Goal: Task Accomplishment & Management: Complete application form

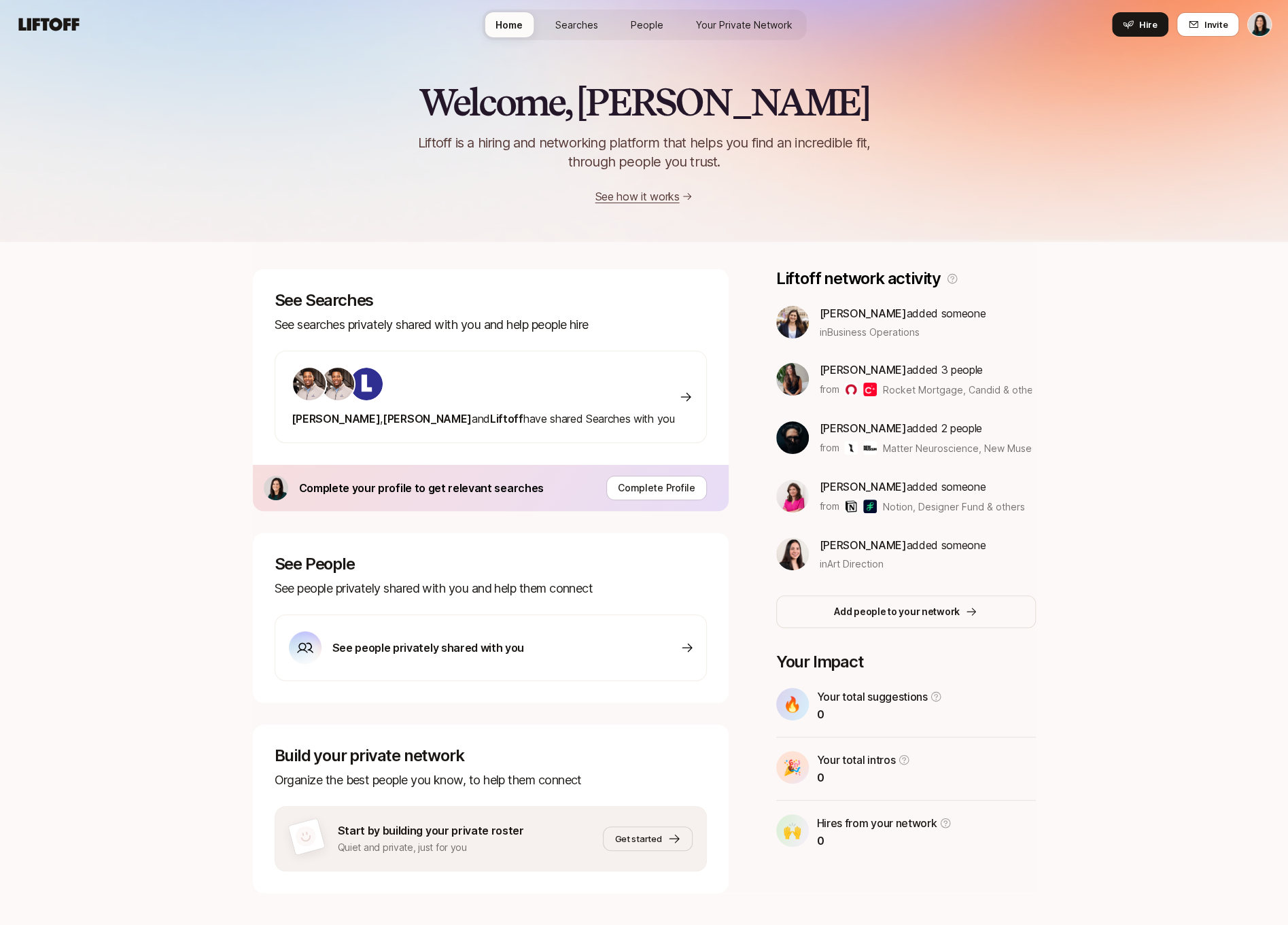
click at [33, 670] on div "Welcome, Eleanor 👋 Liftoff is a hiring and networking platform that helps you f…" at bounding box center [644, 498] width 1288 height 899
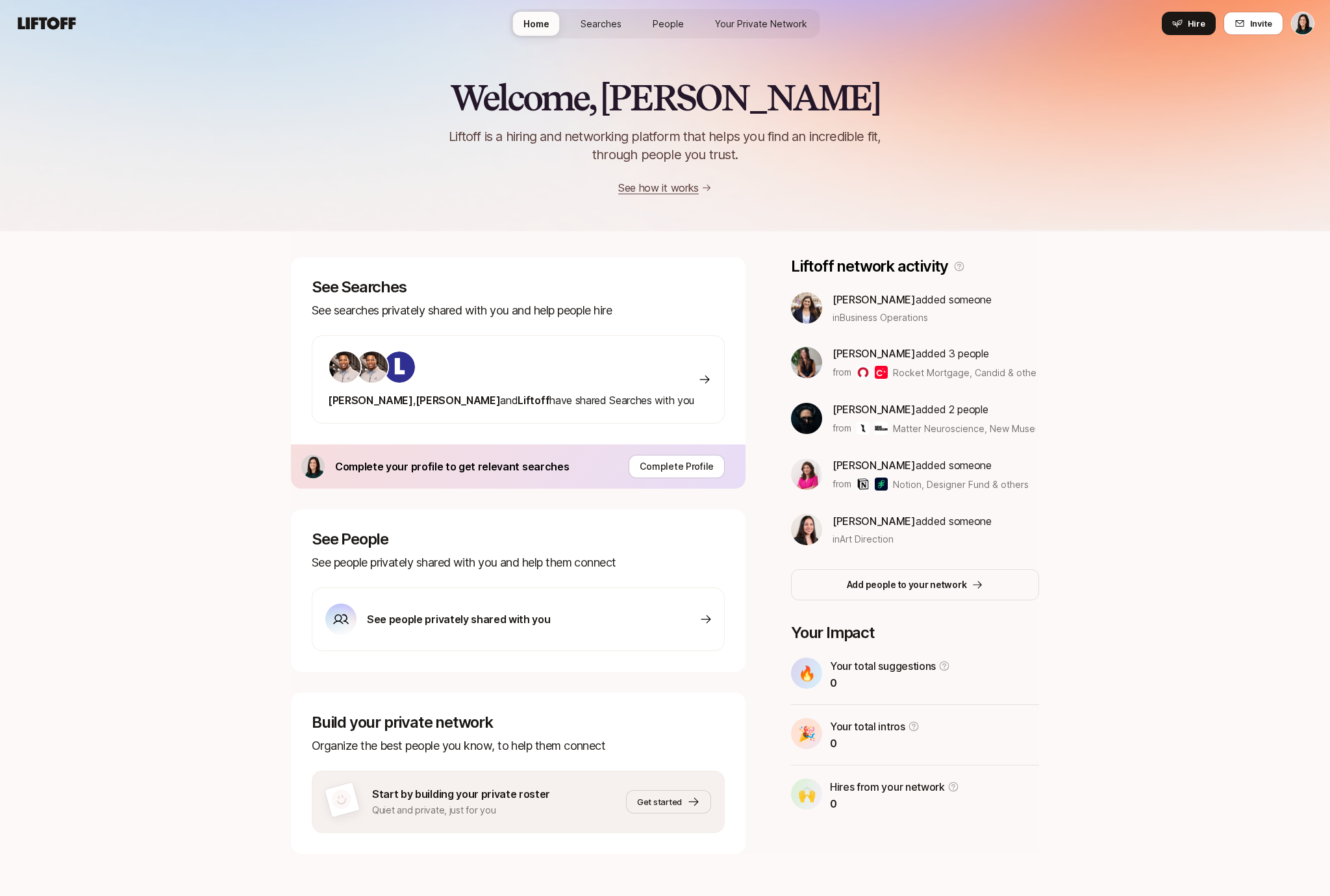
click at [738, 31] on link "Your Private Network" at bounding box center [761, 23] width 113 height 24
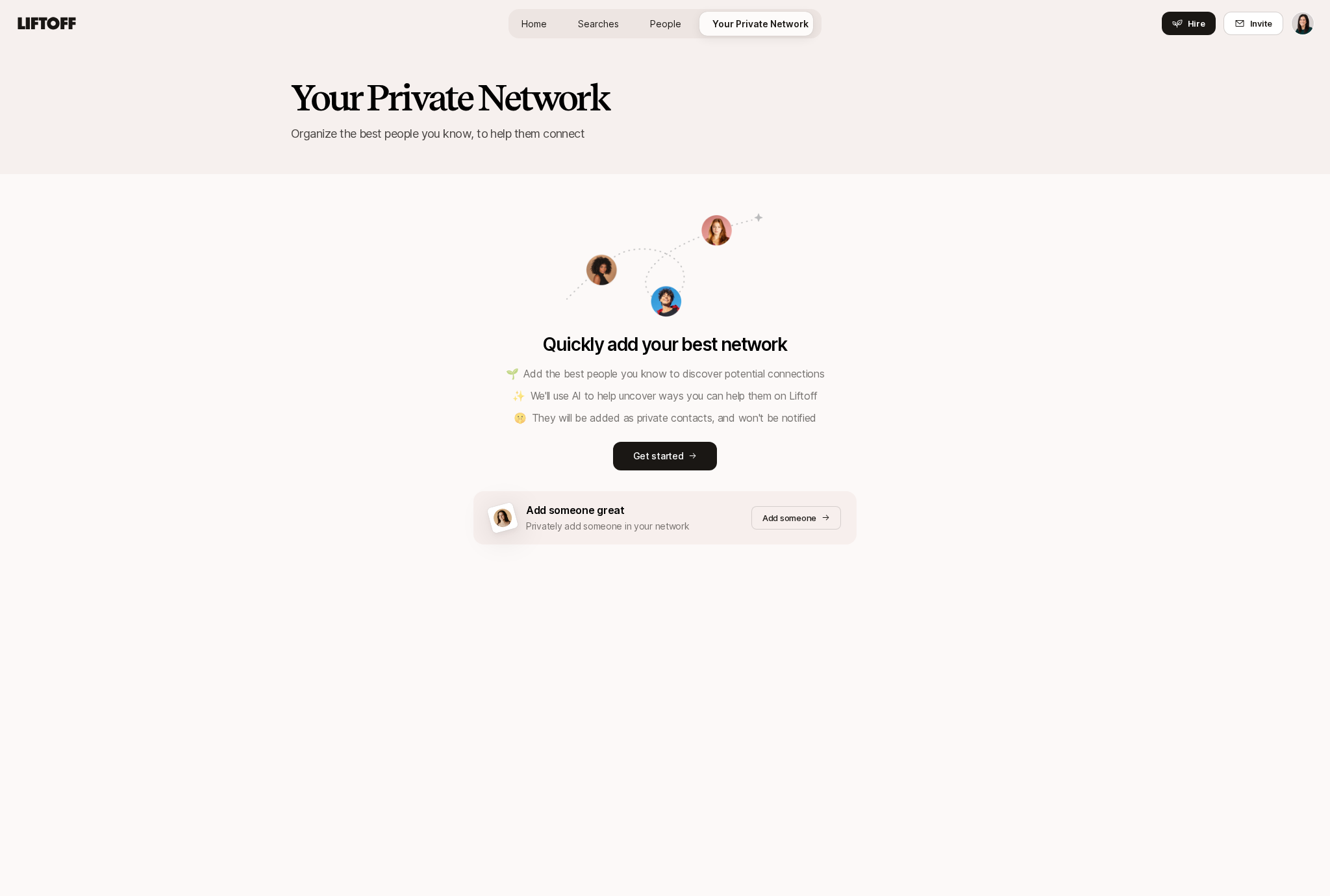
click at [672, 26] on span "People" at bounding box center [666, 24] width 31 height 14
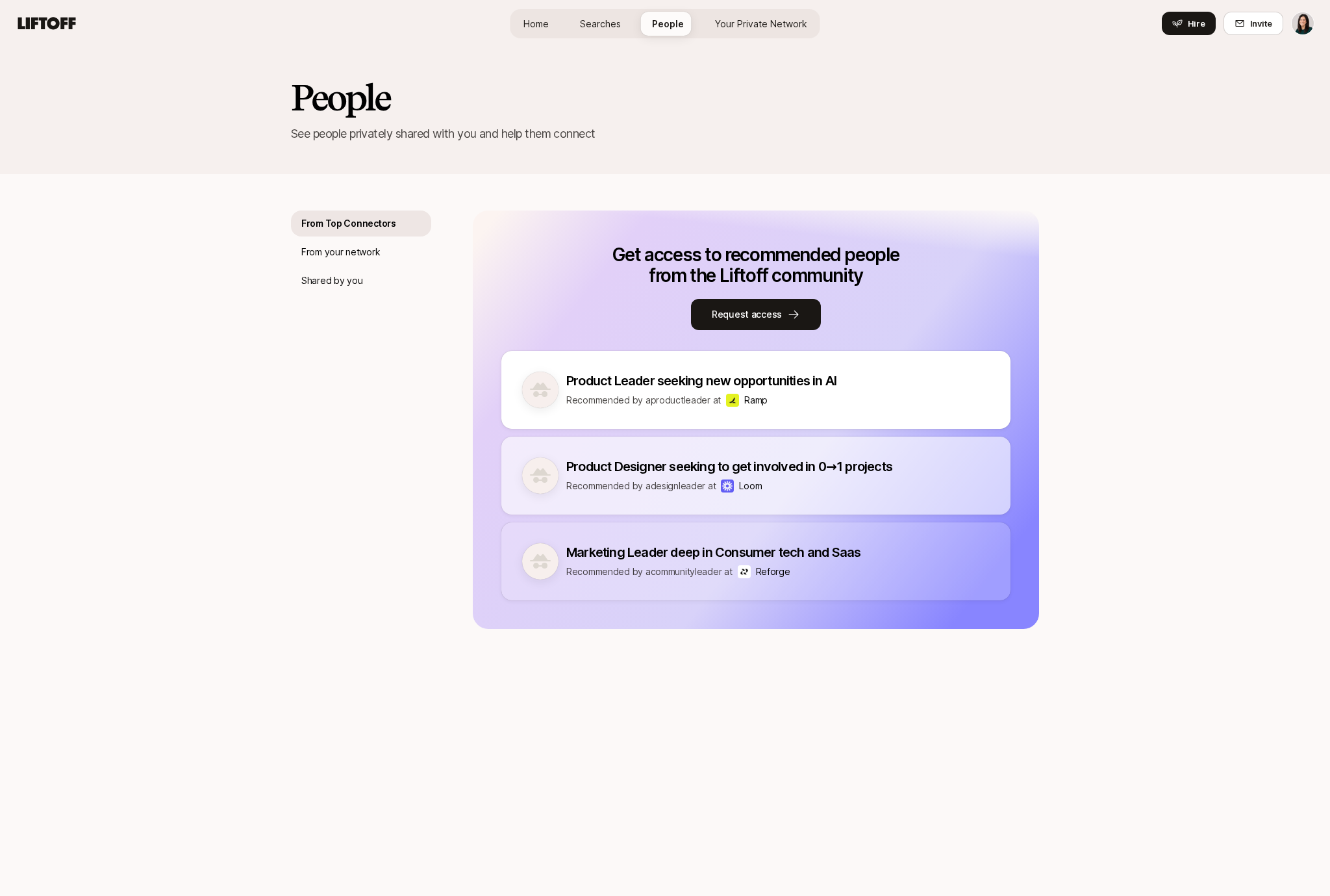
click at [591, 34] on link "Searches" at bounding box center [601, 23] width 61 height 24
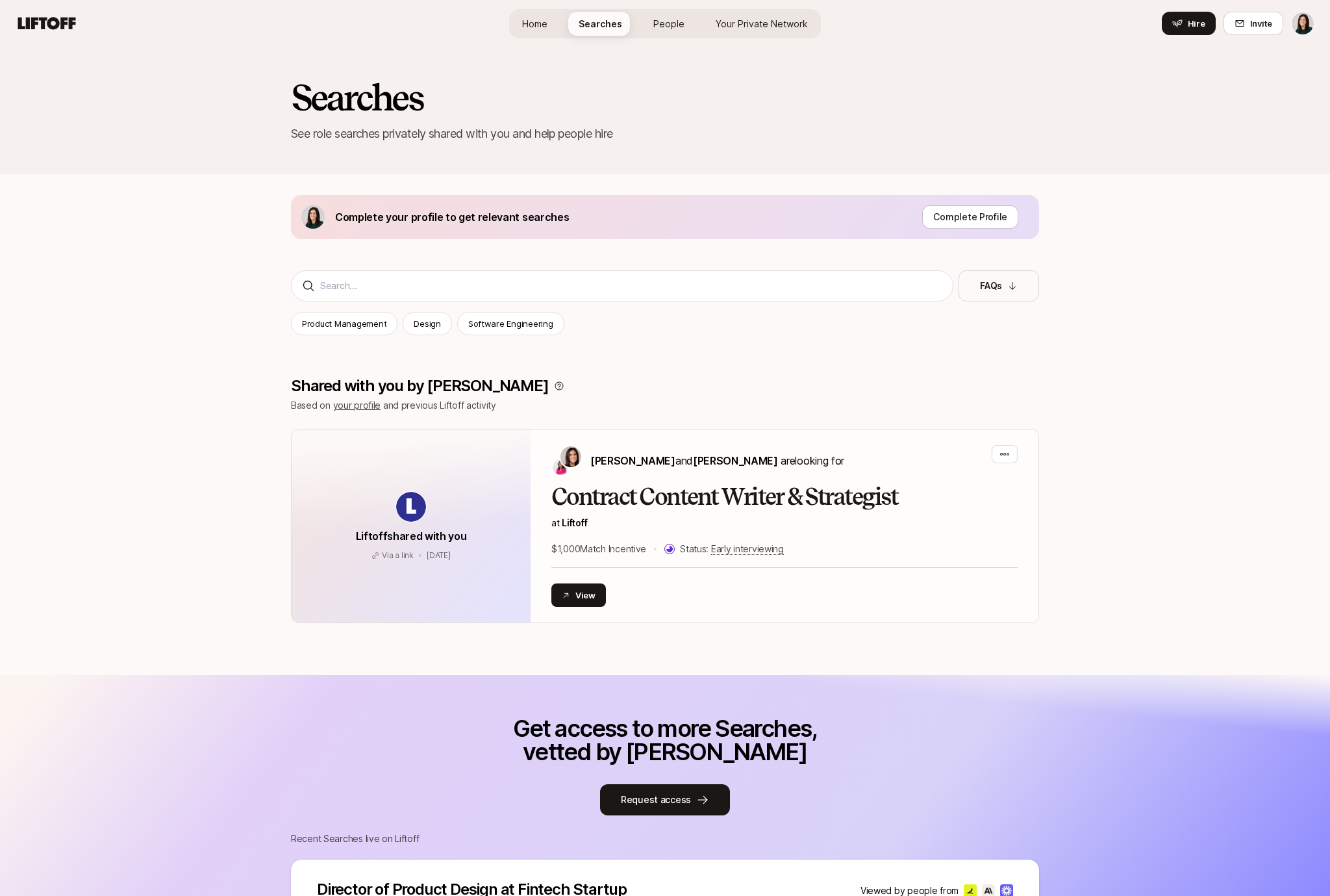
click at [545, 27] on span "Home" at bounding box center [535, 24] width 25 height 14
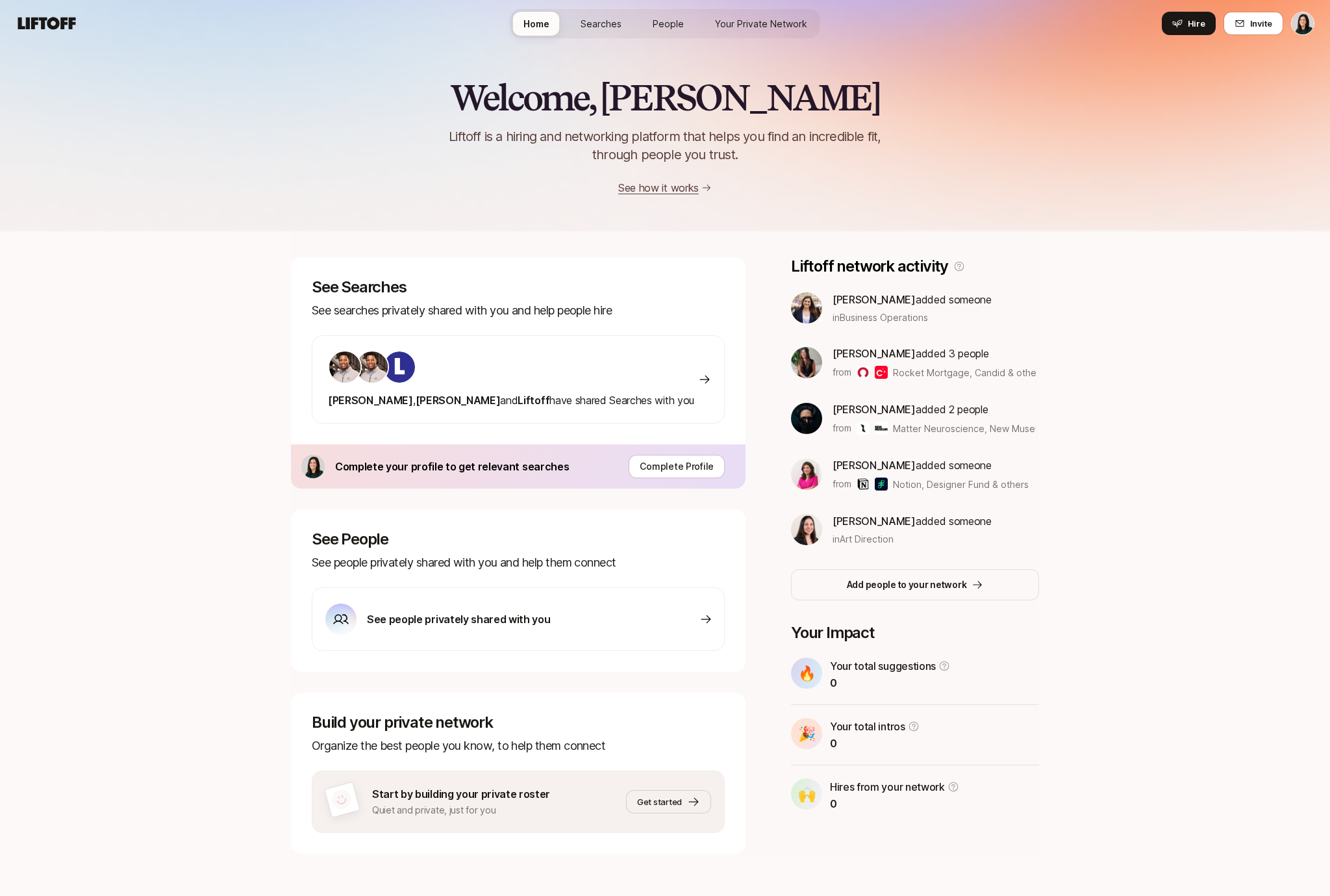
click at [595, 35] on link "Searches" at bounding box center [601, 23] width 61 height 24
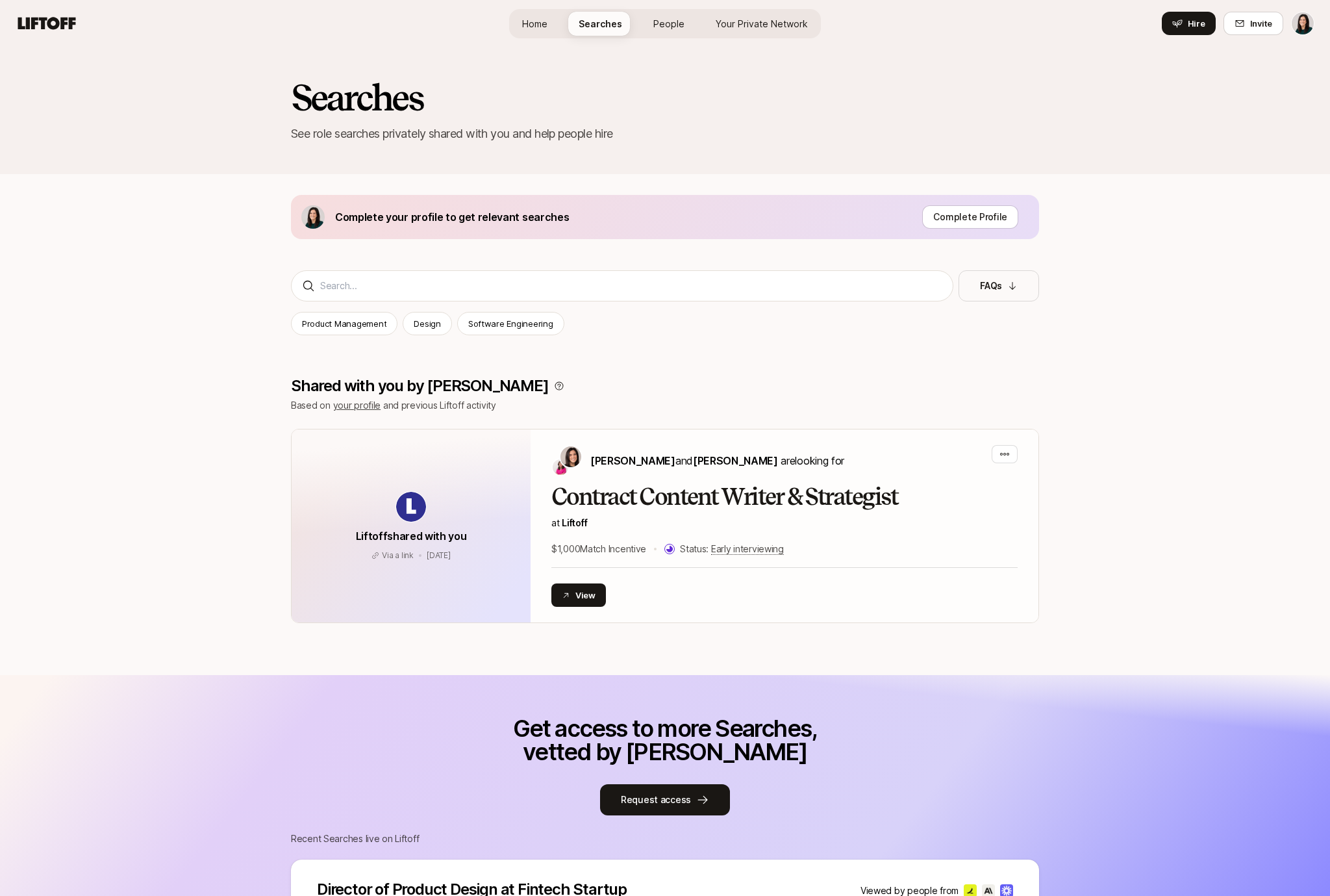
click at [670, 28] on span "People" at bounding box center [669, 24] width 31 height 14
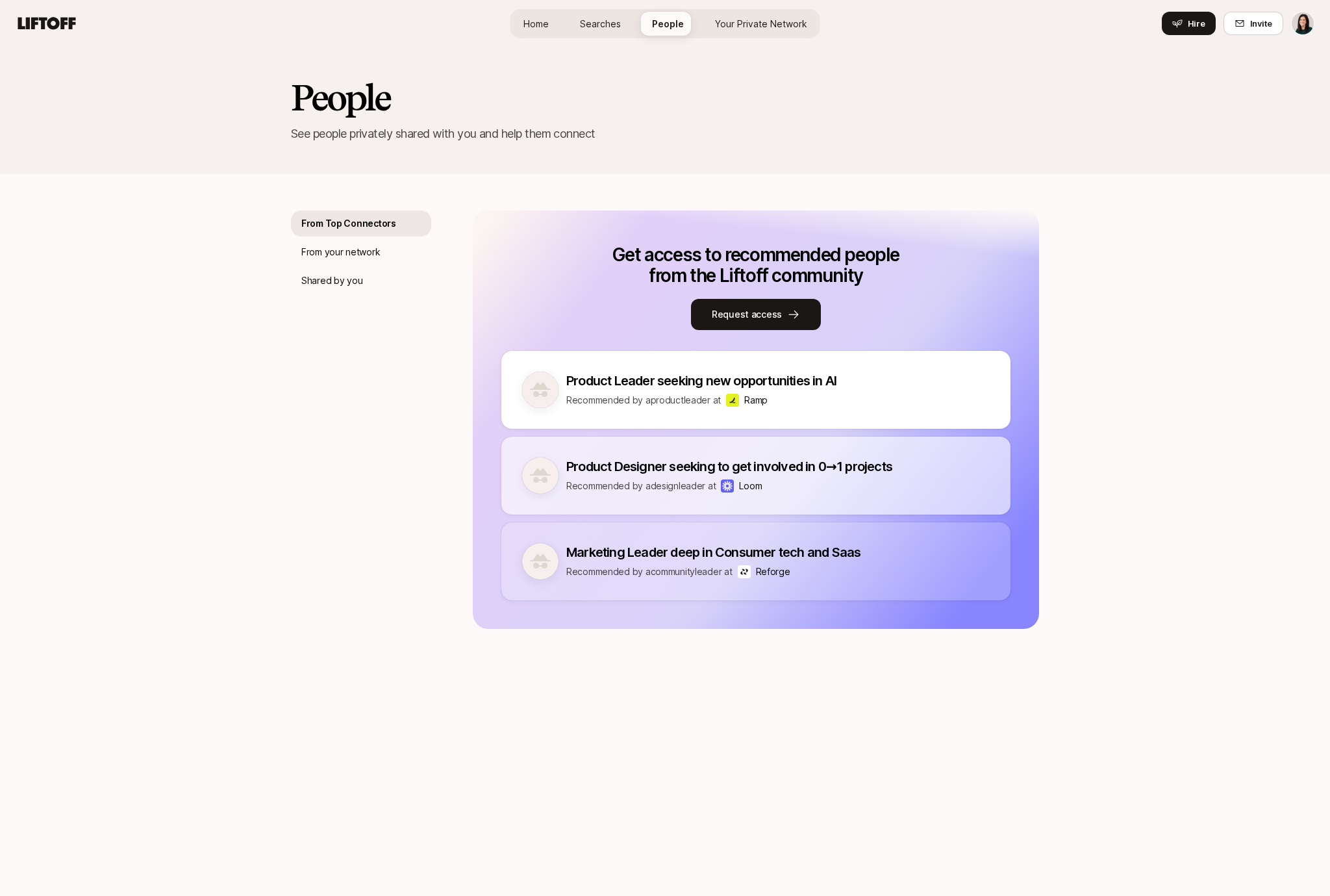
click at [608, 25] on span "Searches" at bounding box center [600, 24] width 41 height 14
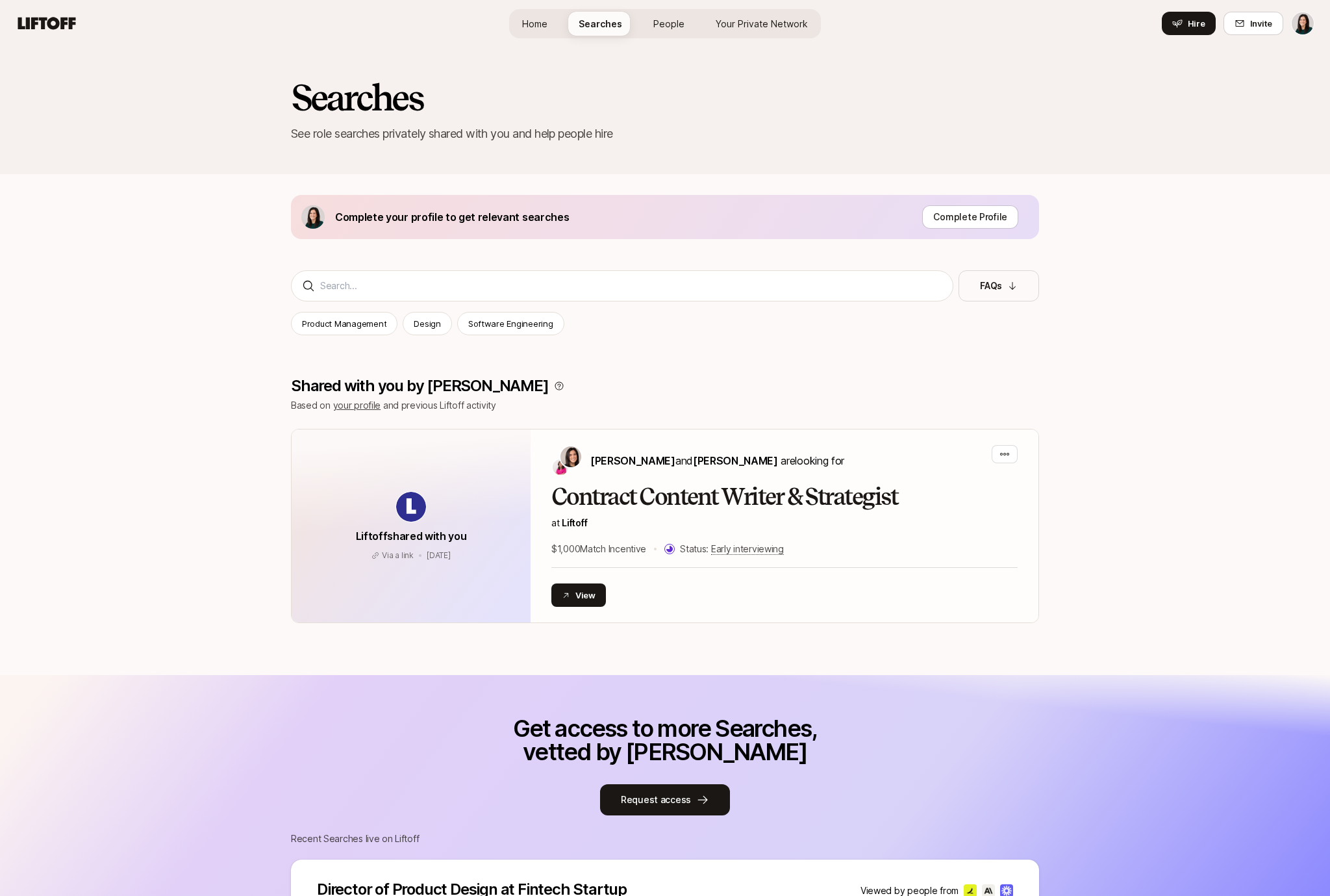
click at [658, 26] on span "People" at bounding box center [669, 24] width 31 height 14
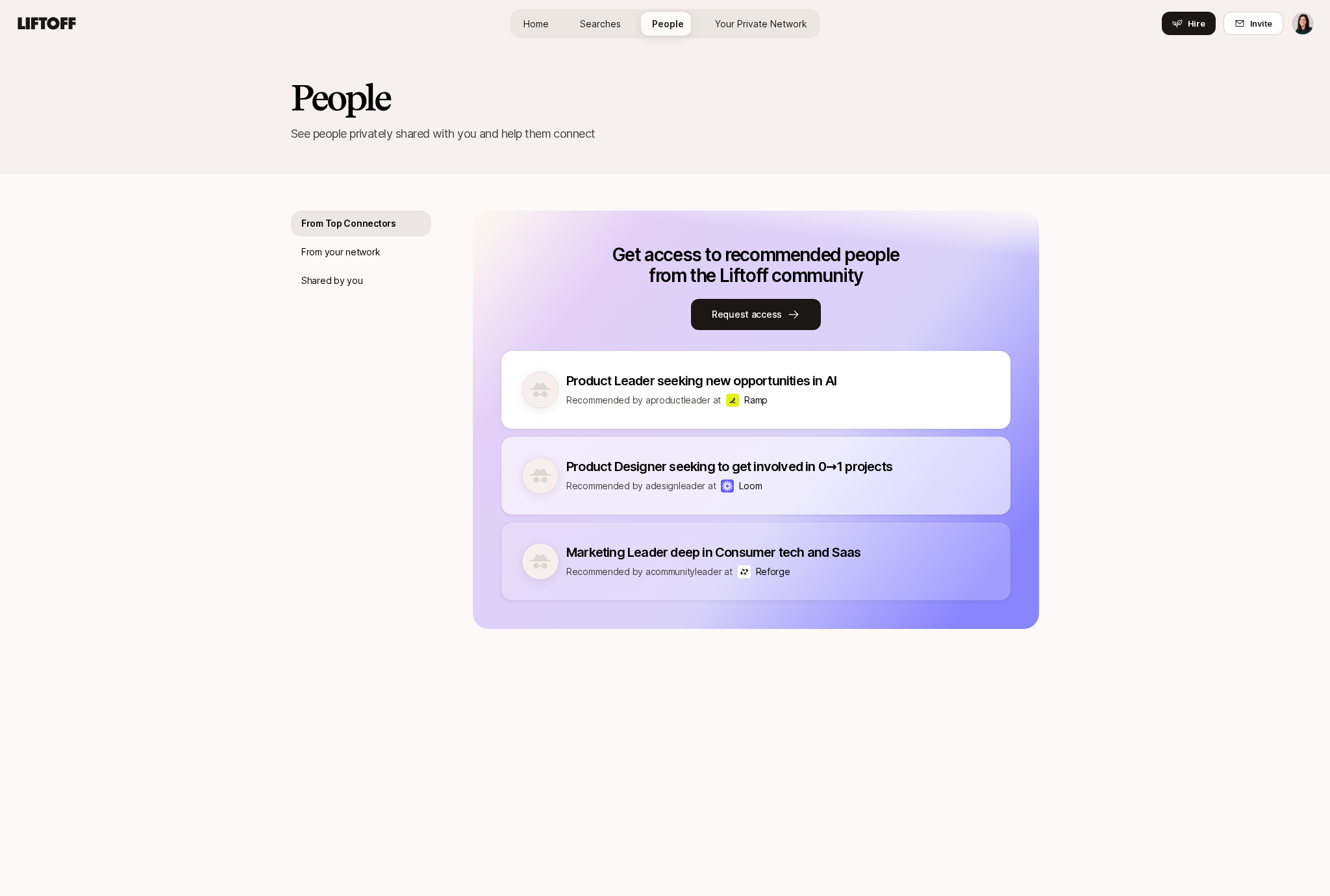
click at [611, 17] on span "Searches" at bounding box center [600, 24] width 41 height 14
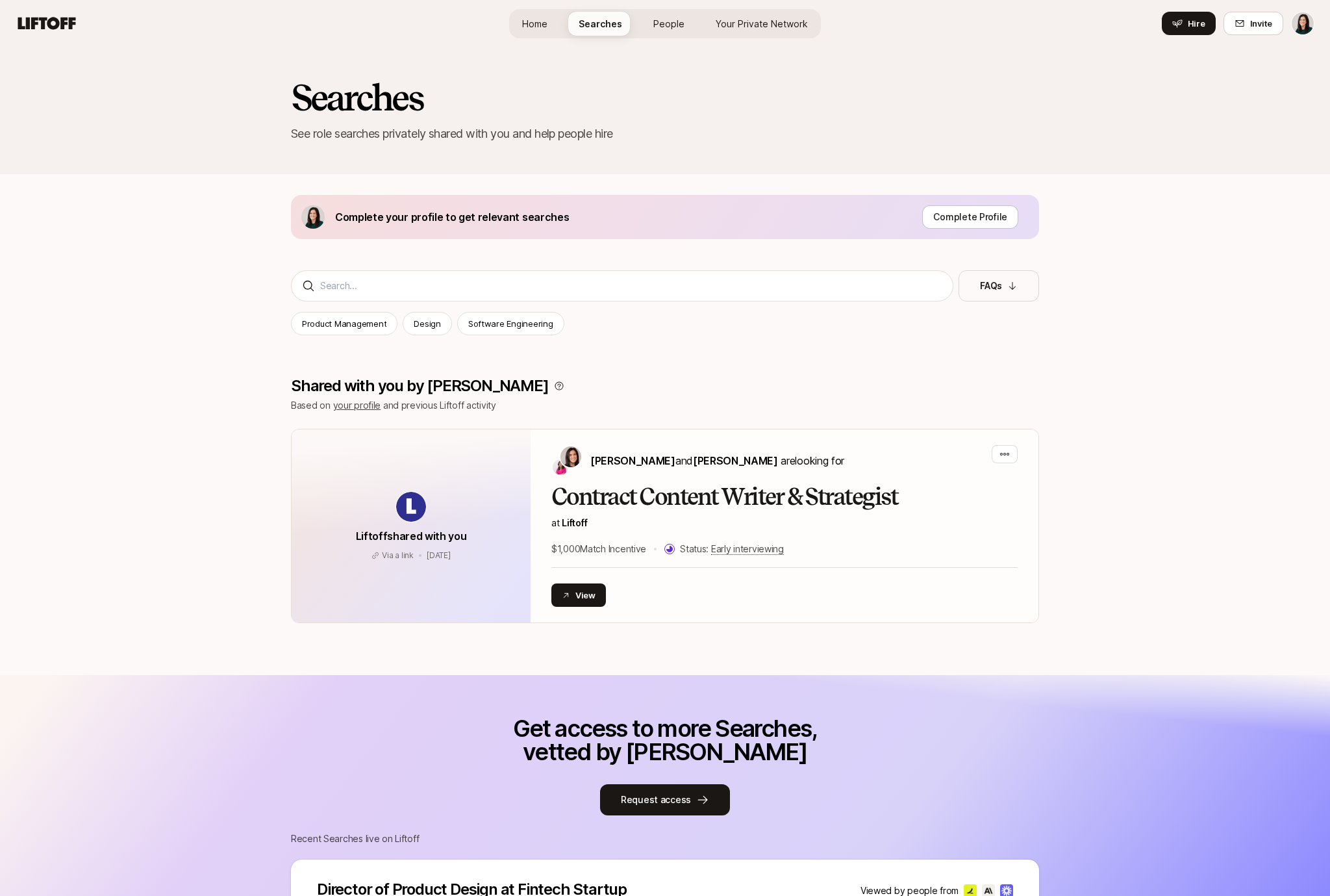
click at [679, 31] on link "People" at bounding box center [669, 23] width 52 height 24
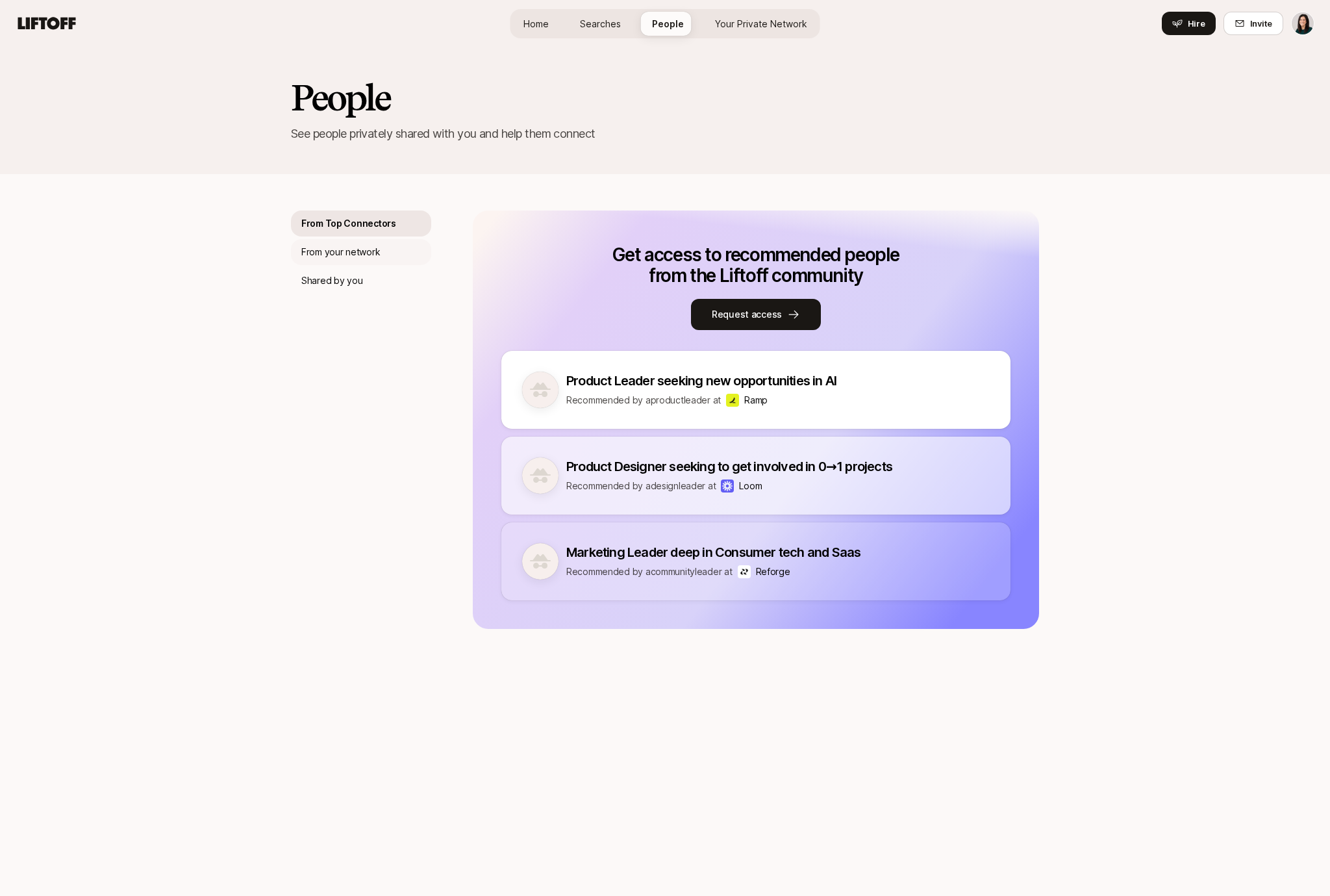
drag, startPoint x: 376, startPoint y: 250, endPoint x: 406, endPoint y: 257, distance: 30.8
click at [406, 257] on div "From your network" at bounding box center [360, 252] width 140 height 26
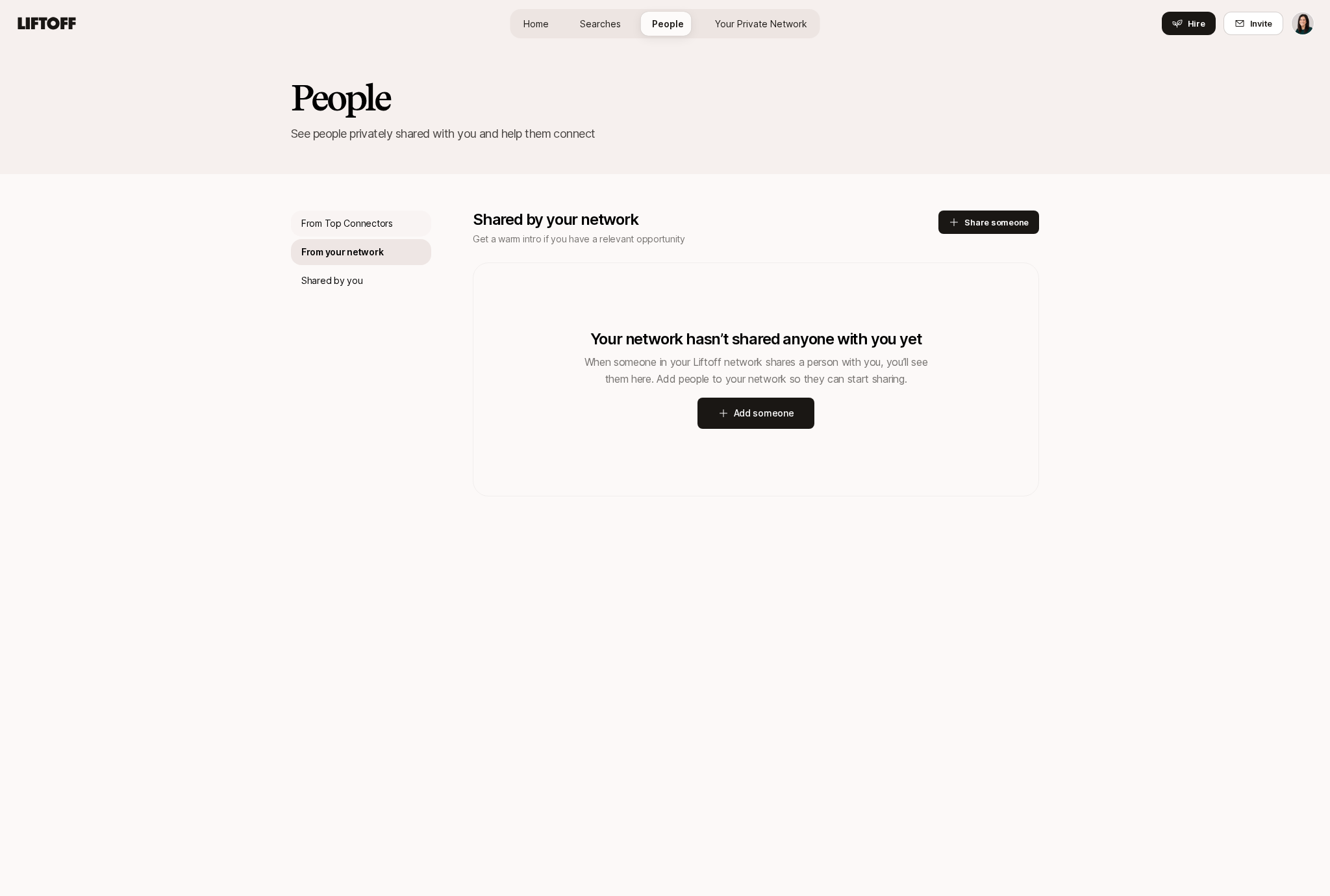
click at [369, 226] on p "From Top Connectors" at bounding box center [347, 223] width 91 height 15
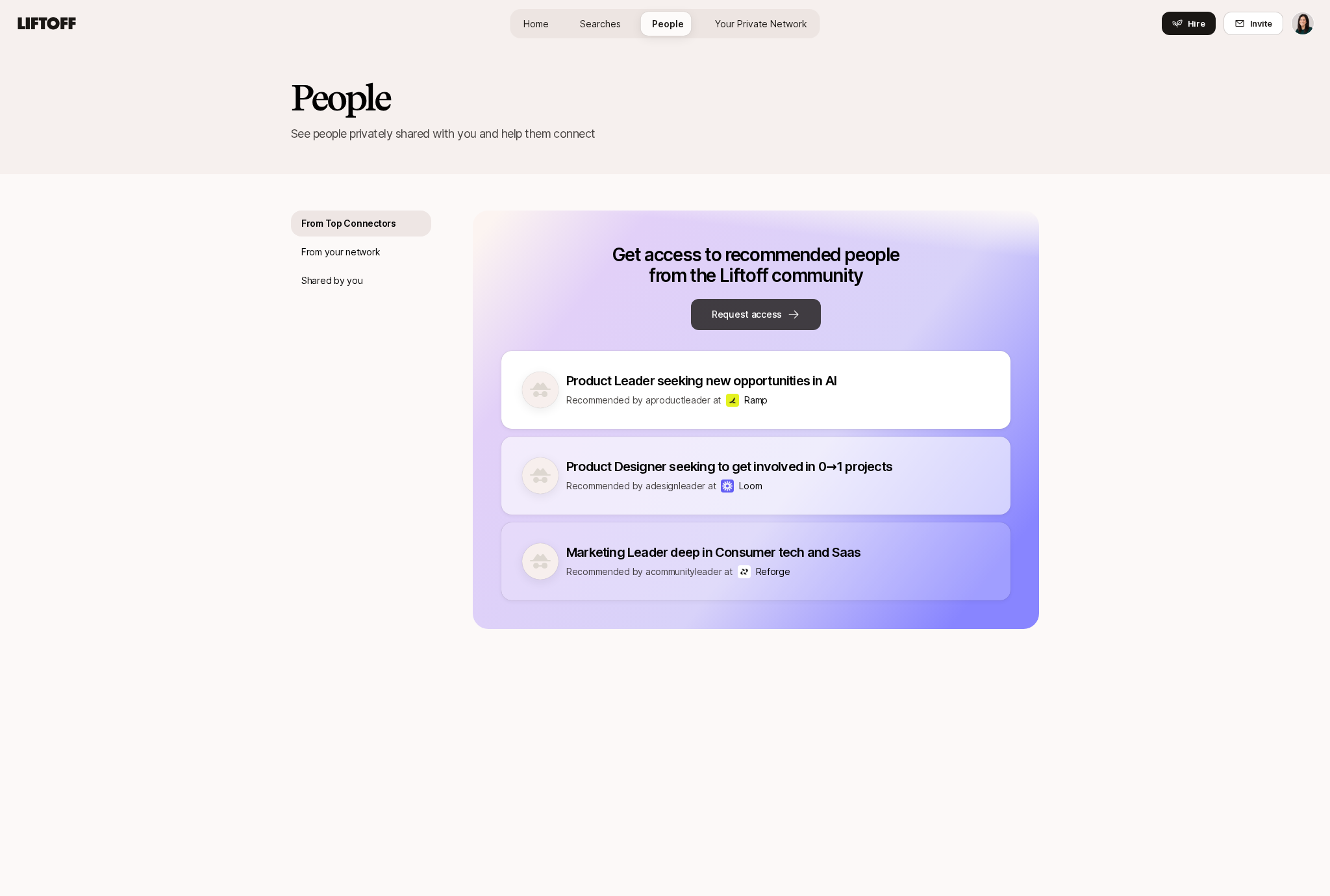
click at [732, 321] on button "Request access" at bounding box center [756, 315] width 130 height 31
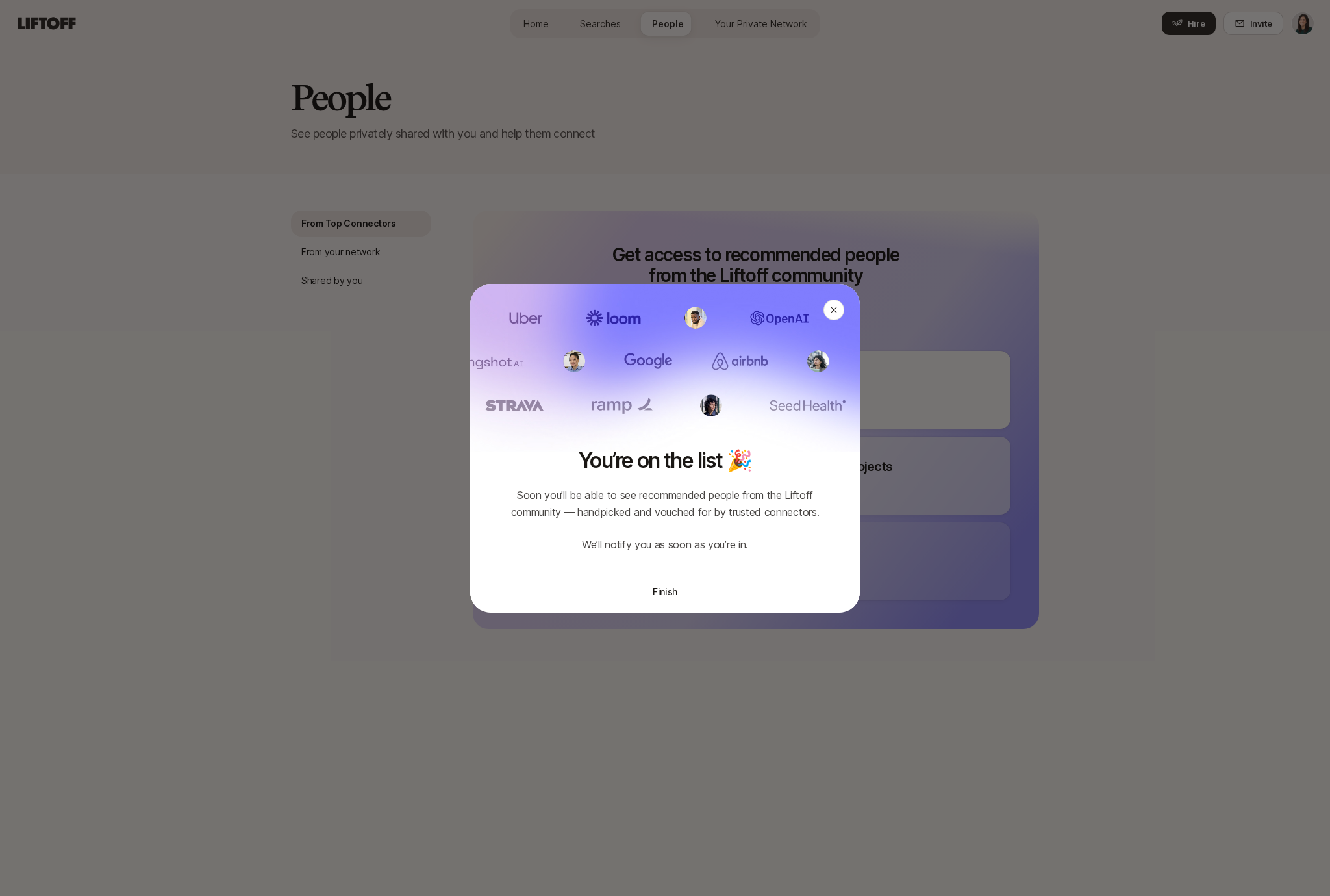
click at [677, 593] on button "Finish" at bounding box center [665, 591] width 390 height 36
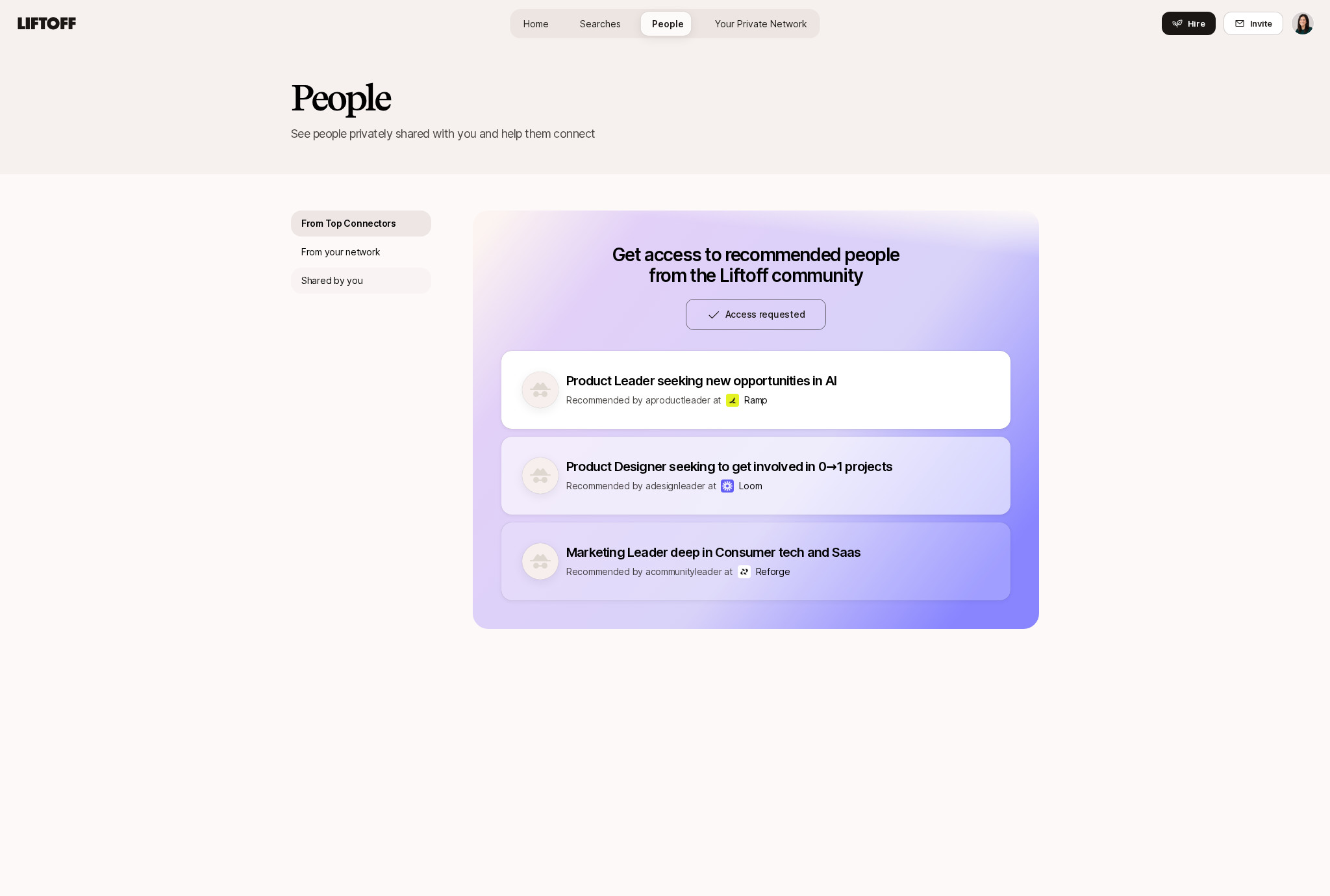
click at [380, 271] on div "Shared by you" at bounding box center [360, 281] width 140 height 26
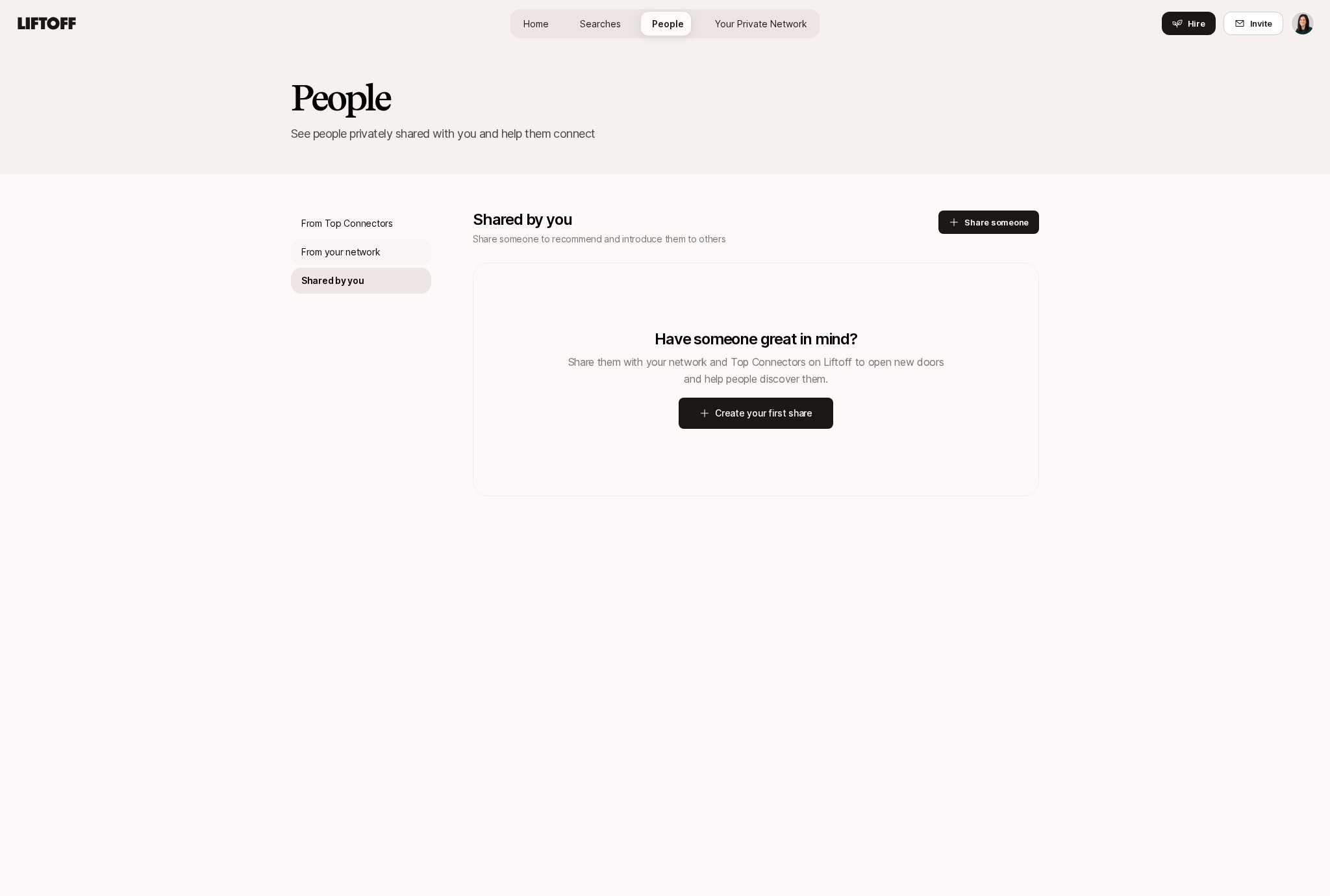
click at [377, 252] on p "From your network" at bounding box center [341, 252] width 78 height 15
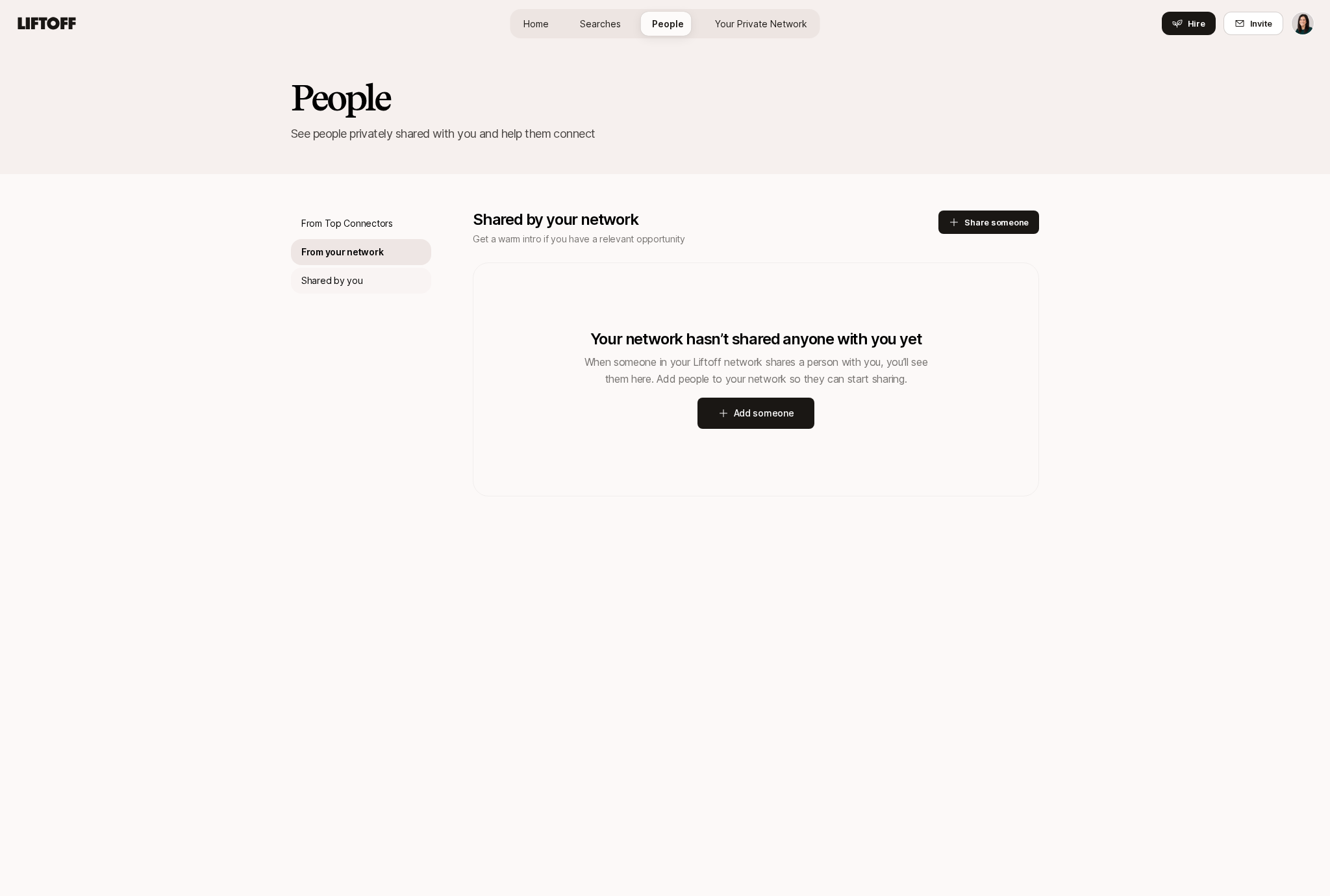
click at [370, 280] on div "Shared by you" at bounding box center [360, 281] width 140 height 26
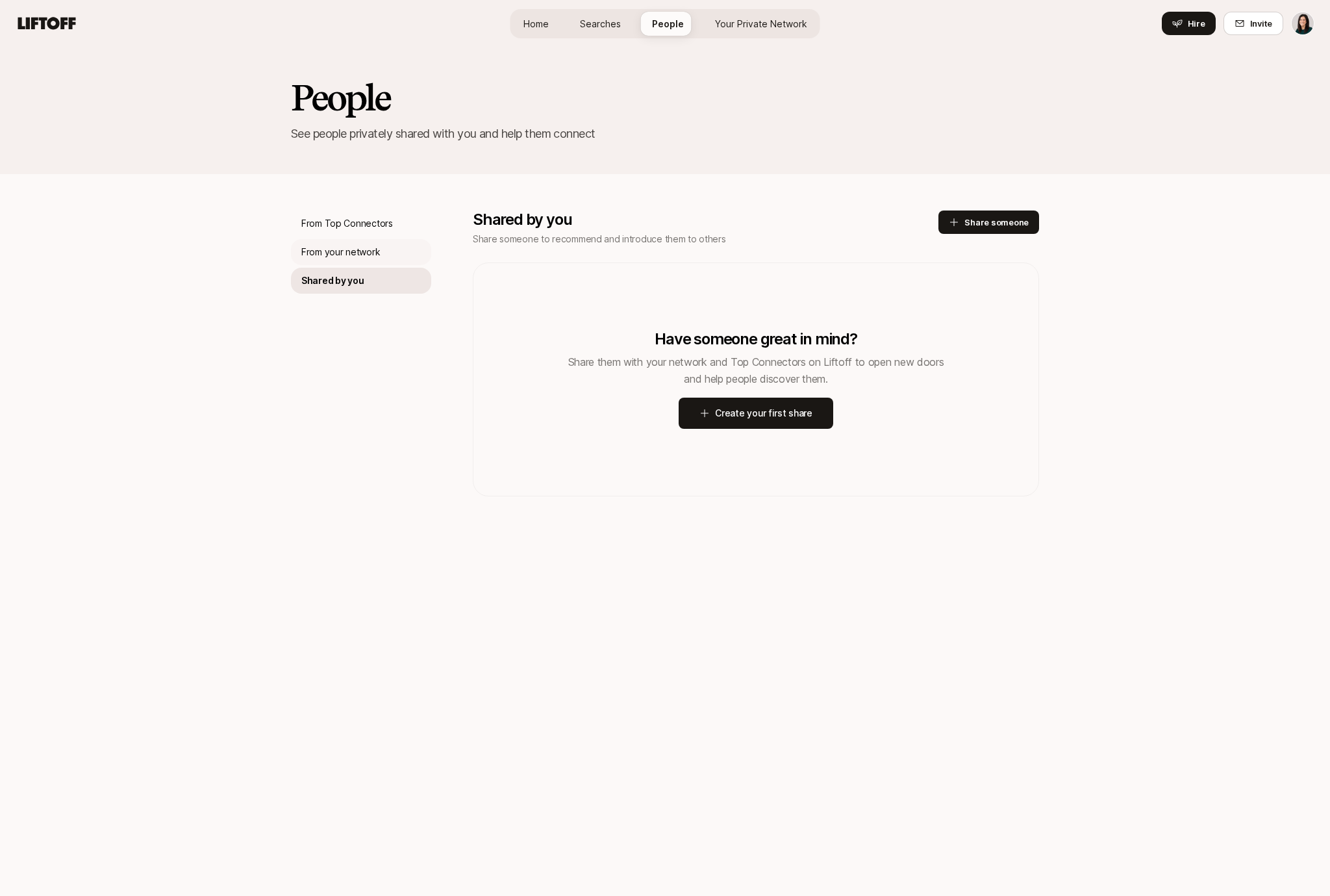
click at [378, 254] on p "From your network" at bounding box center [341, 252] width 78 height 15
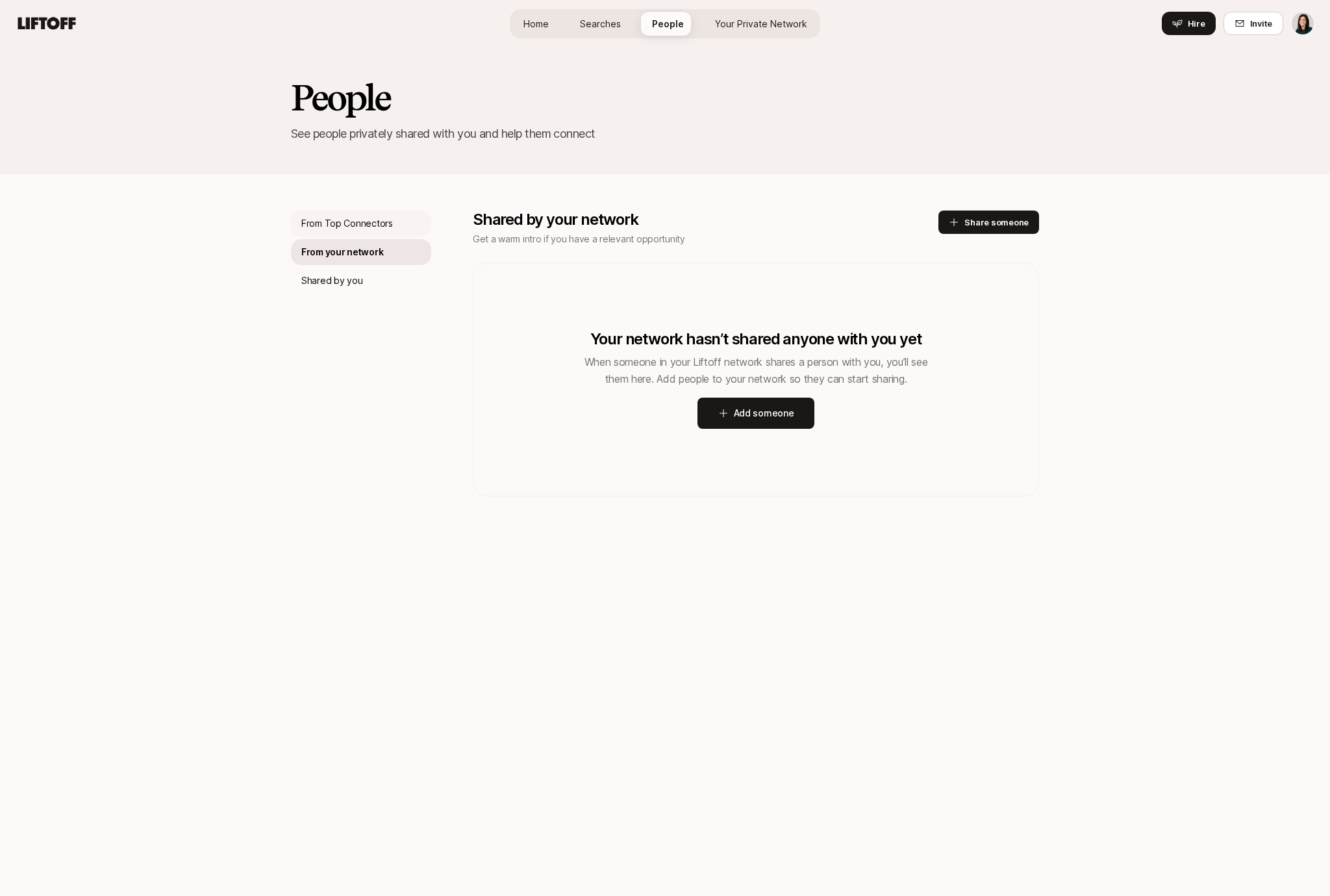
click at [400, 232] on div "From Top Connectors" at bounding box center [360, 223] width 140 height 26
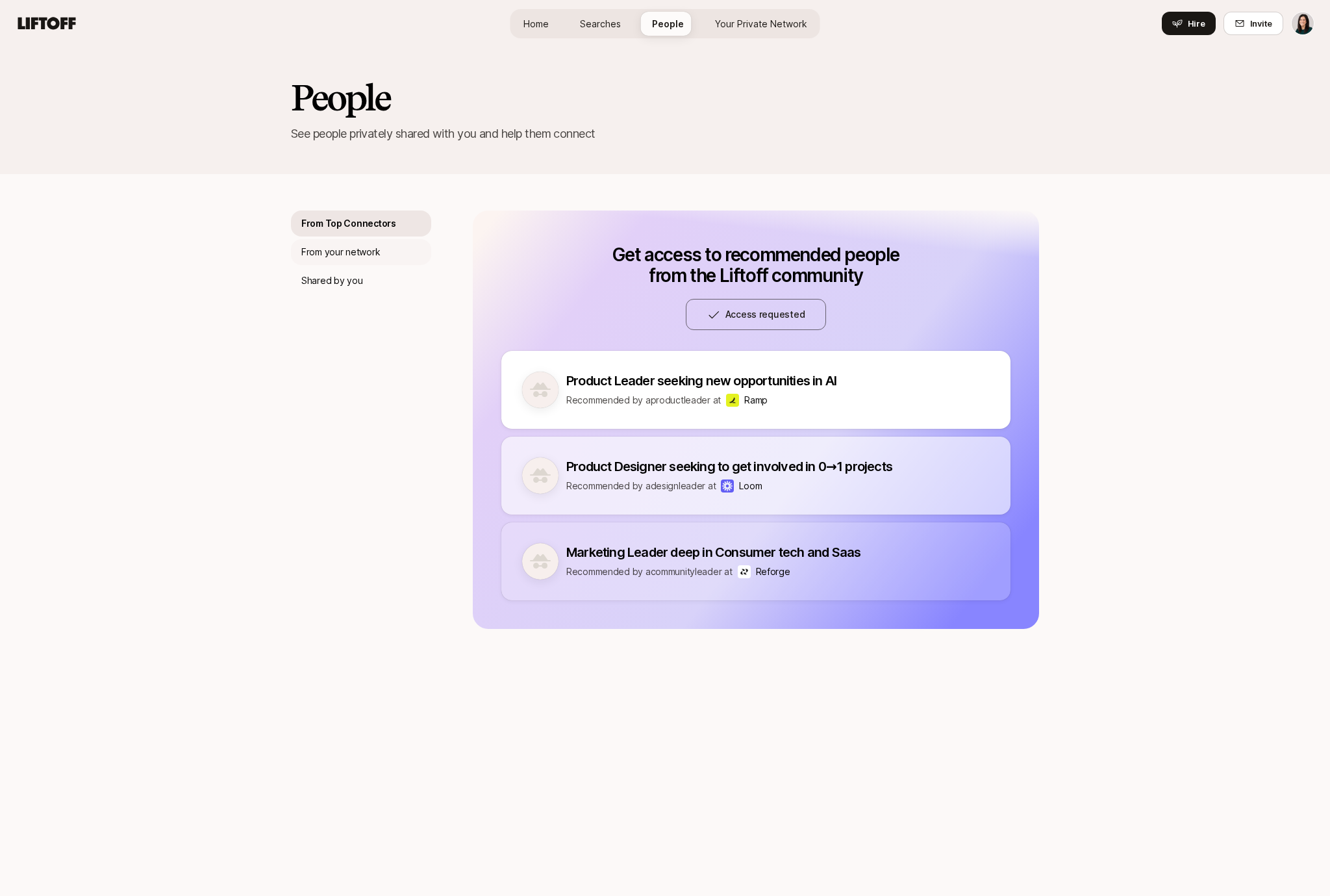
click at [400, 255] on div "From your network" at bounding box center [360, 252] width 140 height 26
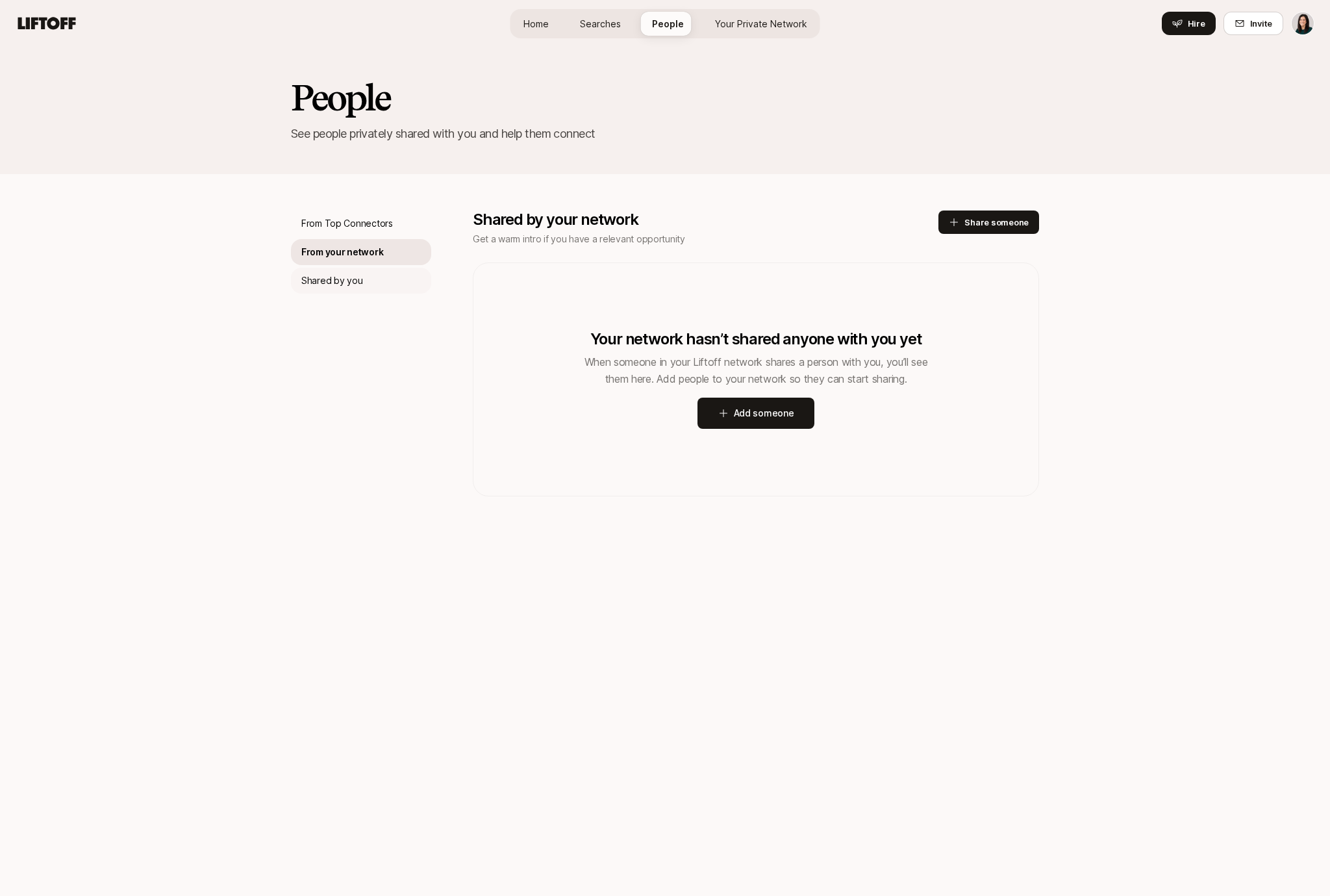
click at [387, 293] on div "Shared by you" at bounding box center [360, 281] width 140 height 26
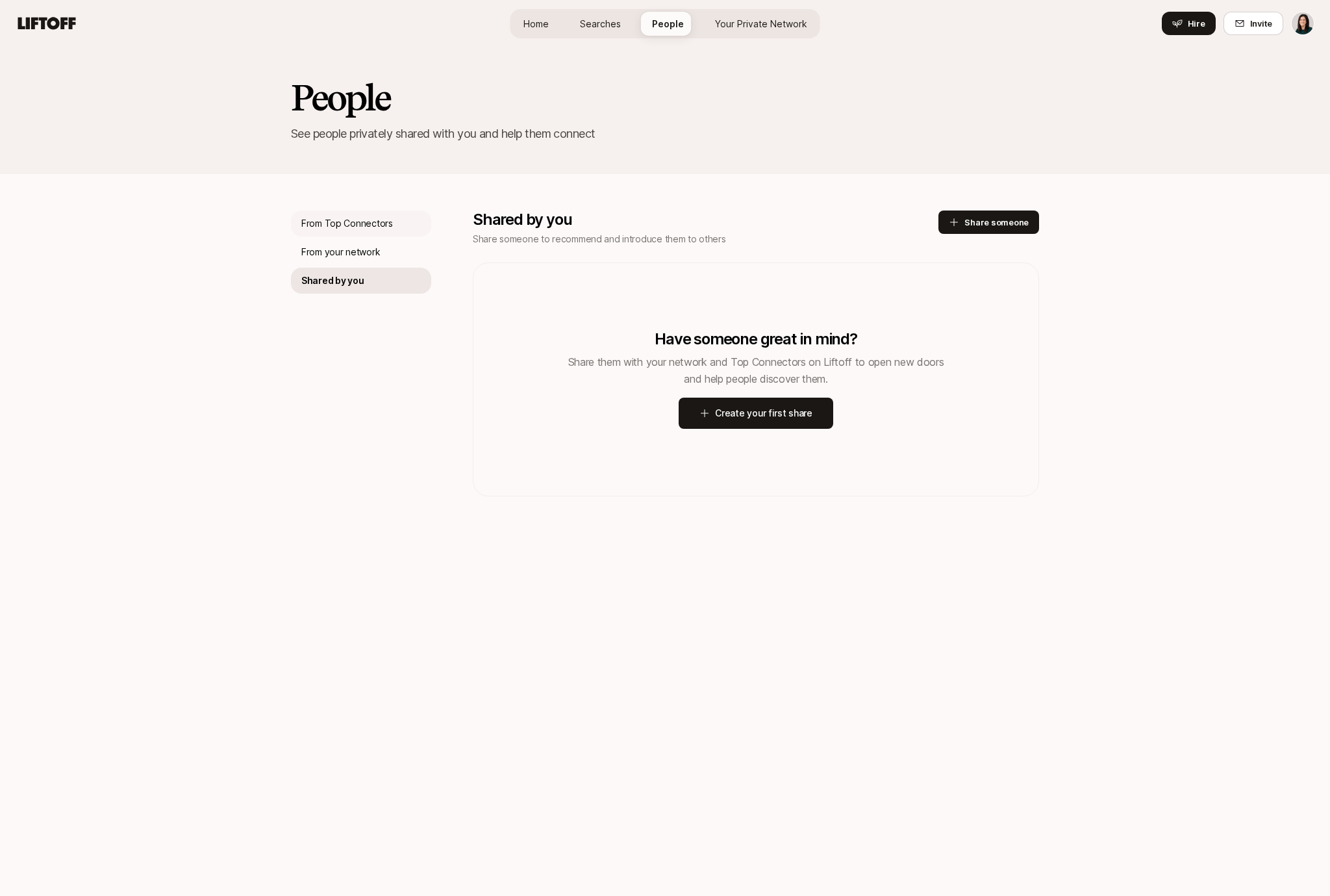
click at [380, 216] on p "From Top Connectors" at bounding box center [347, 223] width 91 height 15
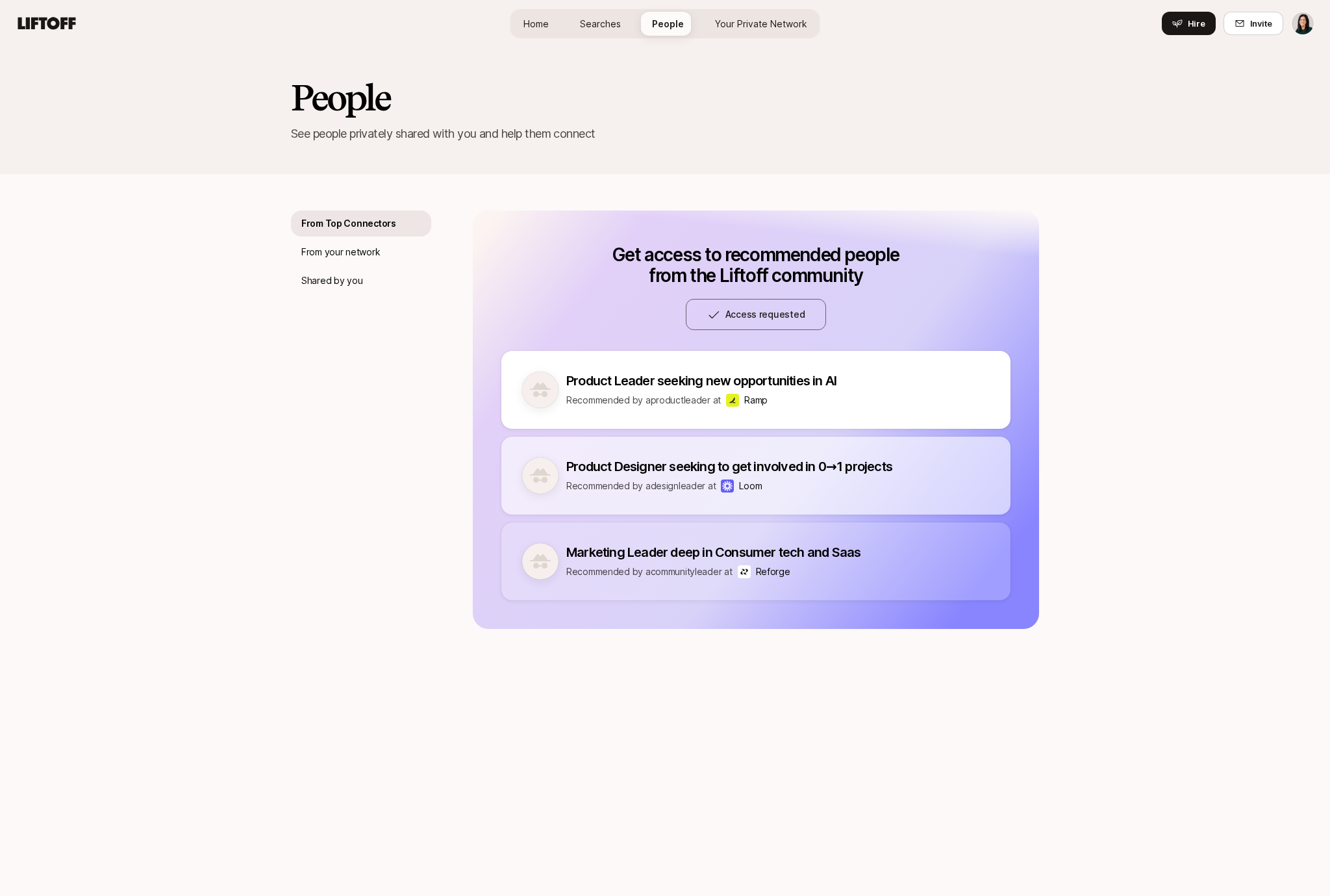
click at [541, 28] on span "Home" at bounding box center [536, 24] width 25 height 14
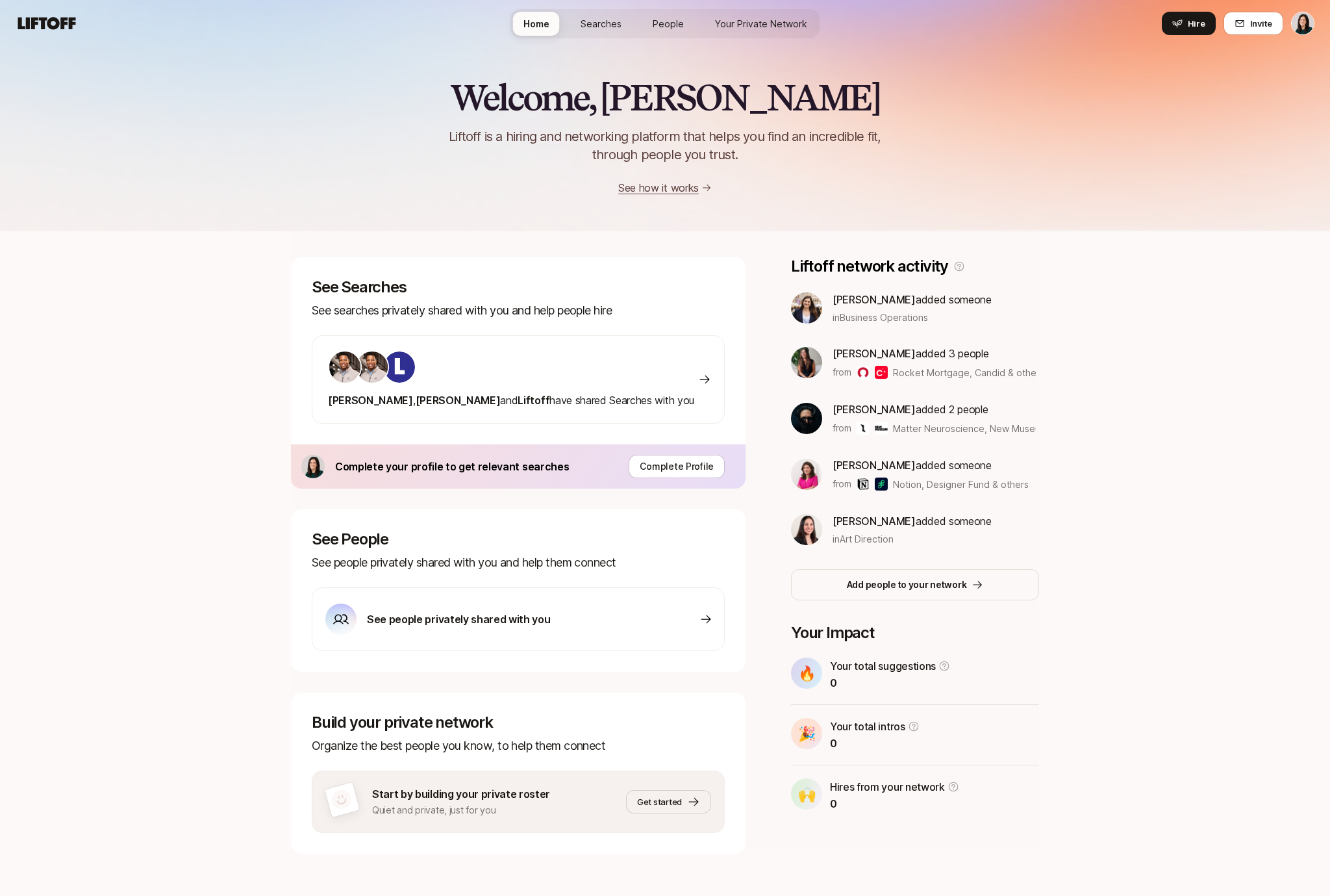
click at [538, 384] on div "Aaron , Aaron and Liftoff have shared Searches with you" at bounding box center [512, 379] width 367 height 58
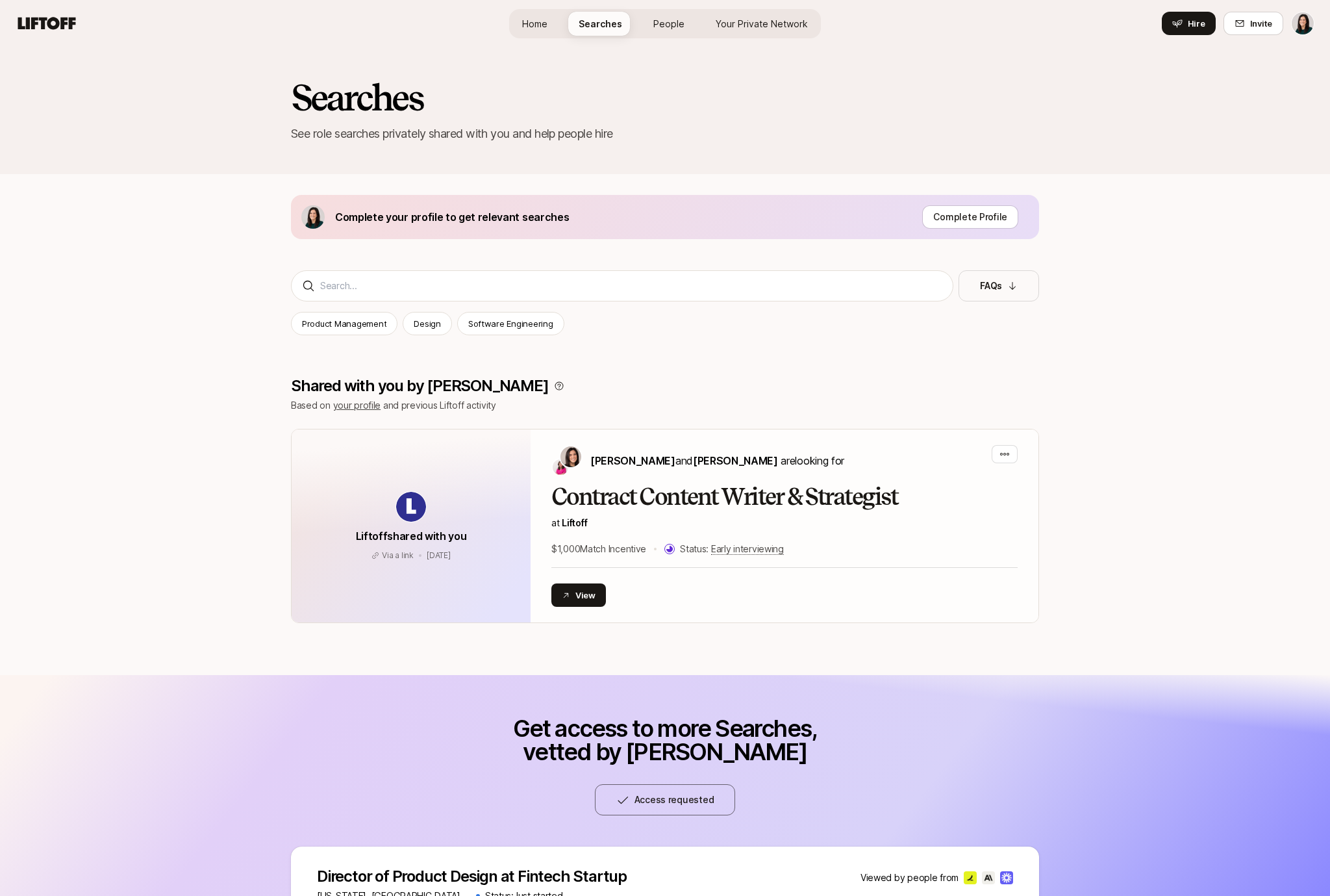
click at [718, 31] on link "Your Private Network" at bounding box center [762, 23] width 113 height 24
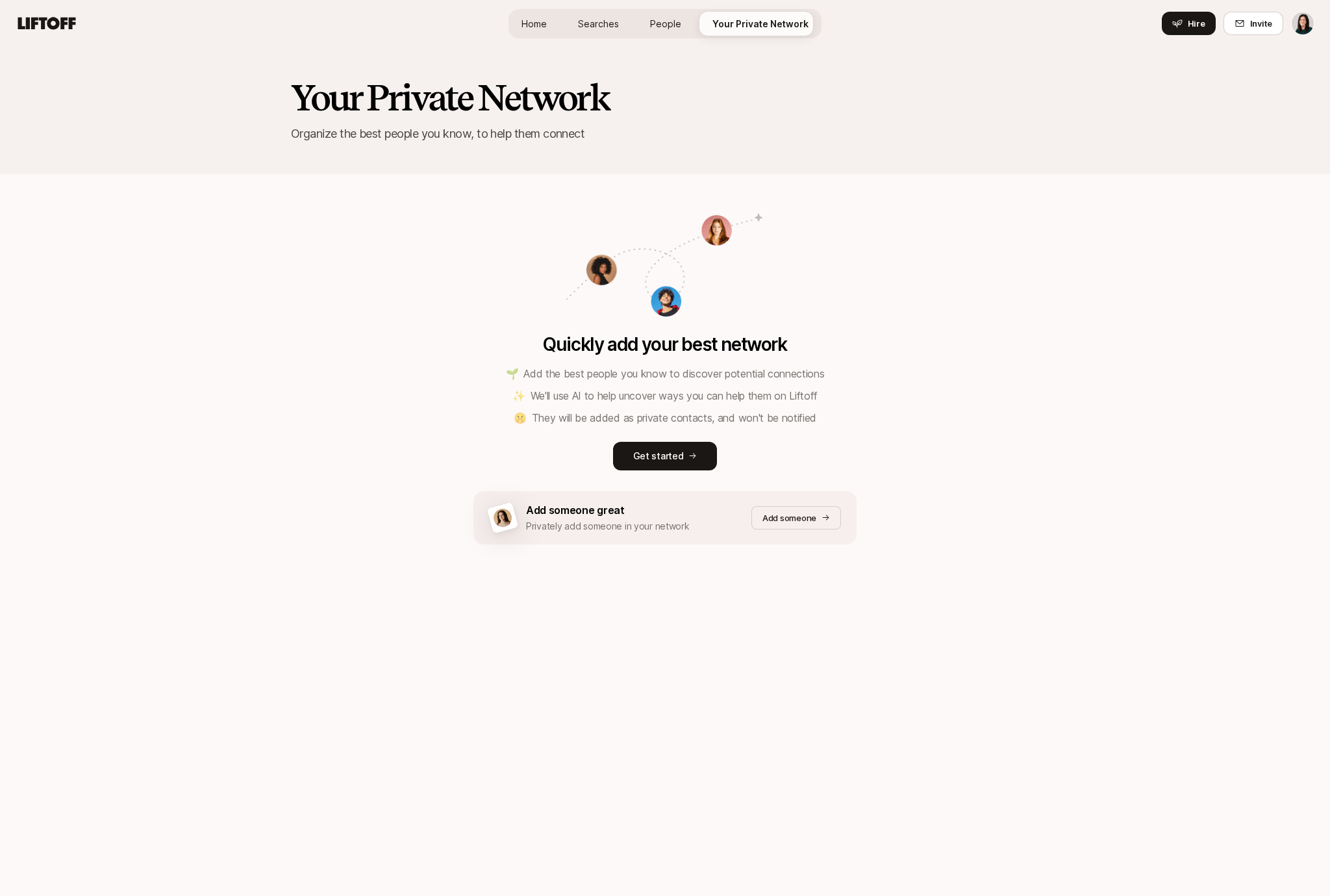
click at [617, 23] on span "Searches" at bounding box center [598, 24] width 41 height 14
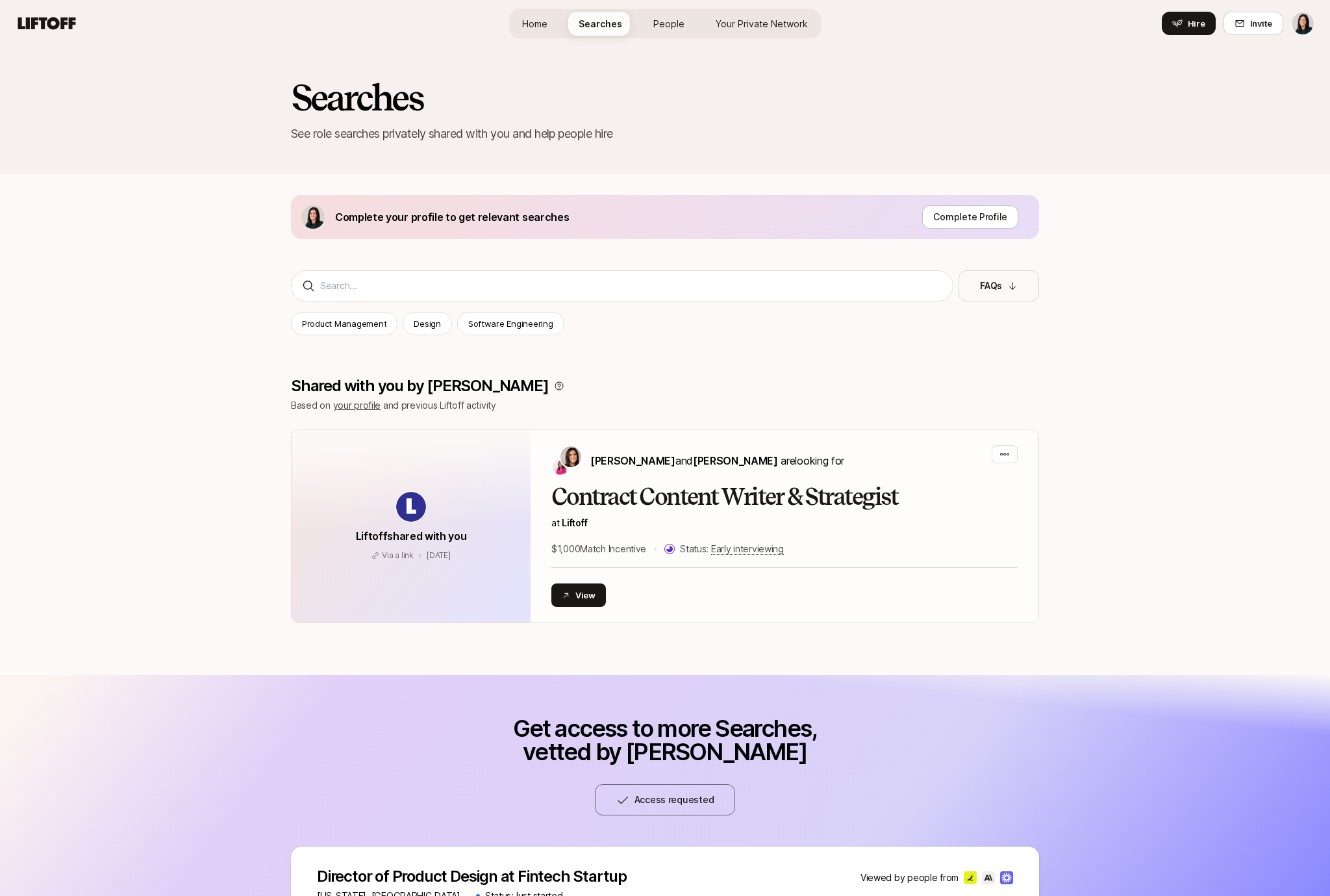
click at [545, 27] on span "Home" at bounding box center [535, 24] width 25 height 14
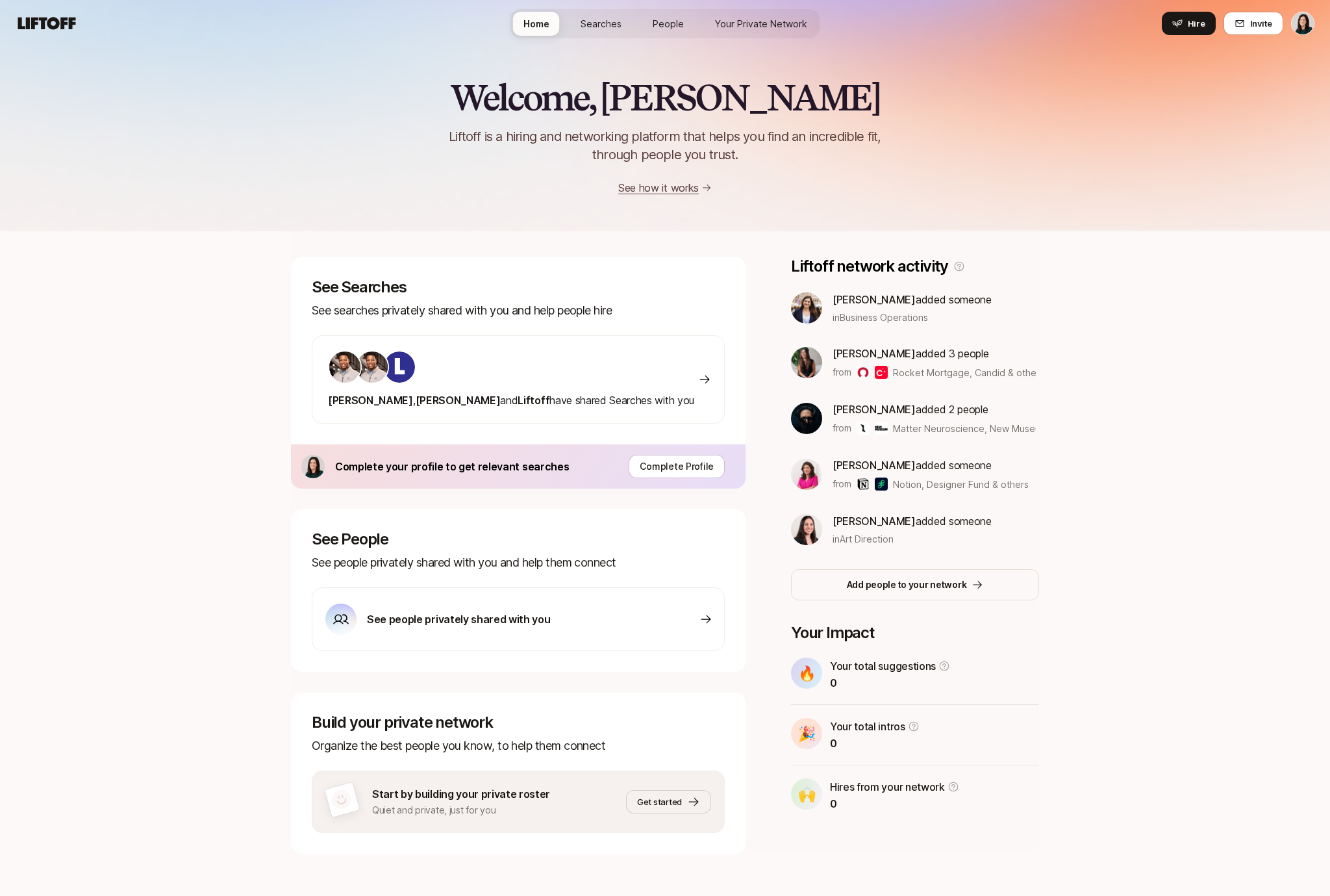
click at [671, 29] on span "People" at bounding box center [668, 24] width 31 height 14
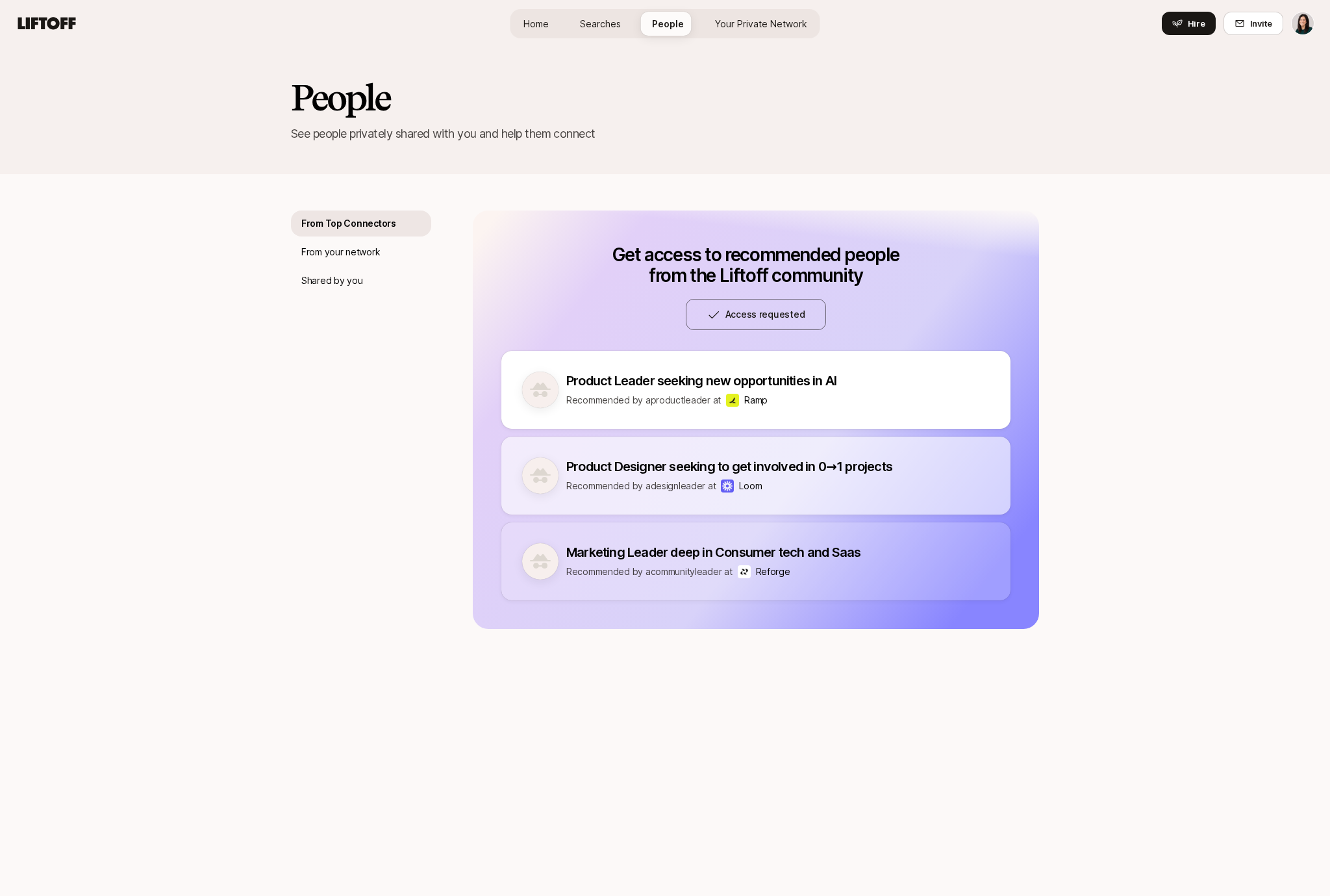
click at [754, 28] on span "Your Private Network" at bounding box center [761, 24] width 92 height 14
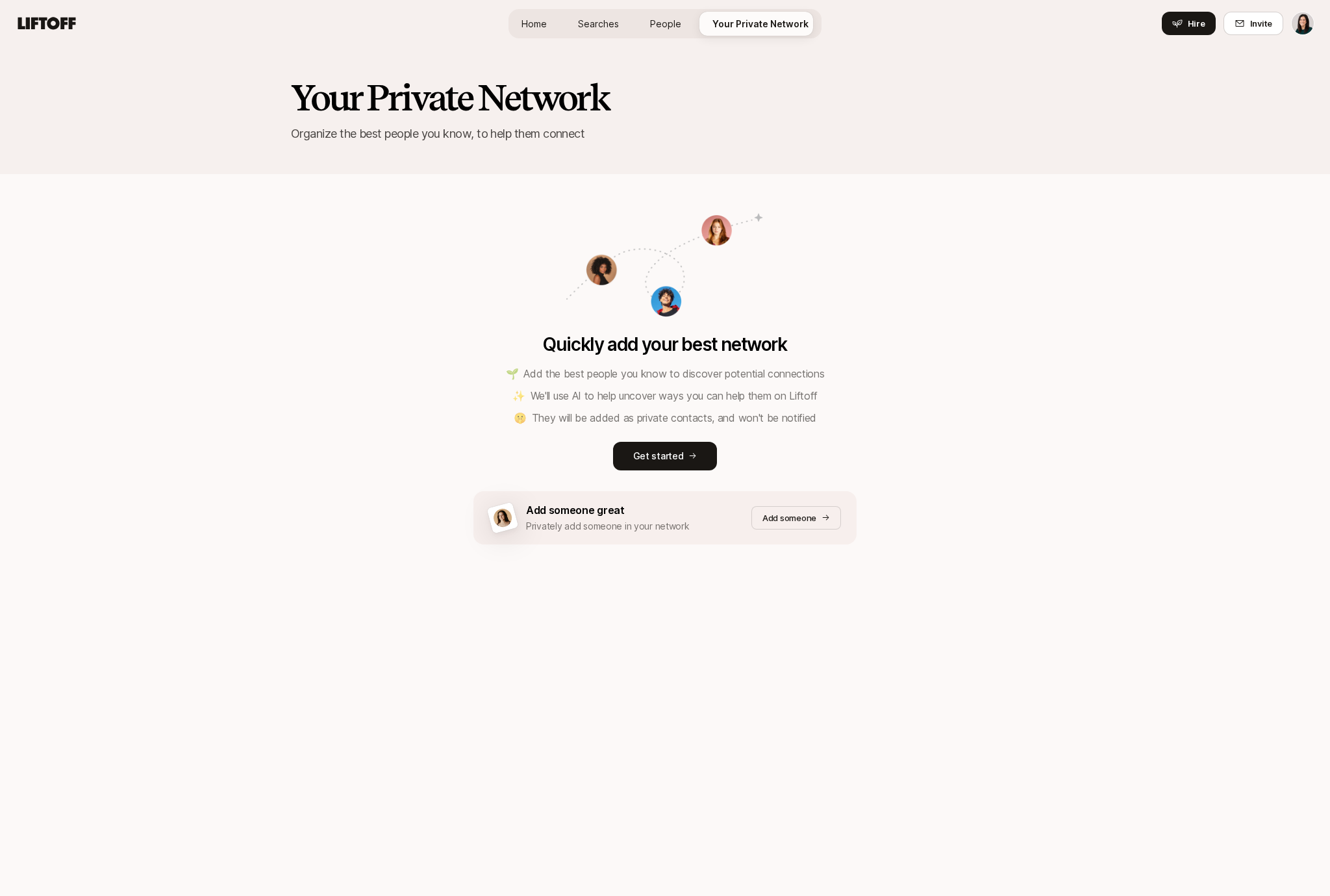
click at [641, 28] on link "People" at bounding box center [666, 23] width 52 height 24
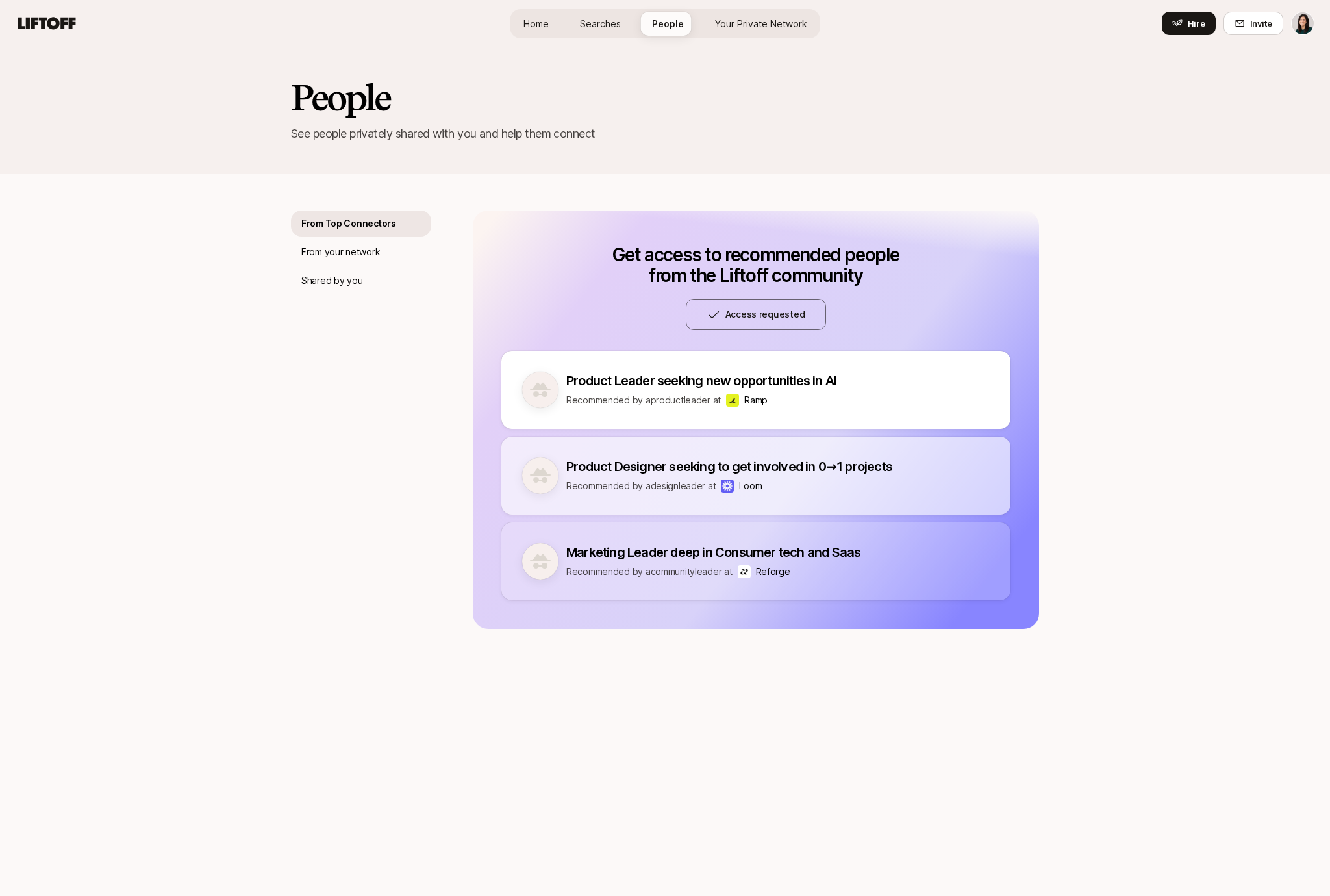
click at [611, 28] on span "Searches" at bounding box center [600, 24] width 41 height 14
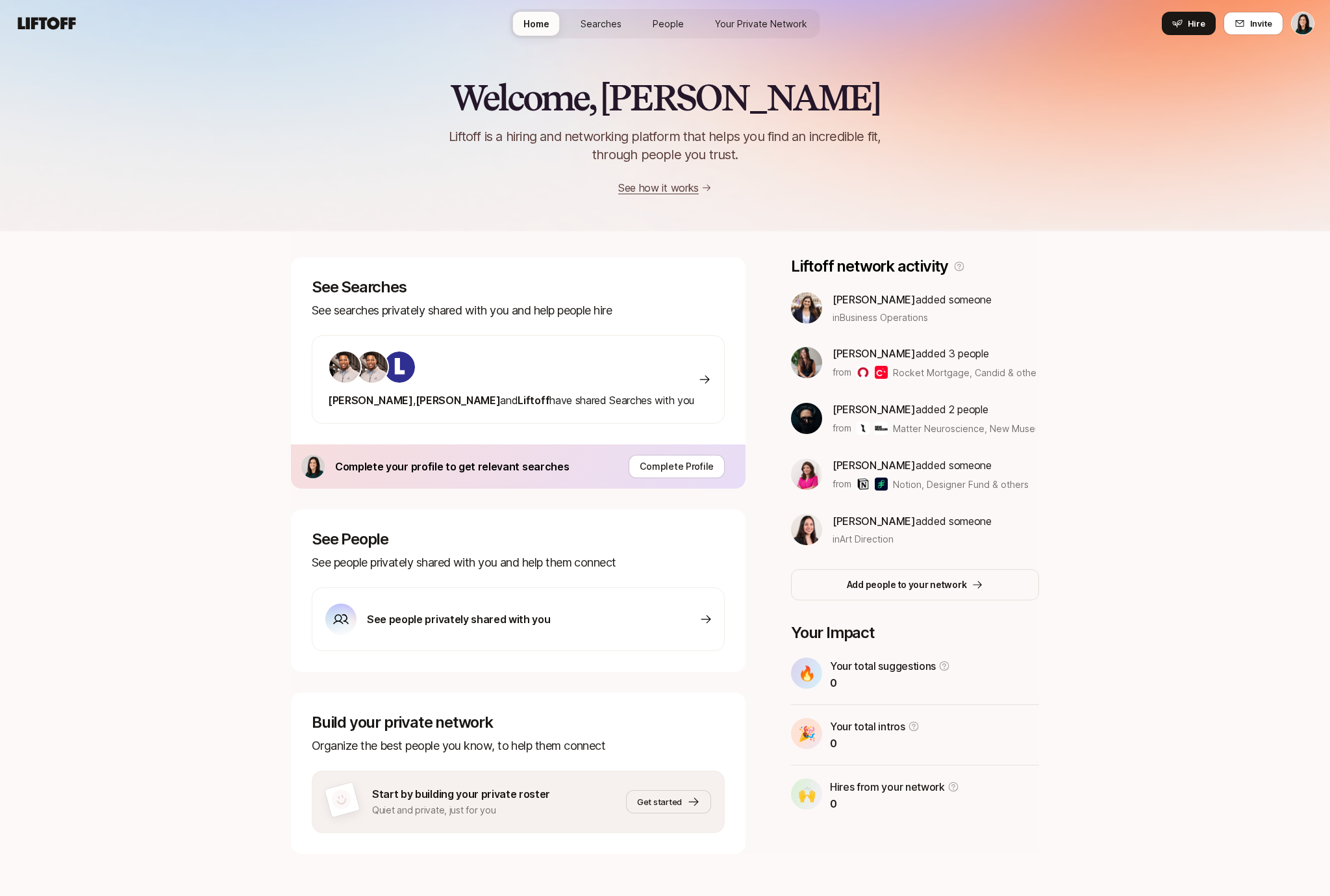
click at [1303, 26] on html "Home Searches People Your Private Network Hire Home Searches People Your Privat…" at bounding box center [665, 448] width 1330 height 896
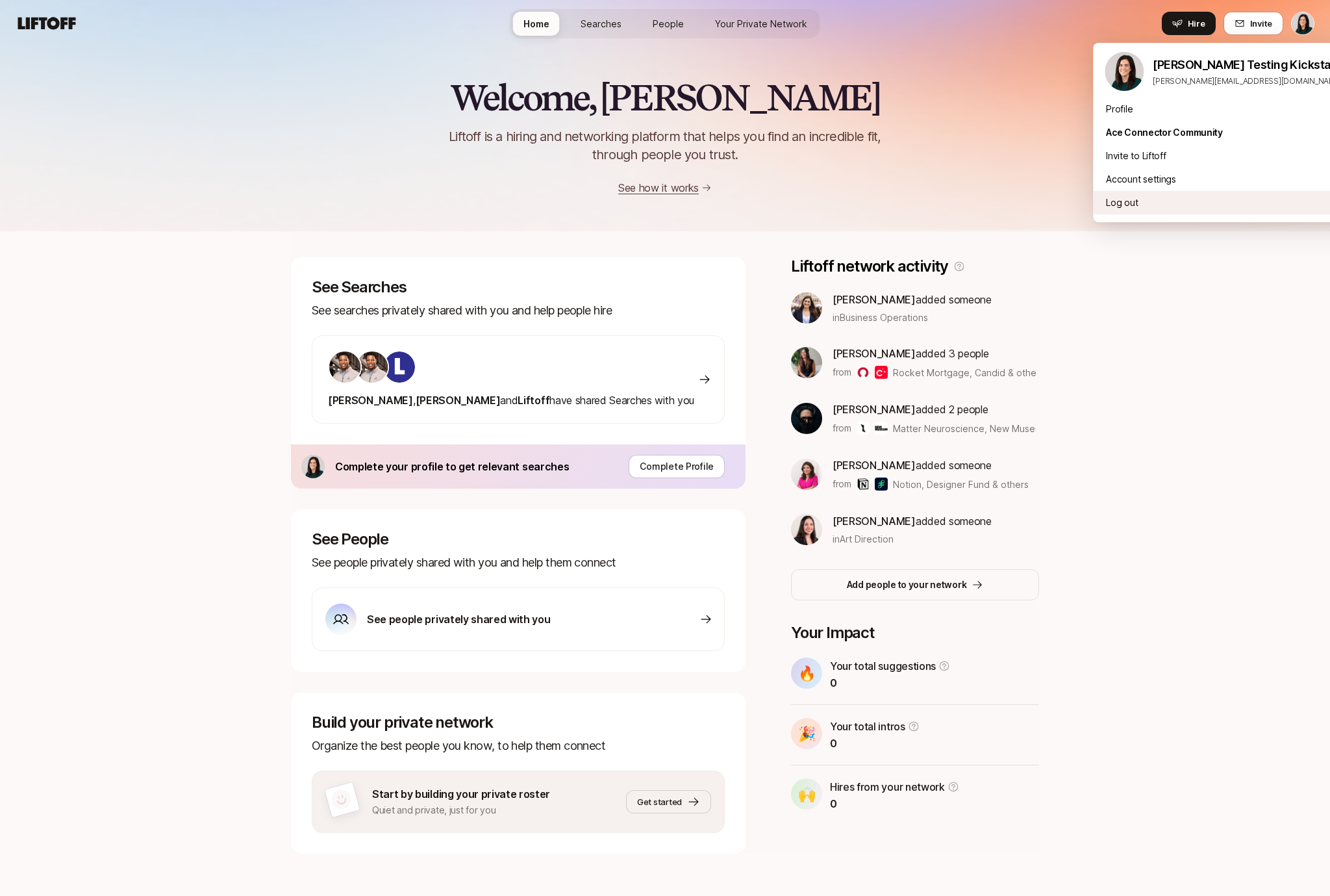
click at [1169, 205] on div "Log out" at bounding box center [1230, 203] width 274 height 23
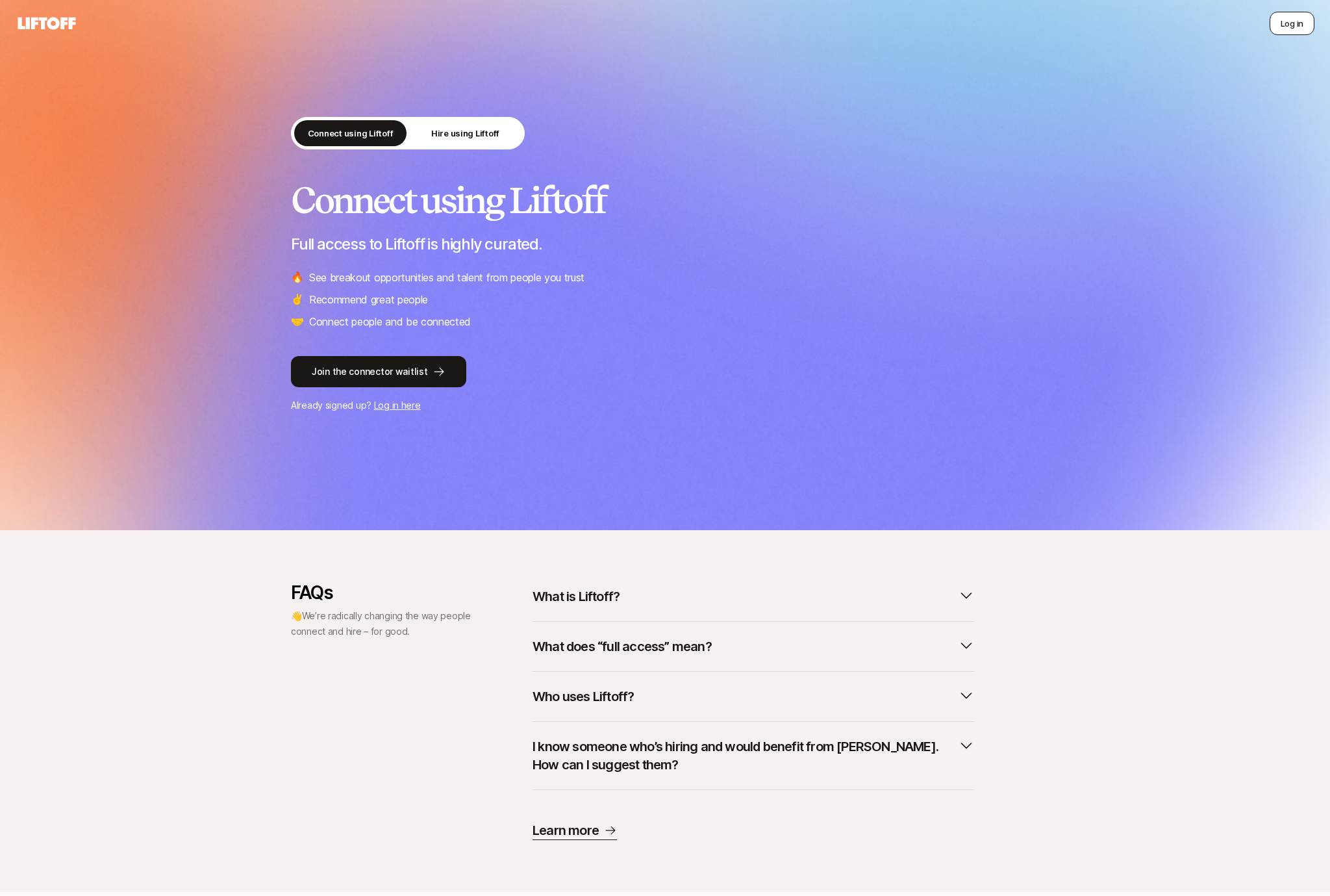
click at [1303, 19] on button "Log in" at bounding box center [1292, 23] width 44 height 23
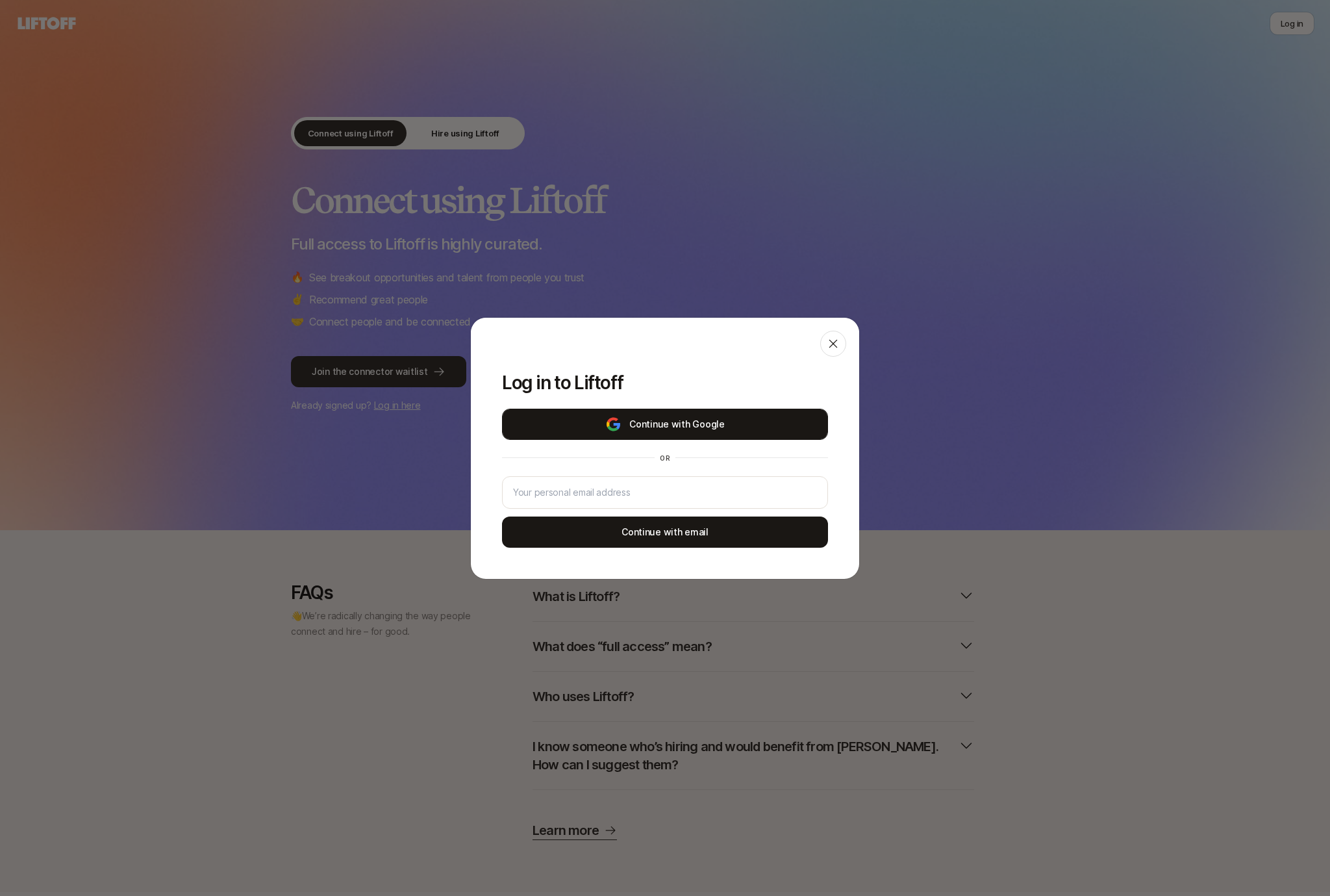
click at [604, 410] on button "Continue with Google" at bounding box center [665, 424] width 326 height 31
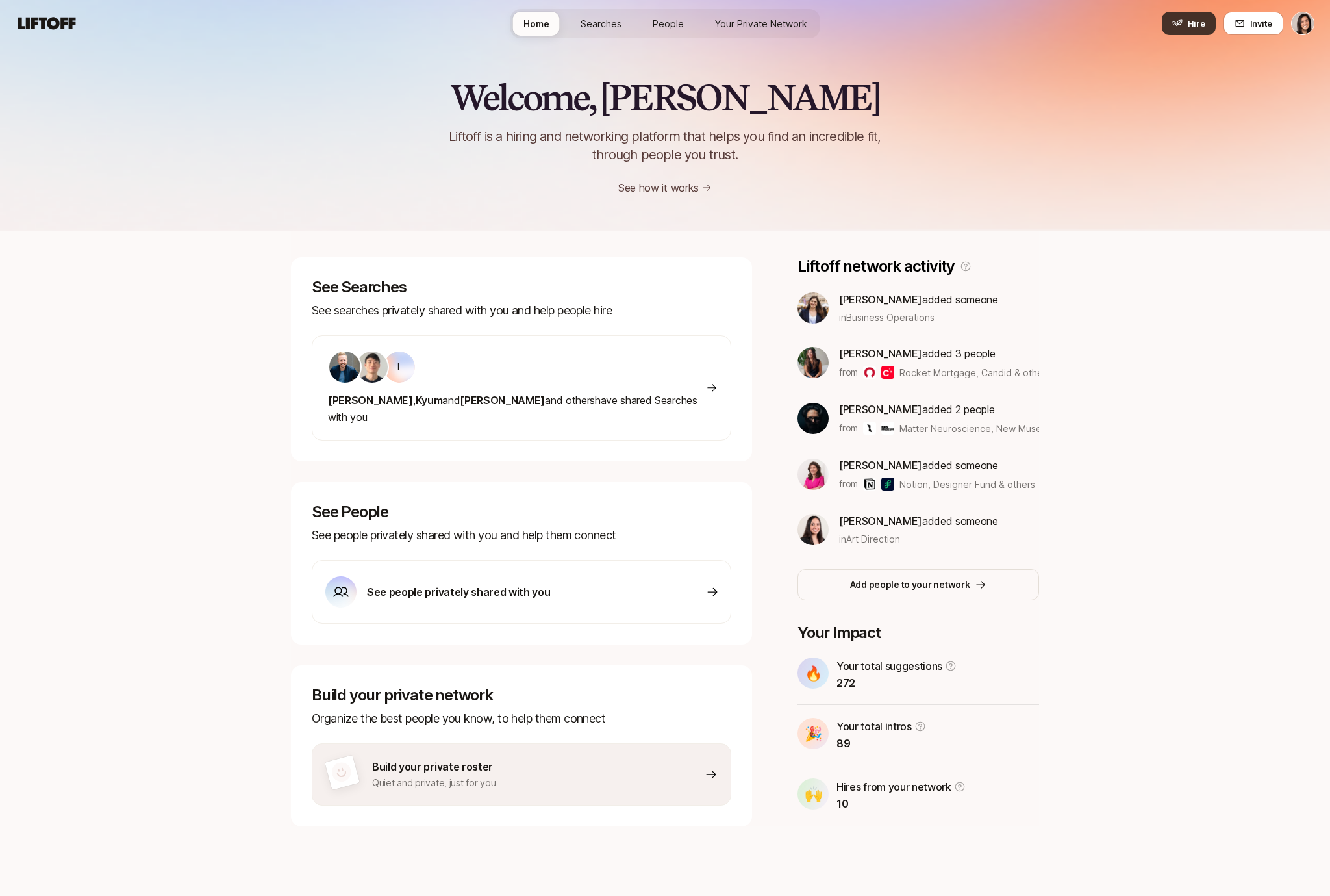
click at [1179, 25] on icon at bounding box center [1178, 24] width 11 height 11
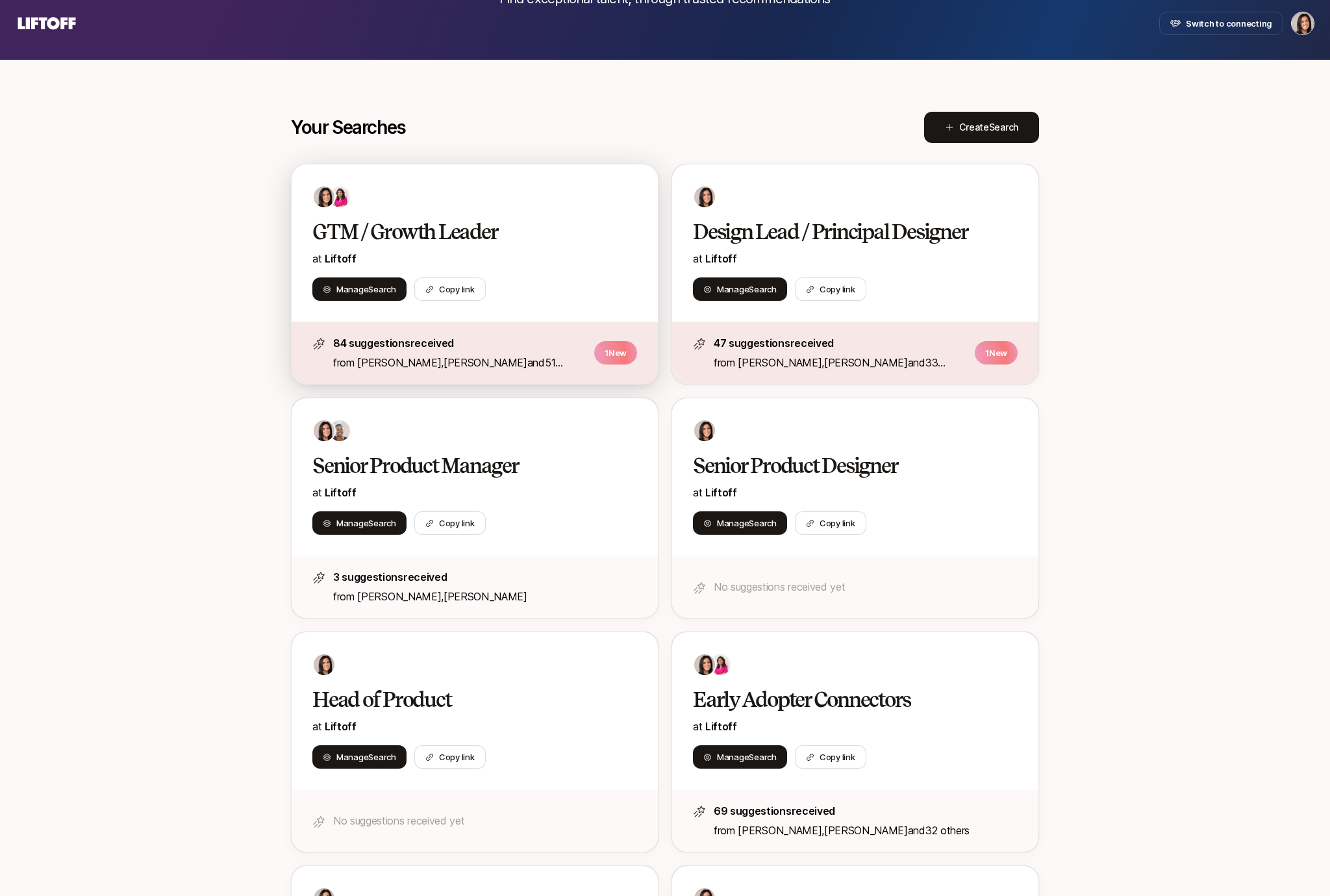
scroll to position [154, 0]
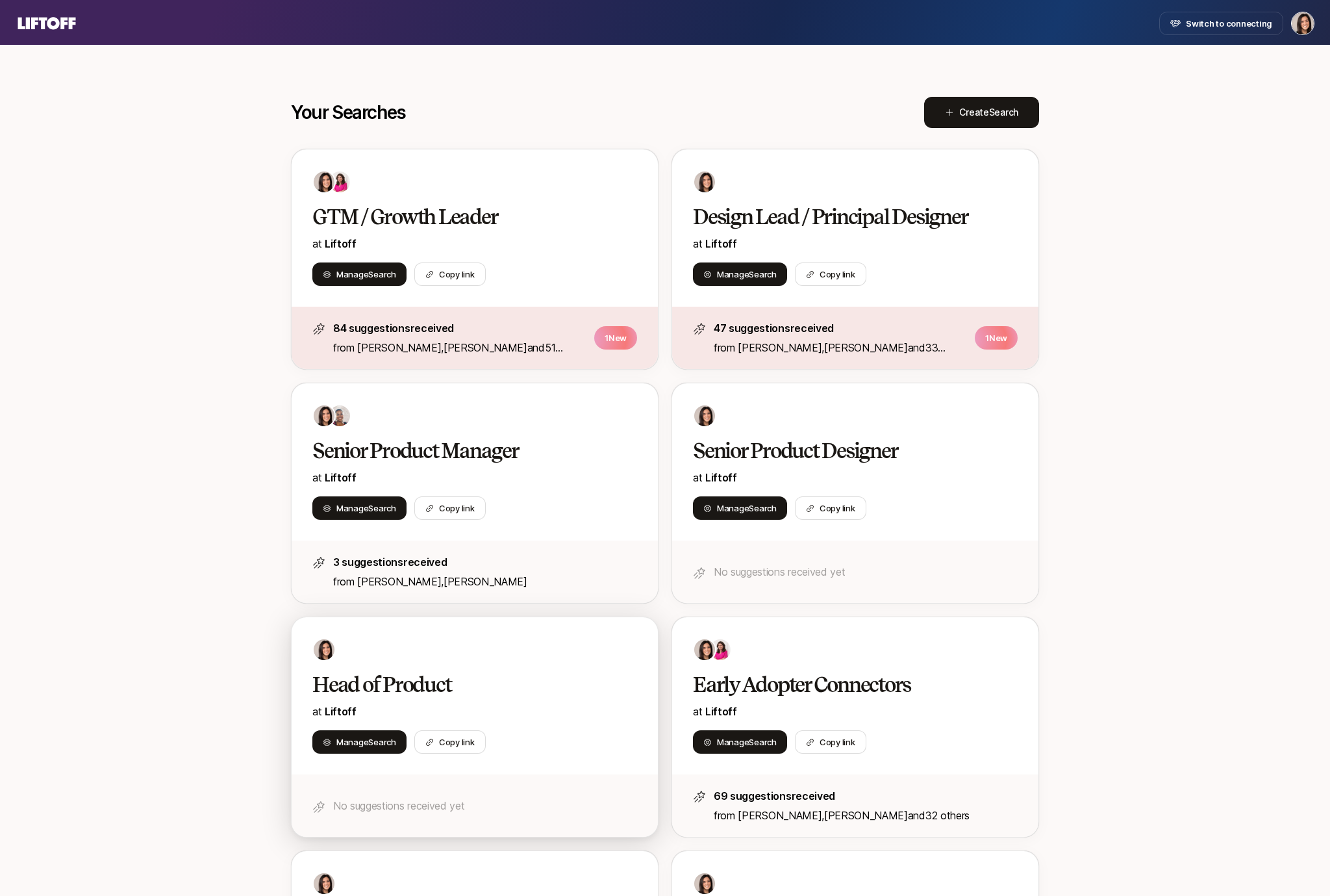
click at [528, 703] on p "at Liftoff" at bounding box center [474, 711] width 324 height 17
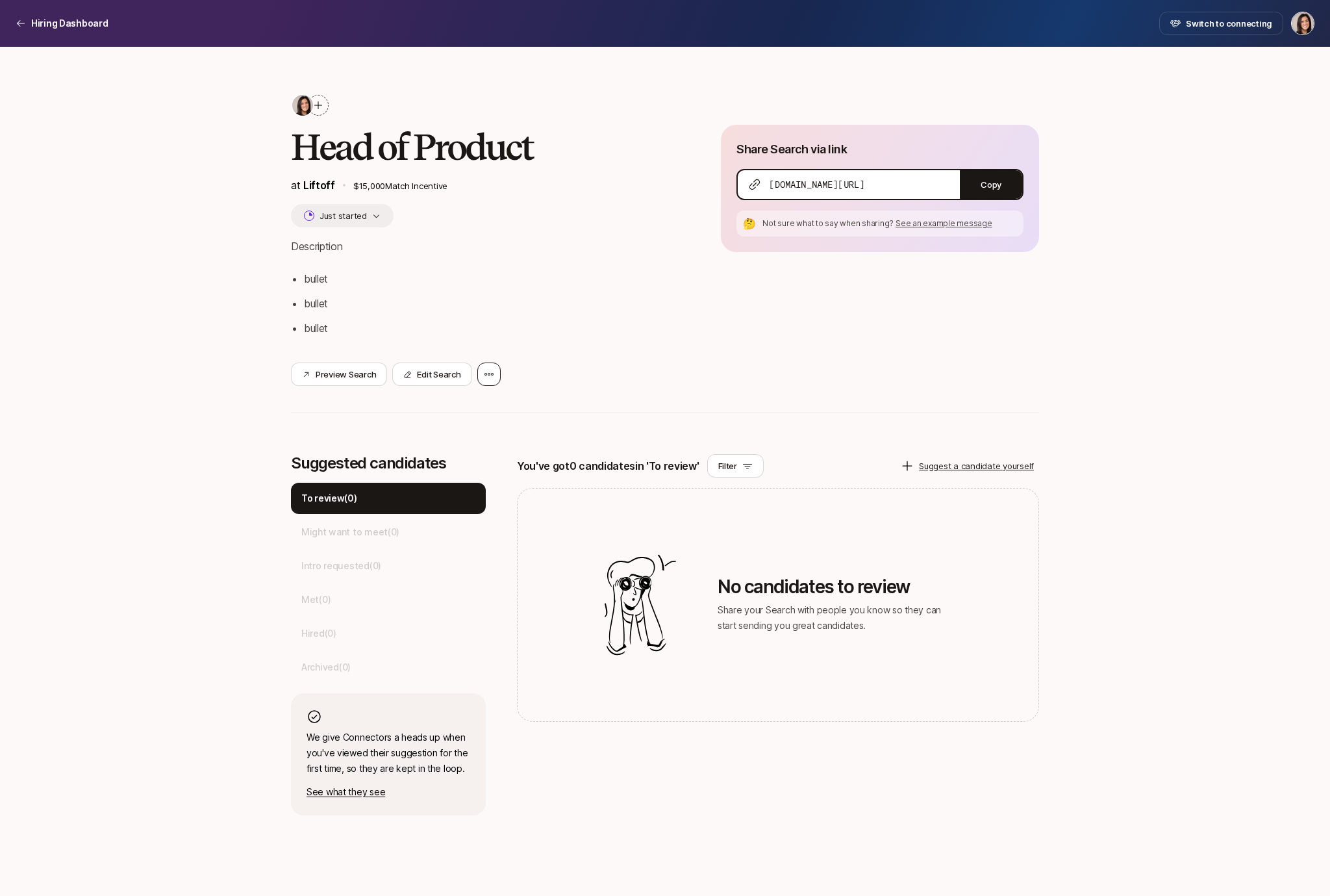
click at [490, 372] on icon at bounding box center [489, 374] width 11 height 11
click at [471, 410] on div "Delete Search" at bounding box center [430, 409] width 143 height 36
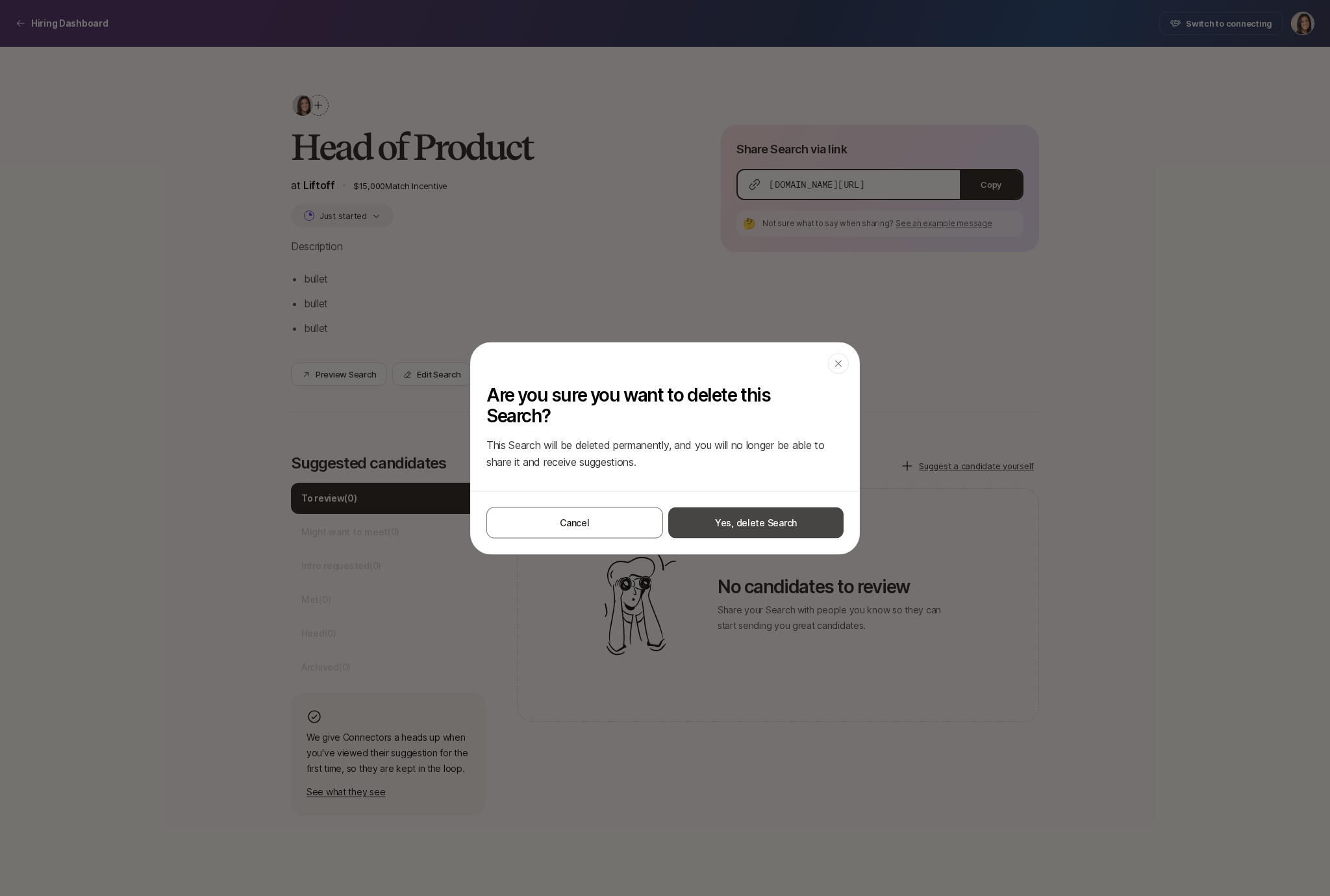
click at [703, 512] on button "Yes, delete Search" at bounding box center [756, 522] width 176 height 31
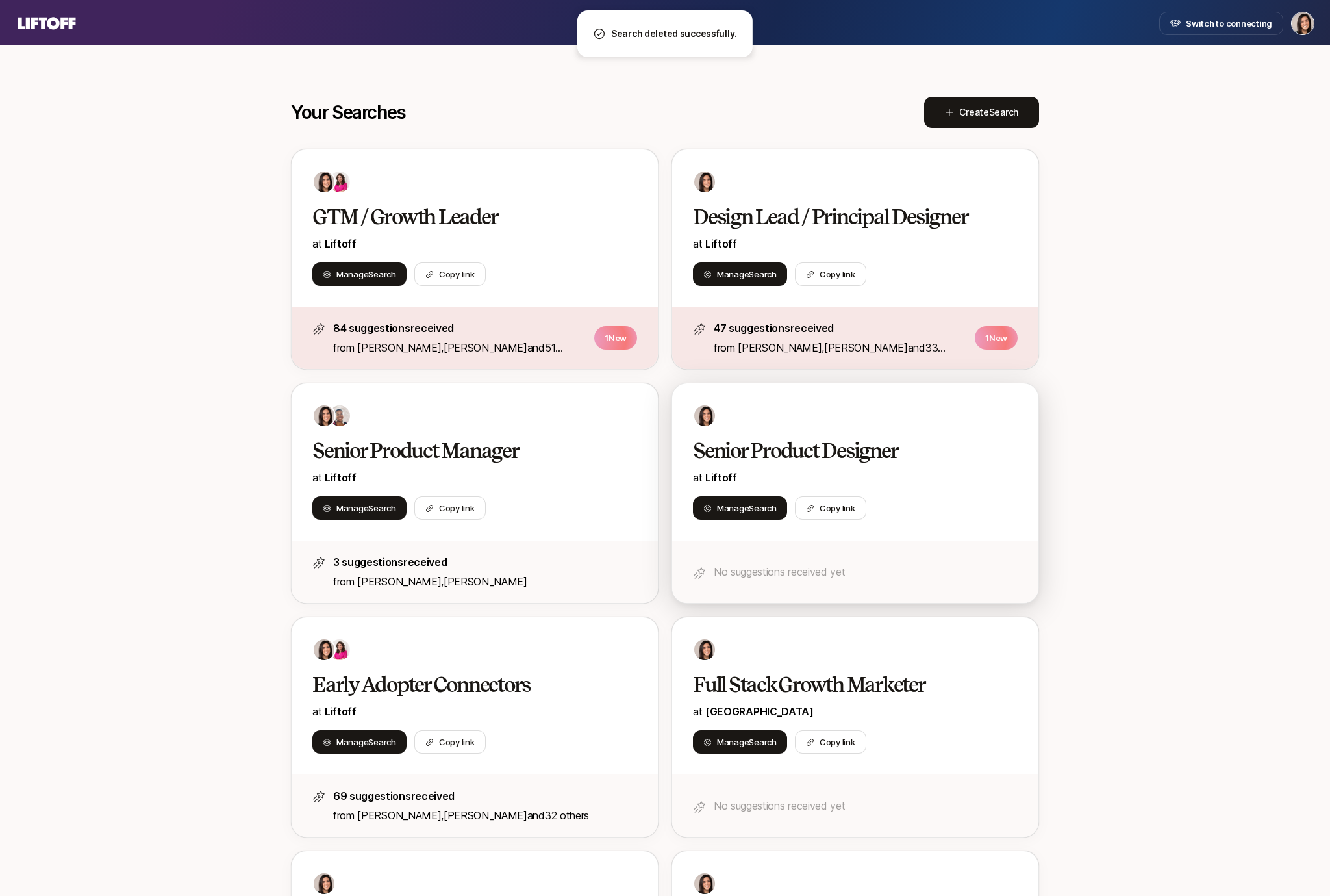
click at [799, 427] on div "Senior Product Designer at Liftoff Manage Search Copy link" at bounding box center [856, 462] width 367 height 157
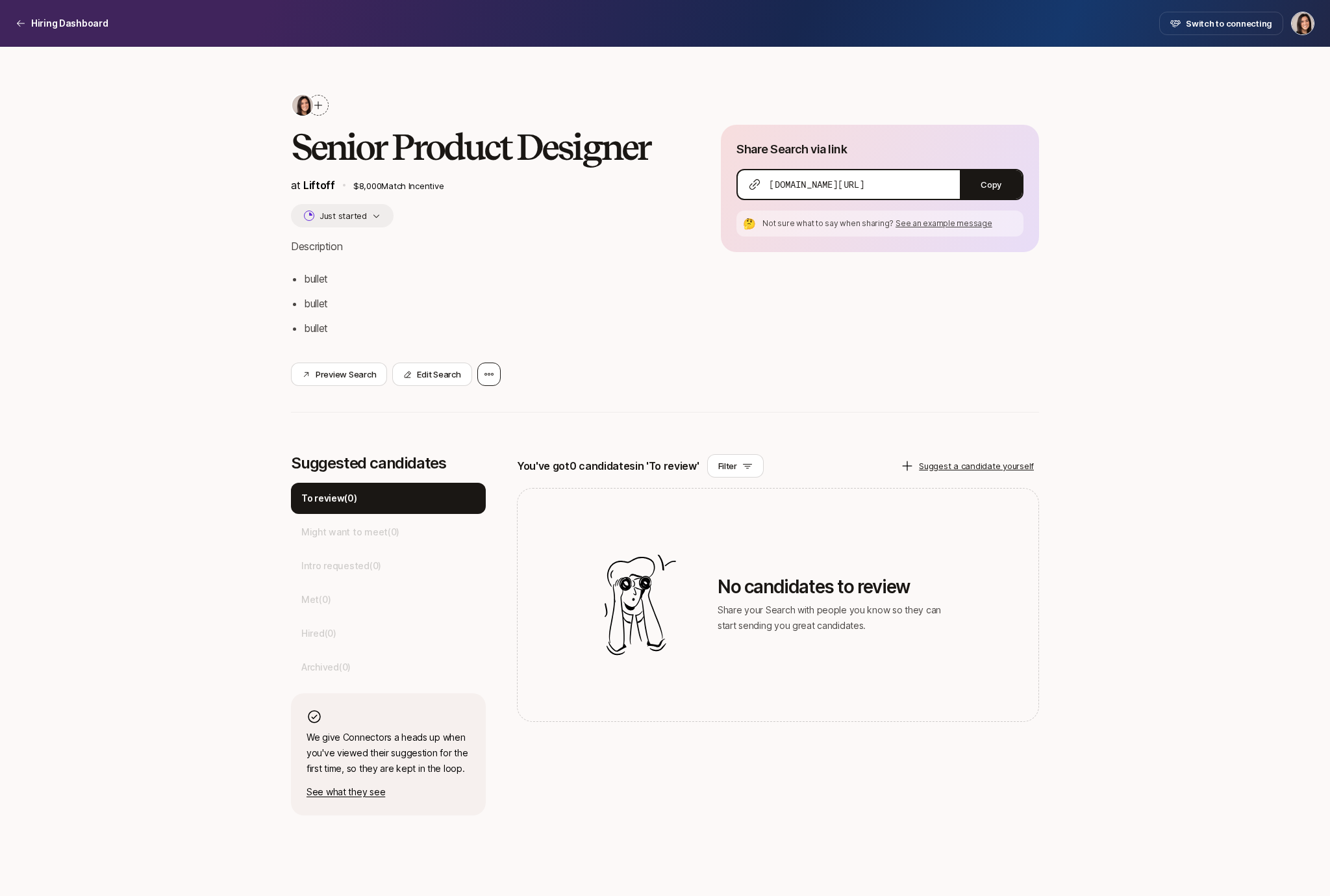
click at [487, 363] on div at bounding box center [489, 374] width 23 height 23
click at [470, 413] on div "Delete Search" at bounding box center [430, 409] width 143 height 36
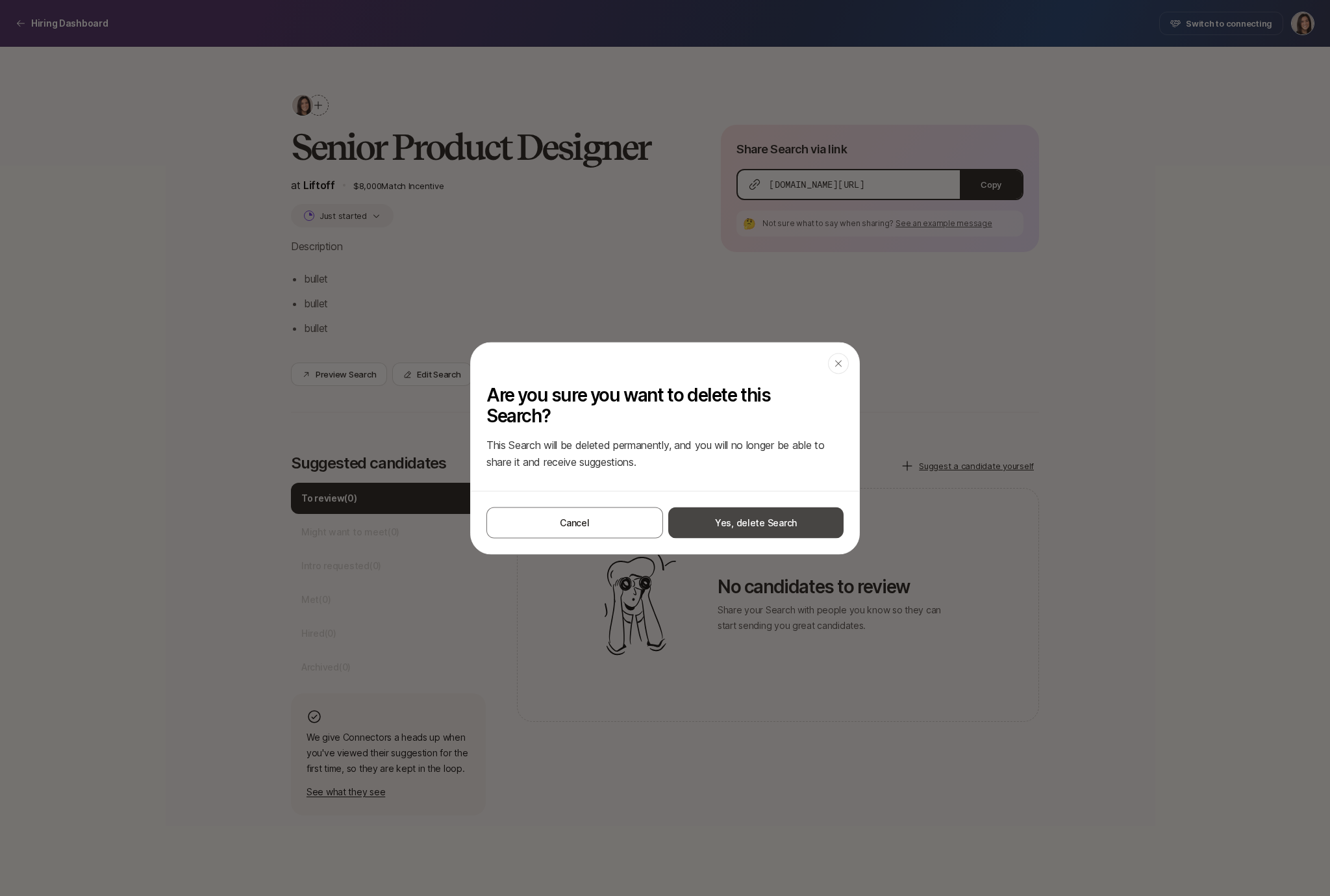
click at [723, 519] on button "Yes, delete Search" at bounding box center [756, 522] width 176 height 31
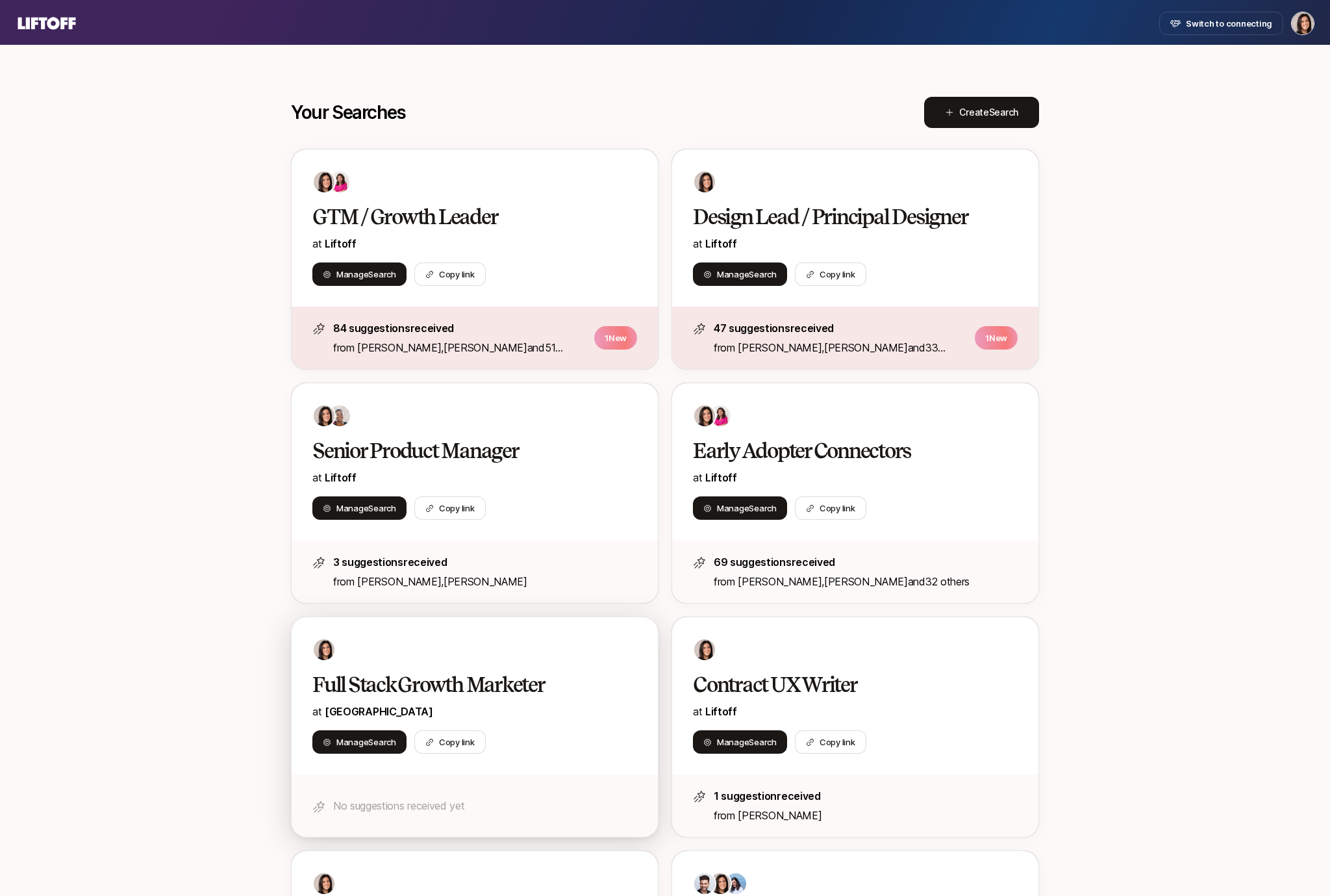
click at [506, 657] on div at bounding box center [474, 650] width 324 height 23
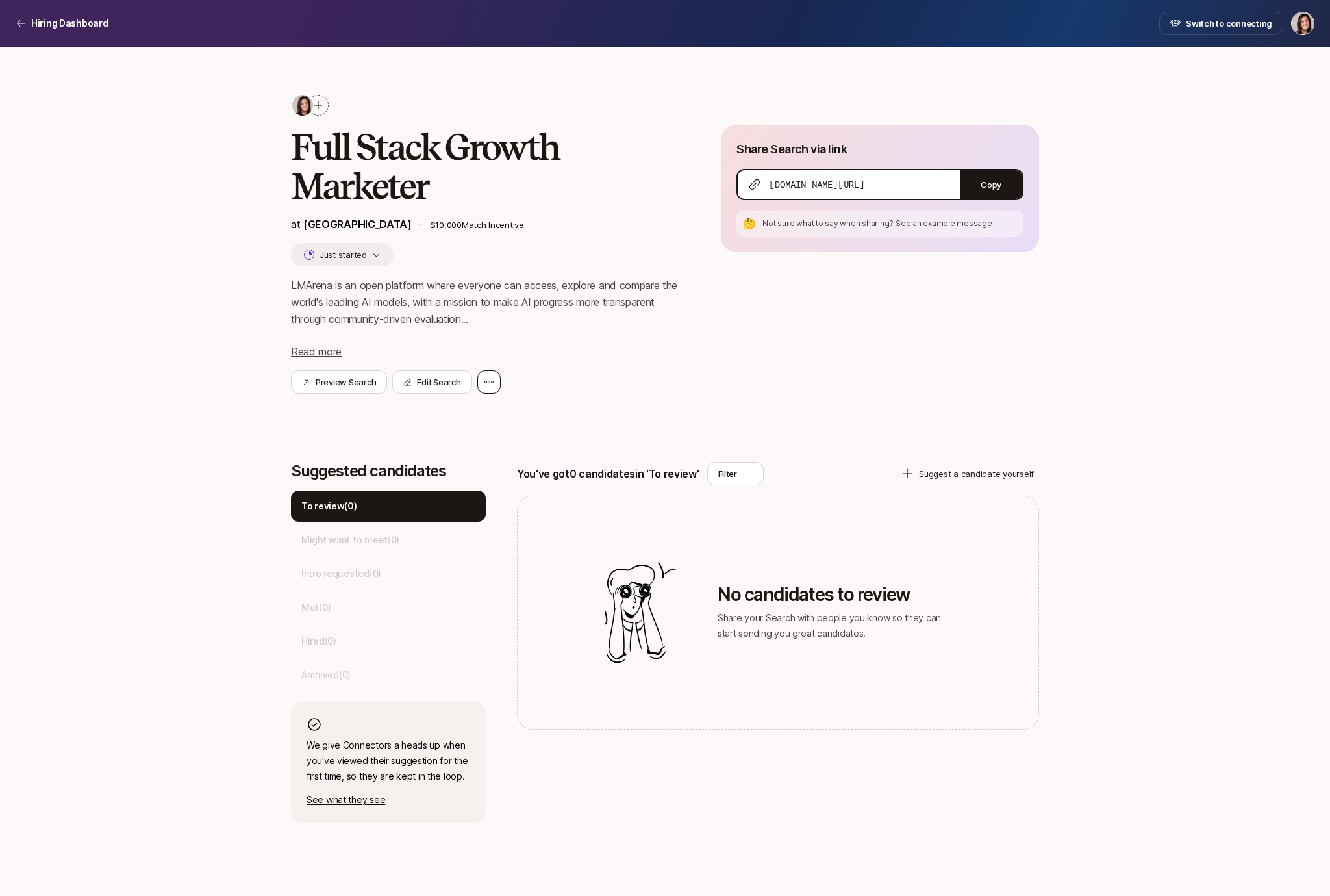
click at [492, 377] on icon at bounding box center [489, 382] width 11 height 11
click at [475, 410] on div "Delete Search" at bounding box center [430, 417] width 143 height 36
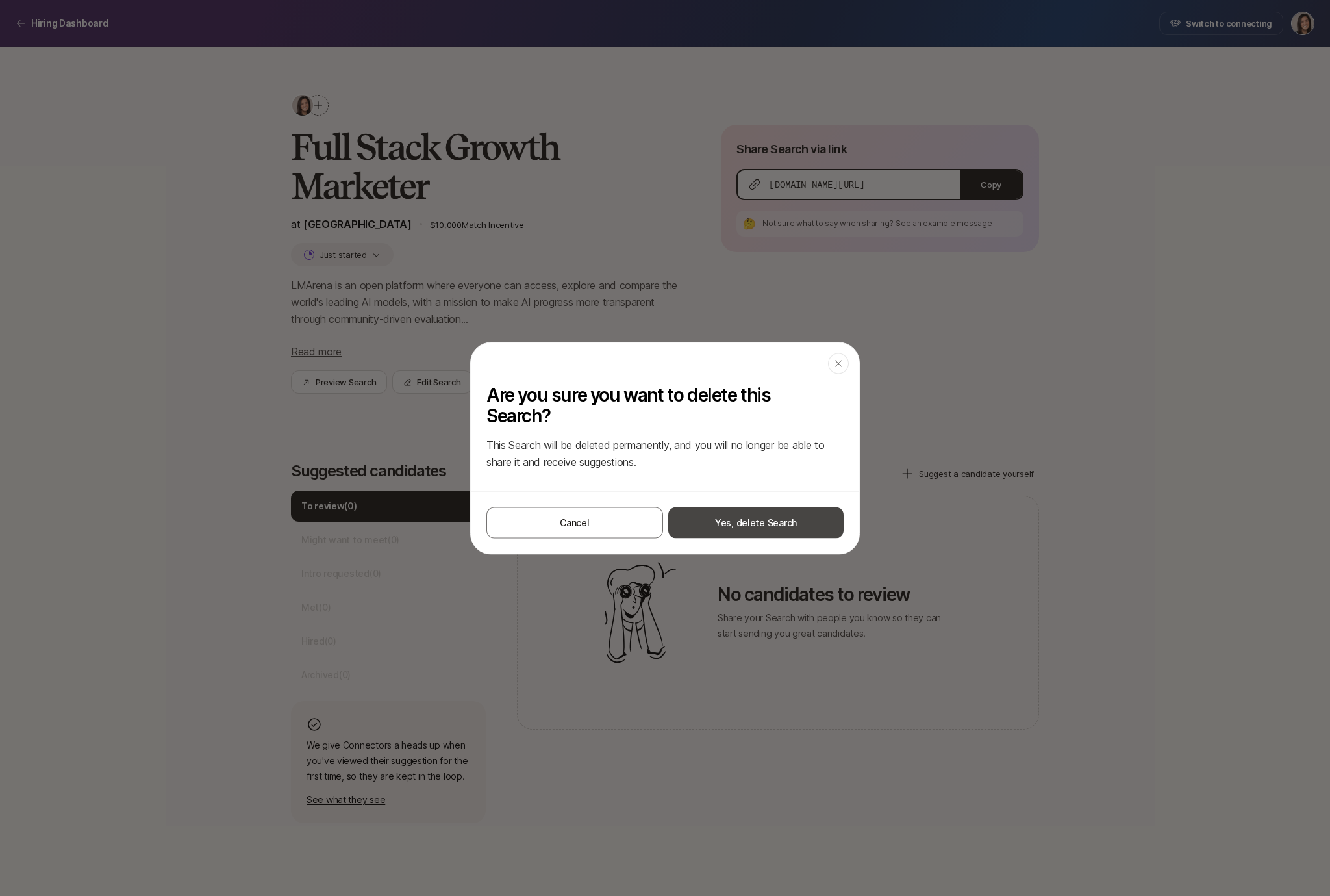
click at [739, 519] on button "Yes, delete Search" at bounding box center [756, 522] width 176 height 31
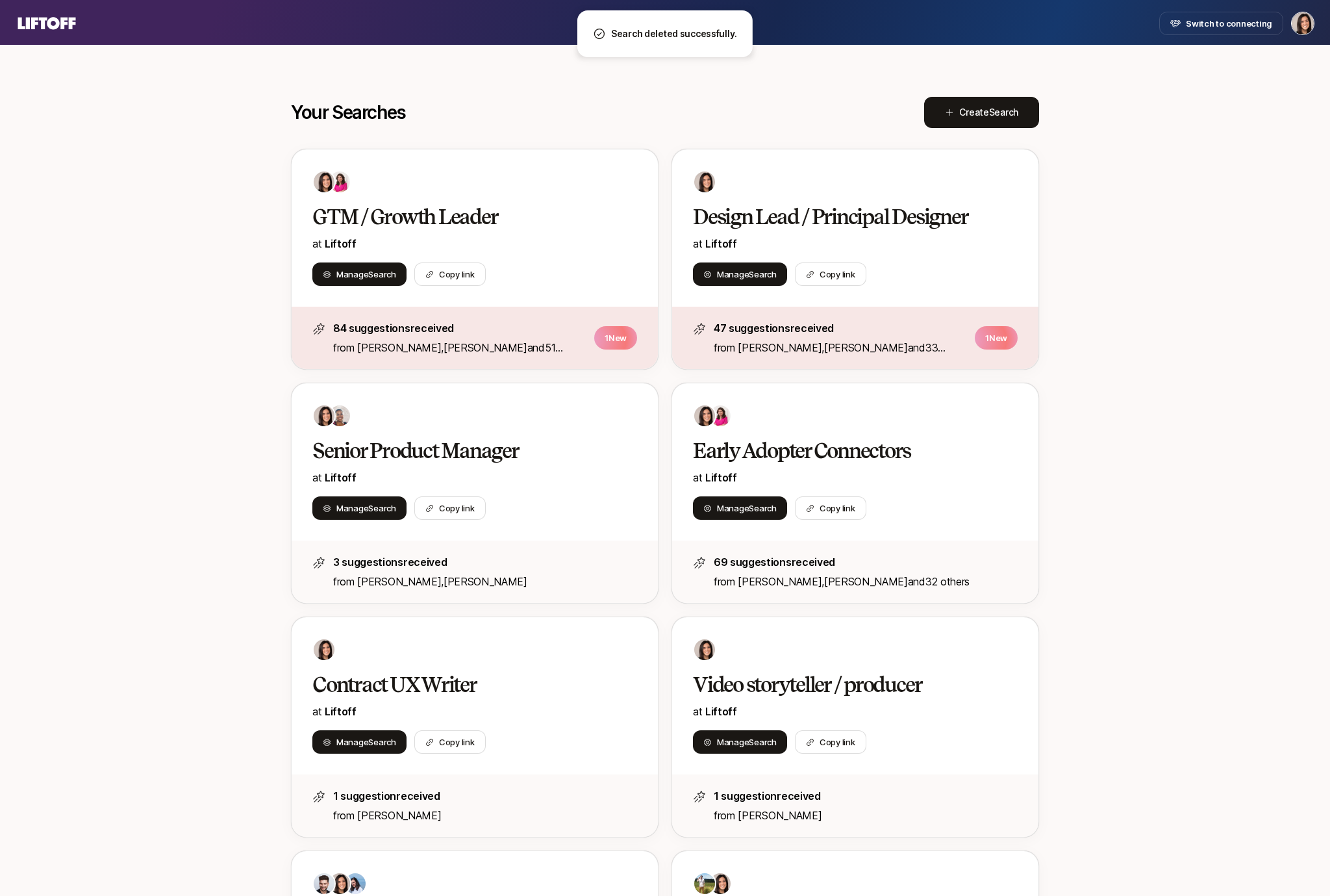
click at [59, 28] on icon at bounding box center [46, 24] width 62 height 18
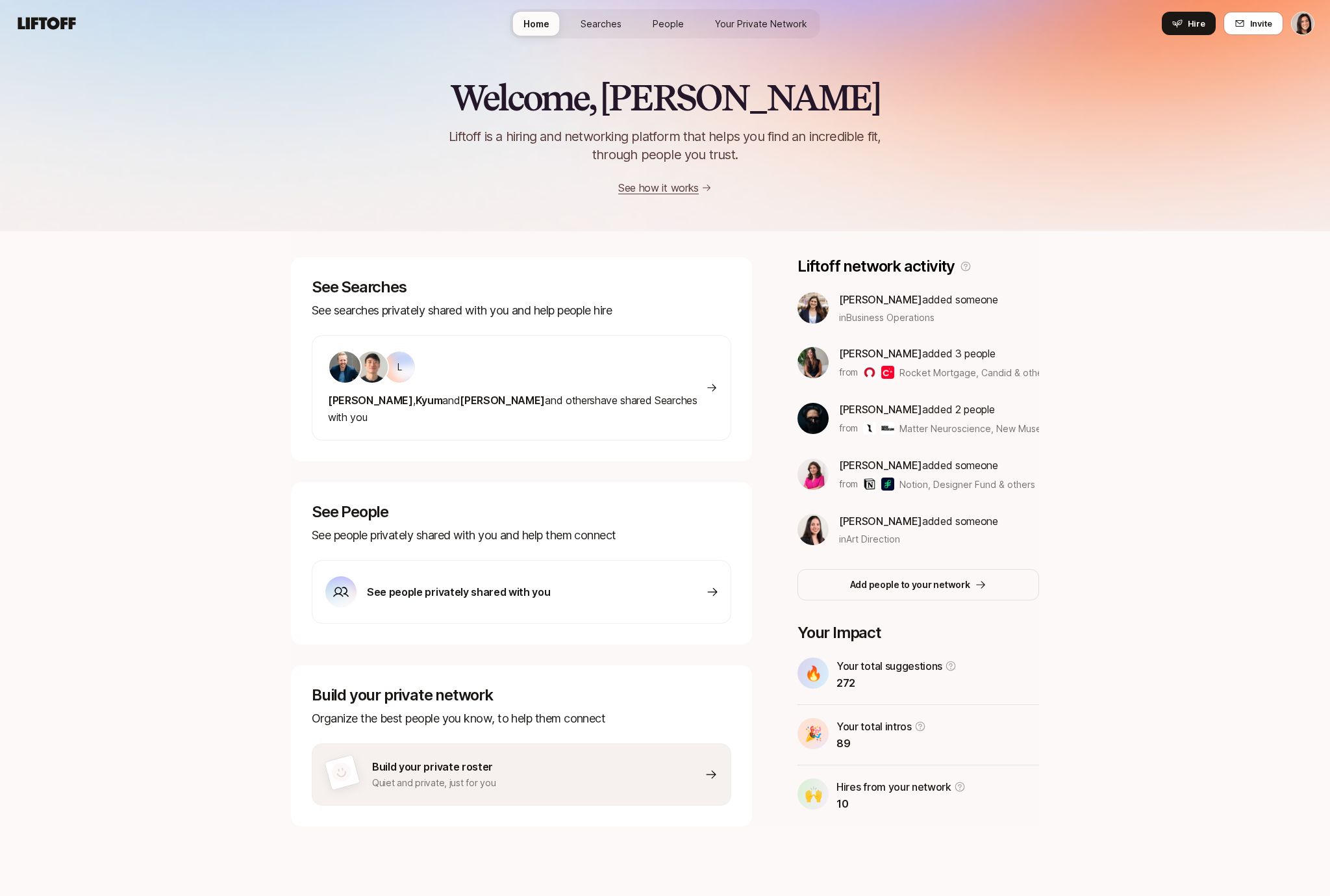
click at [404, 591] on div "See people privately shared with you" at bounding box center [522, 591] width 420 height 64
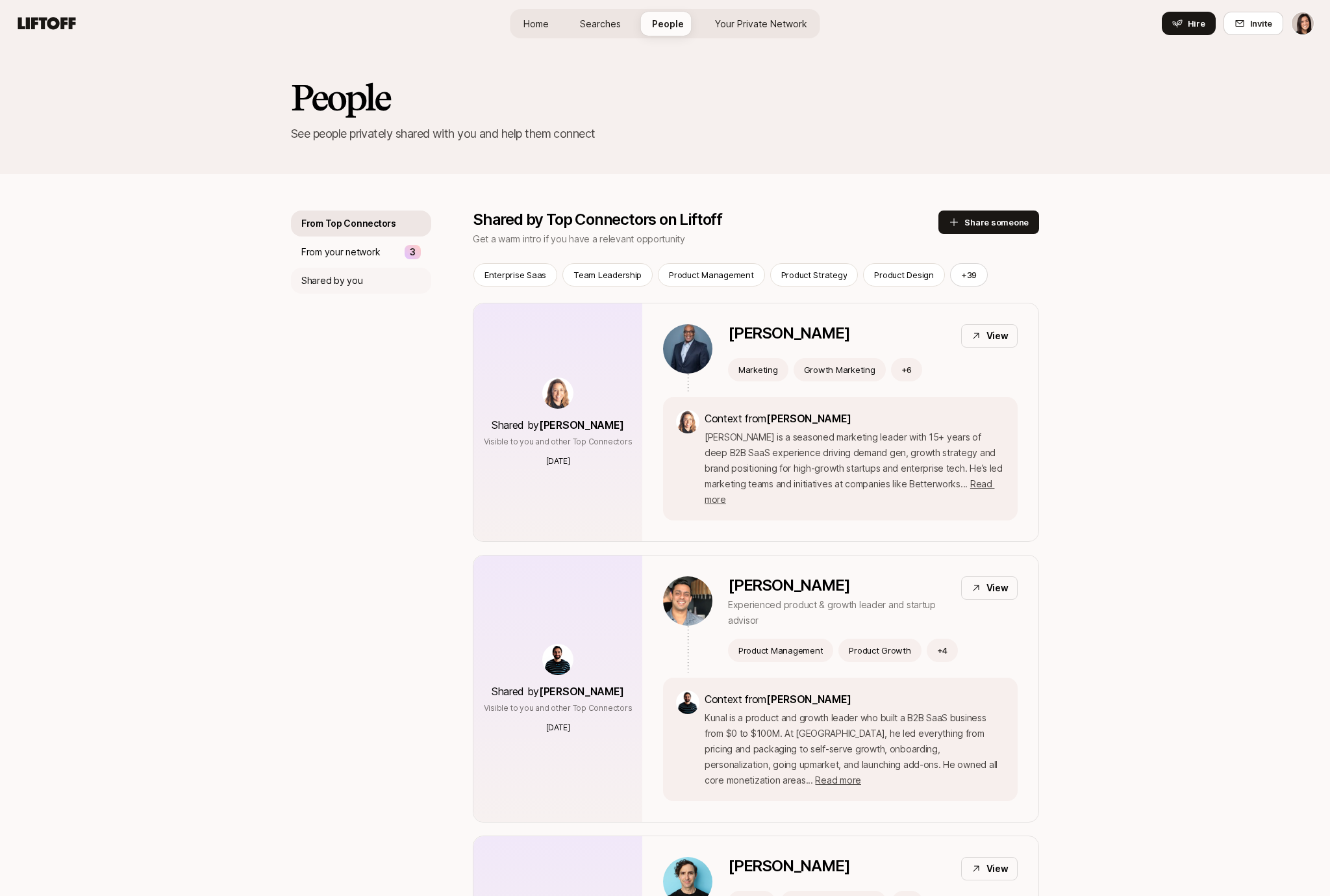
click at [380, 283] on div "Shared by you" at bounding box center [360, 281] width 140 height 26
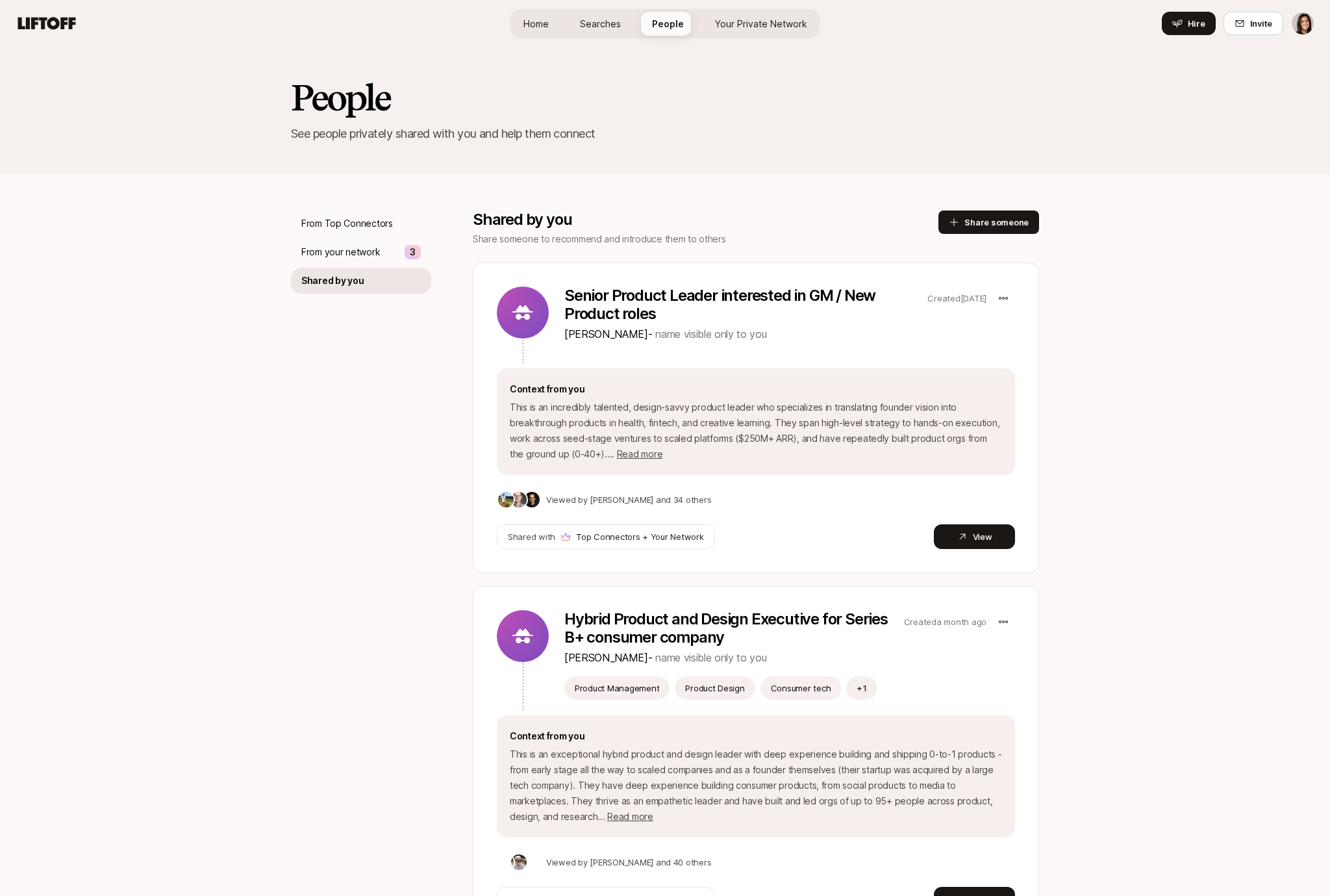
click at [363, 249] on p "From your network" at bounding box center [341, 252] width 78 height 15
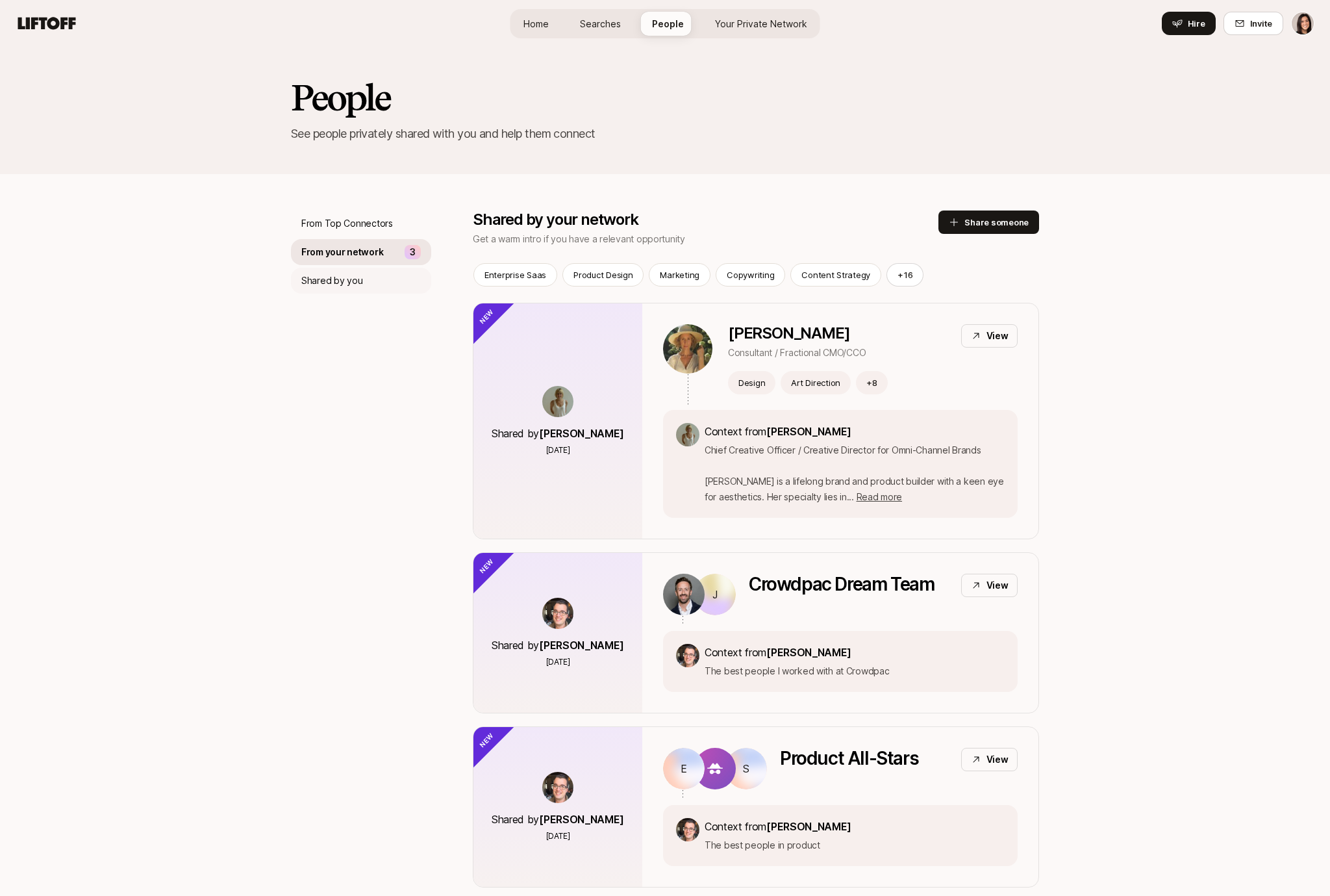
click at [341, 286] on p "Shared by you" at bounding box center [332, 281] width 61 height 15
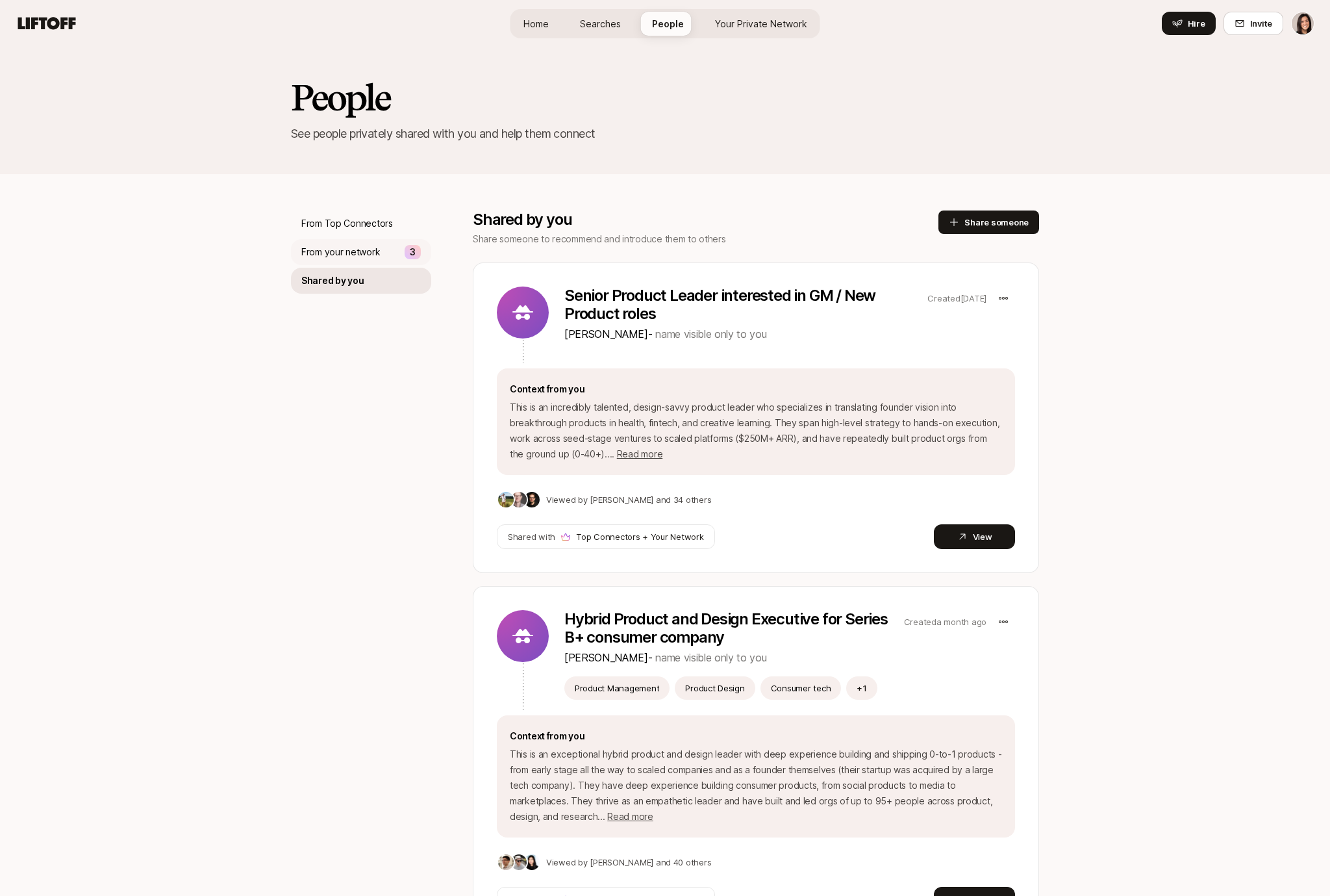
click at [347, 244] on p "From your network" at bounding box center [341, 252] width 78 height 15
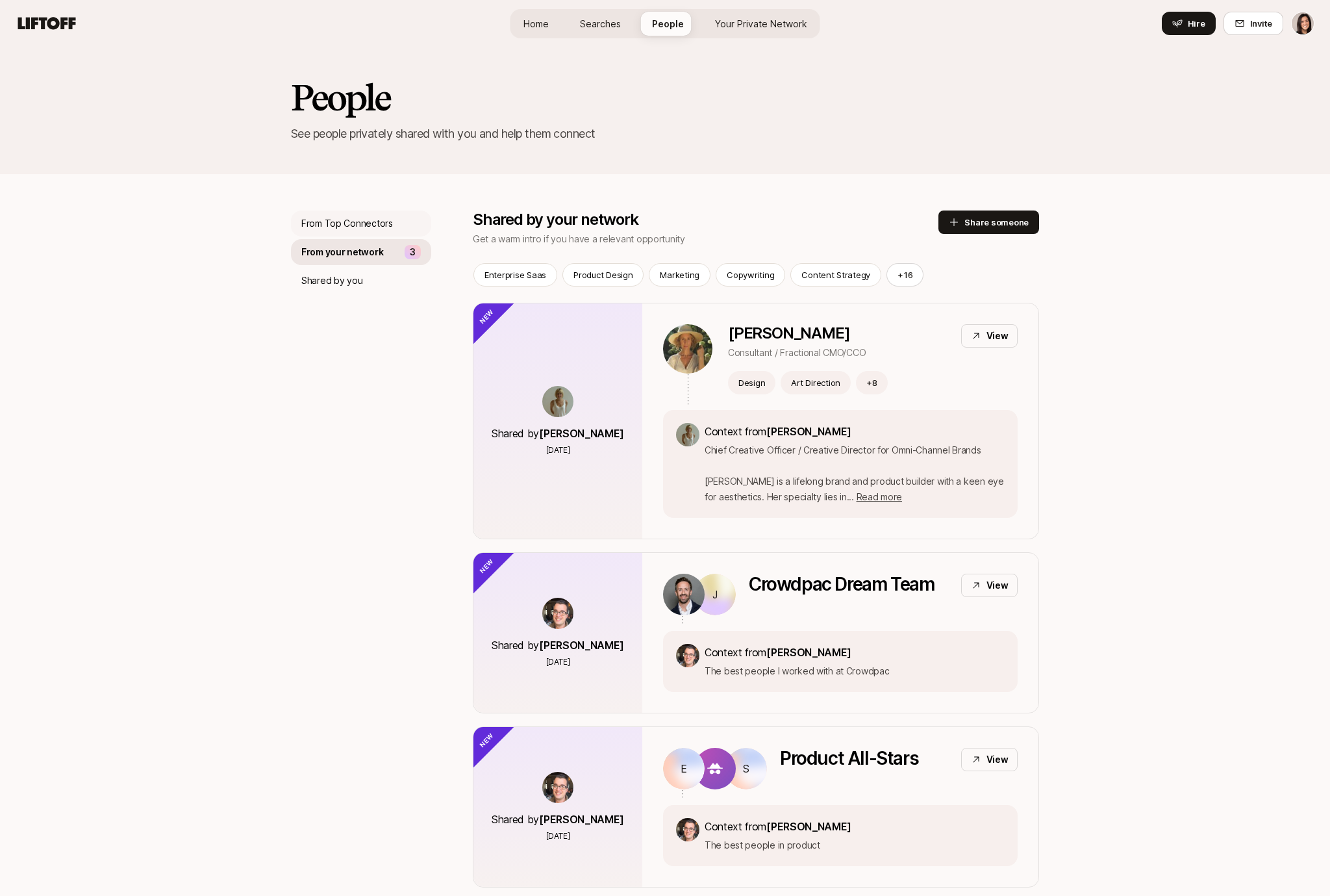
click at [347, 232] on div "From Top Connectors" at bounding box center [360, 223] width 140 height 26
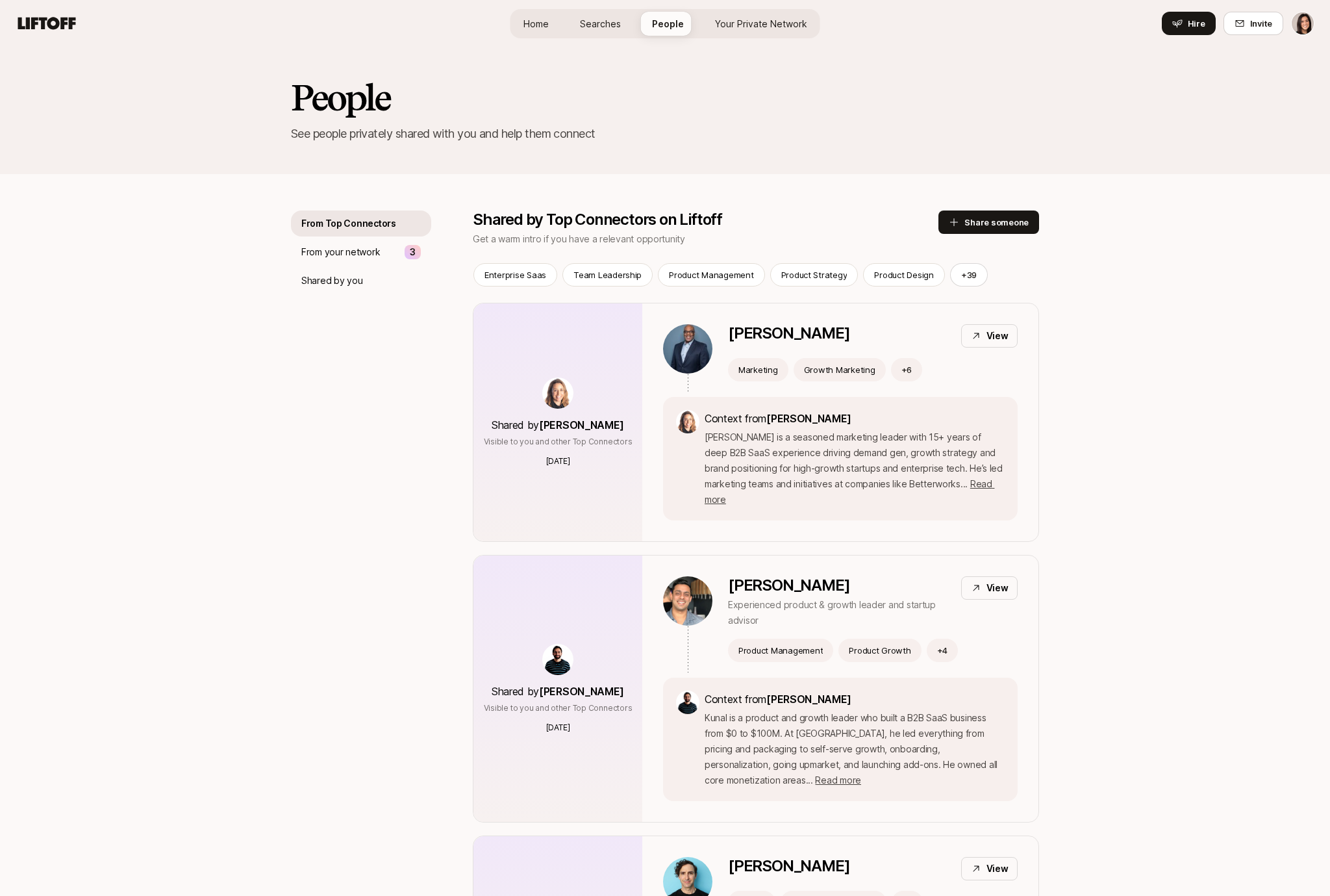
click at [598, 28] on span "Searches" at bounding box center [600, 24] width 41 height 14
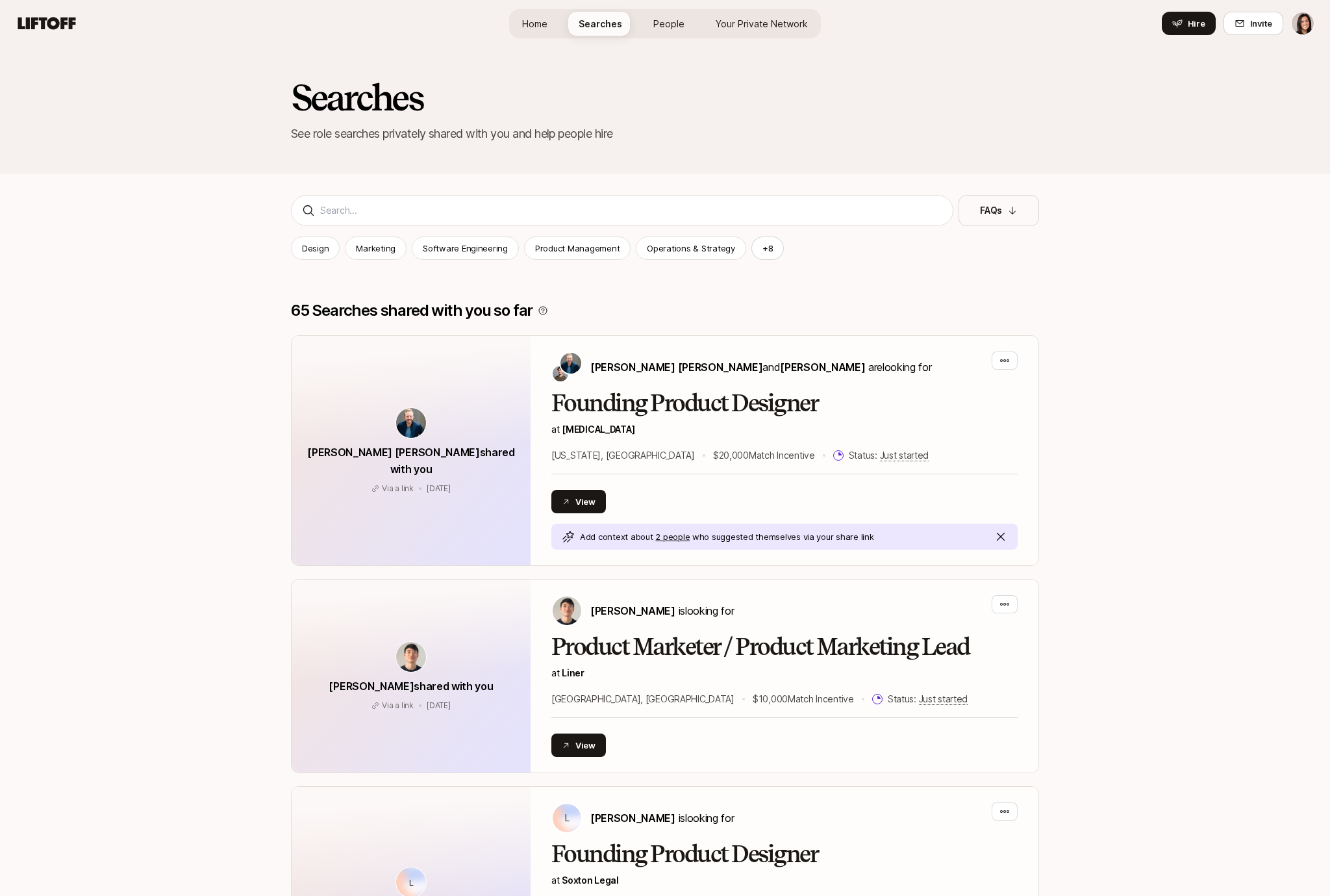
click at [669, 15] on link "People" at bounding box center [669, 23] width 52 height 24
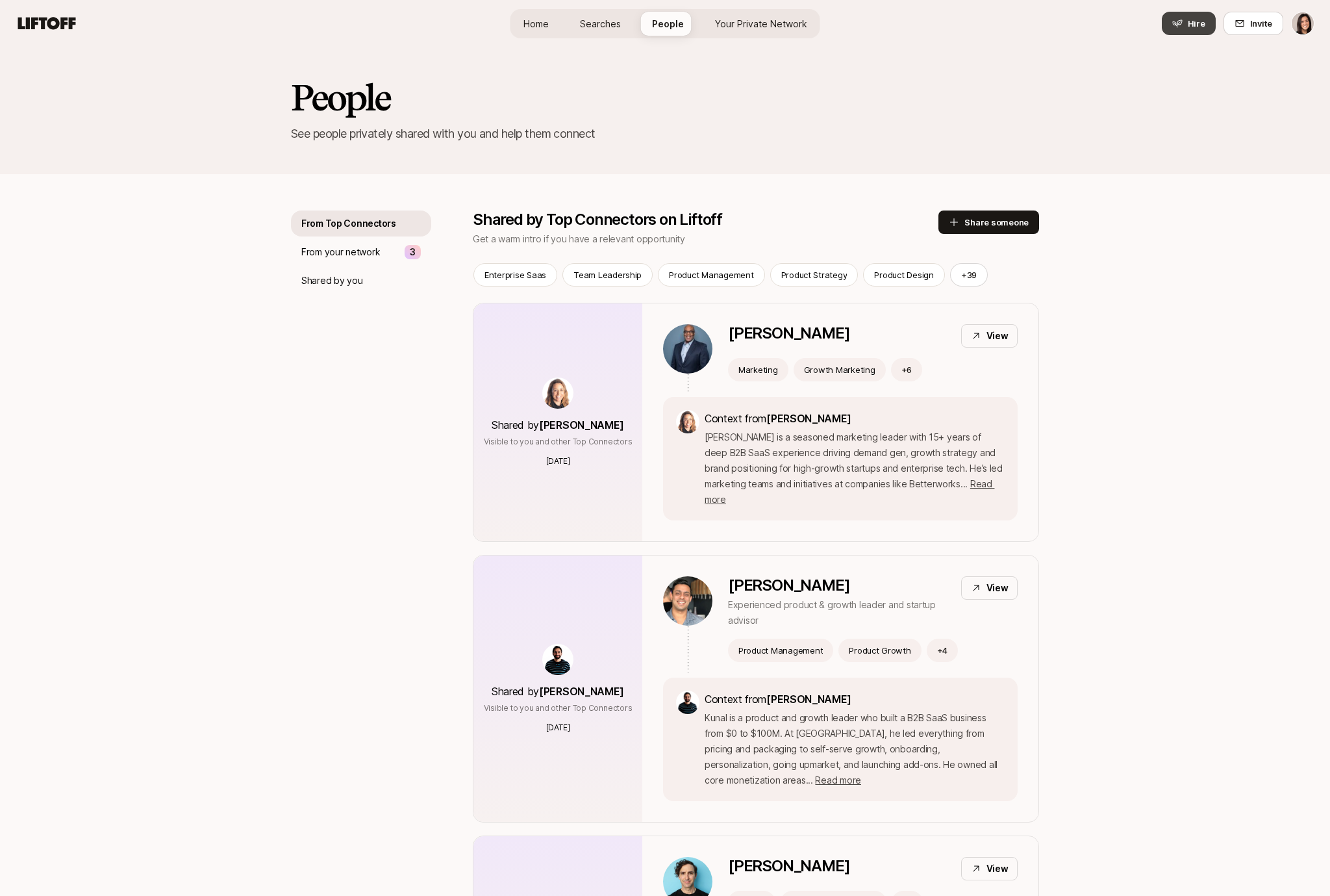
click at [1194, 28] on span "Hire" at bounding box center [1197, 23] width 18 height 13
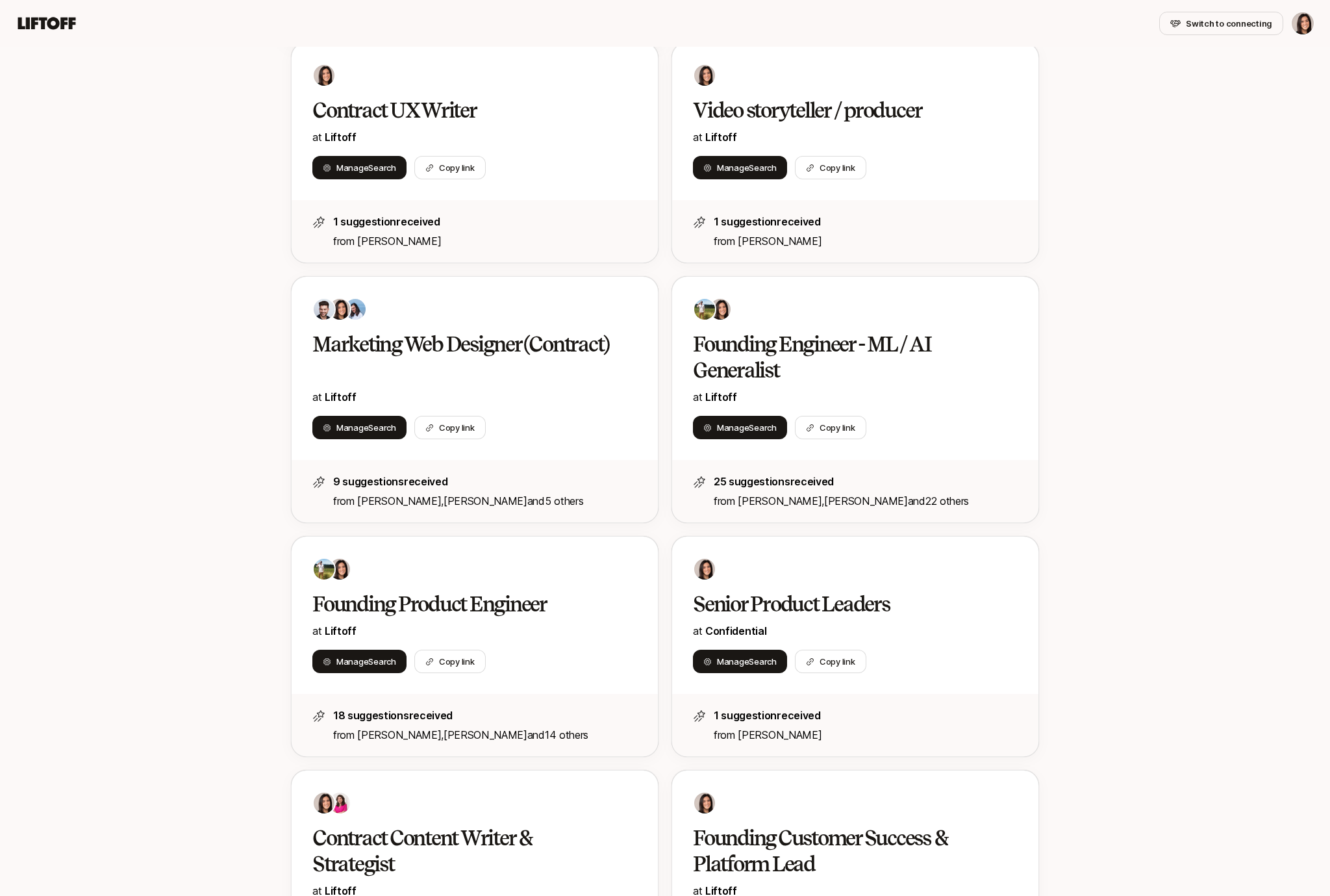
scroll to position [461, 0]
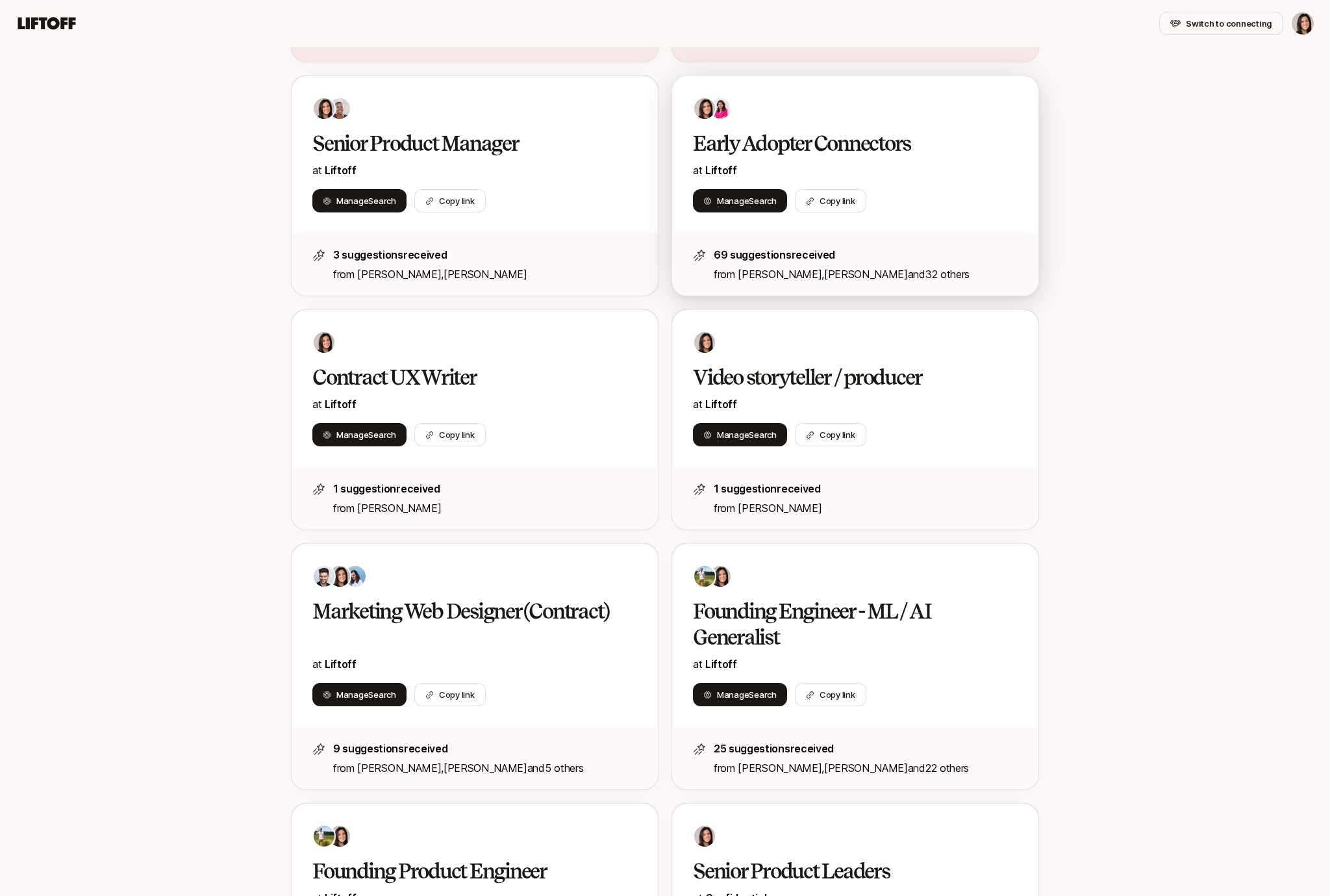
click at [963, 138] on h2 "Early Adopter Connectors" at bounding box center [842, 143] width 298 height 26
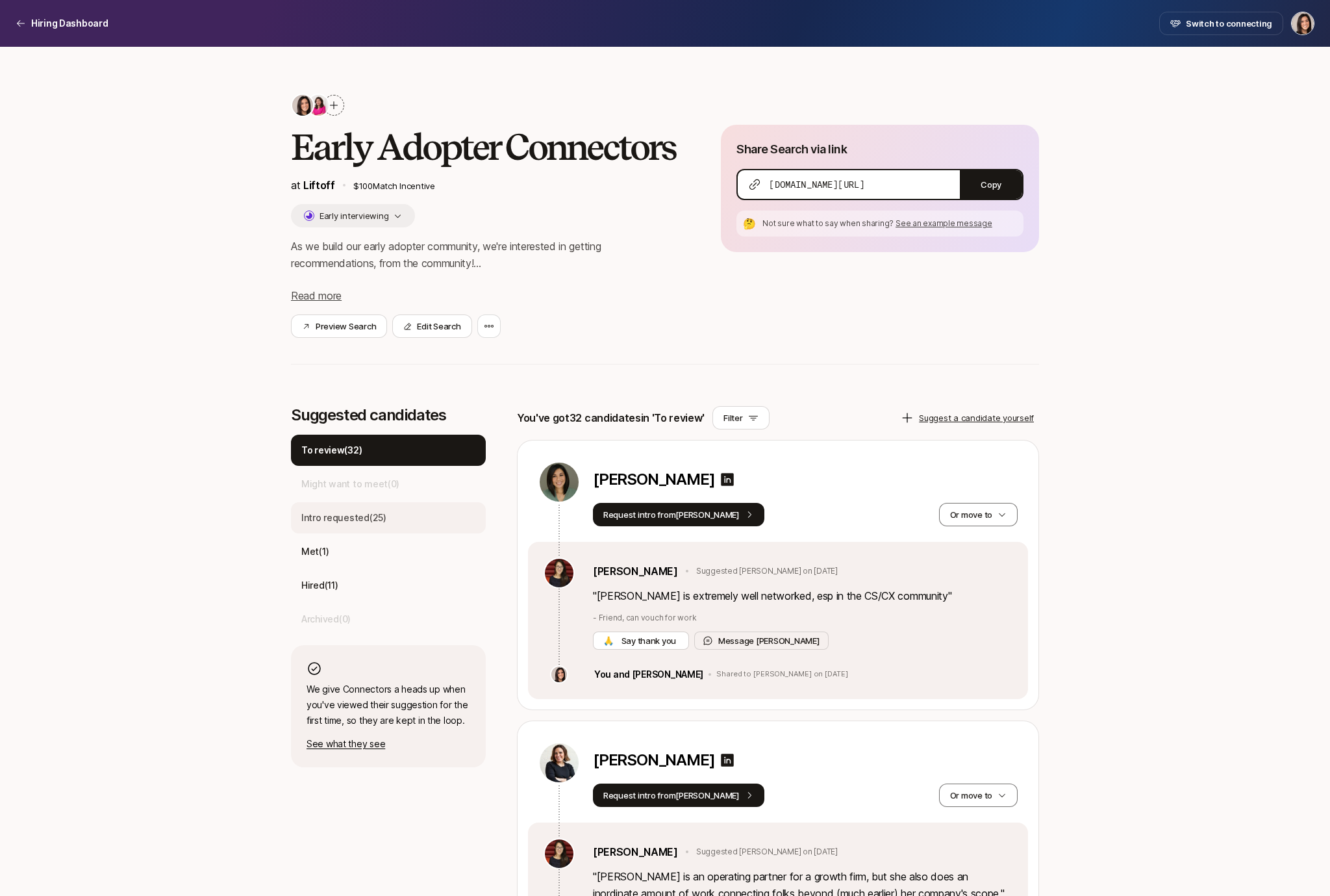
click at [409, 519] on div "Intro requested ( 25 )" at bounding box center [388, 518] width 195 height 31
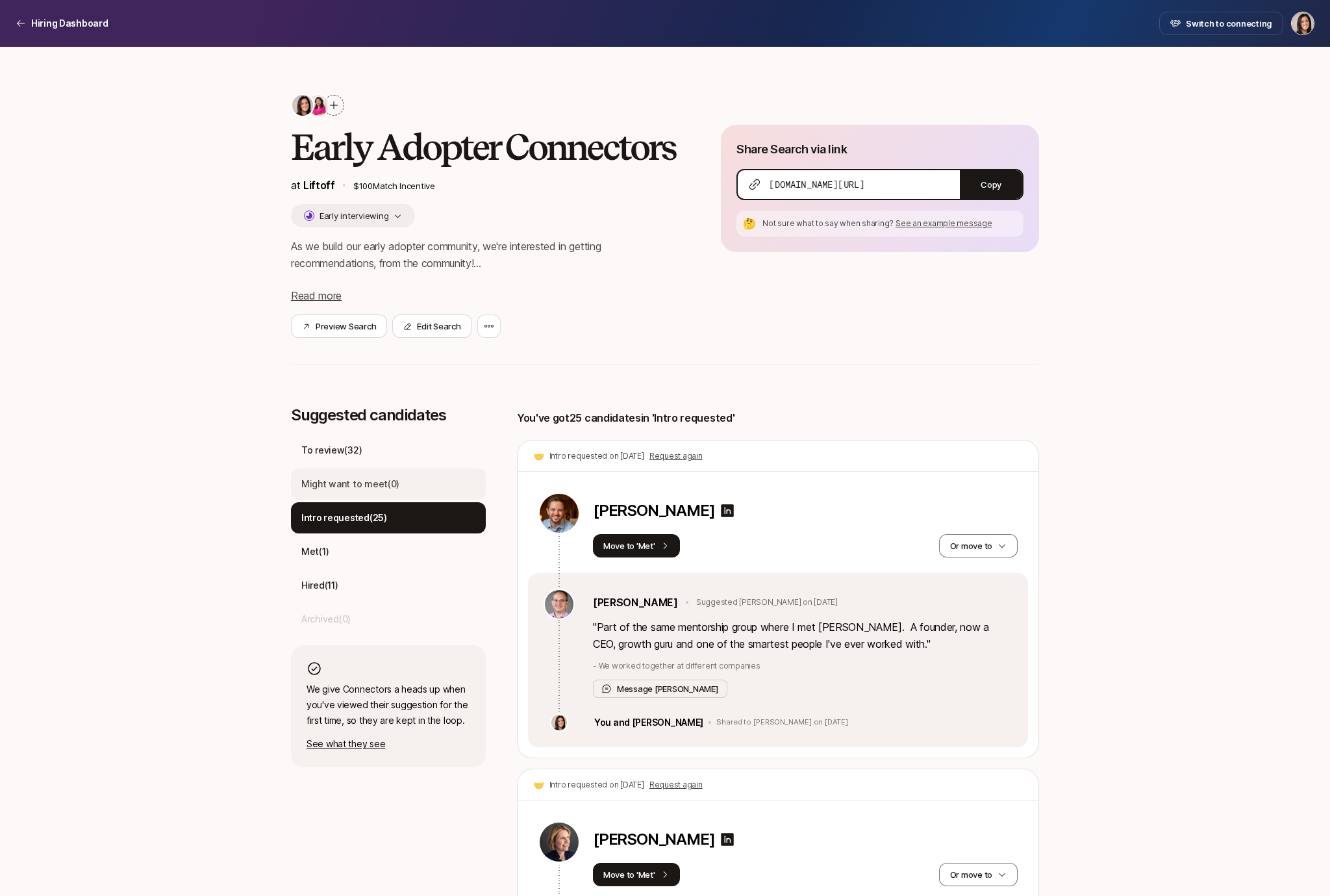
click at [329, 483] on p "Might want to meet ( 0 )" at bounding box center [351, 484] width 98 height 15
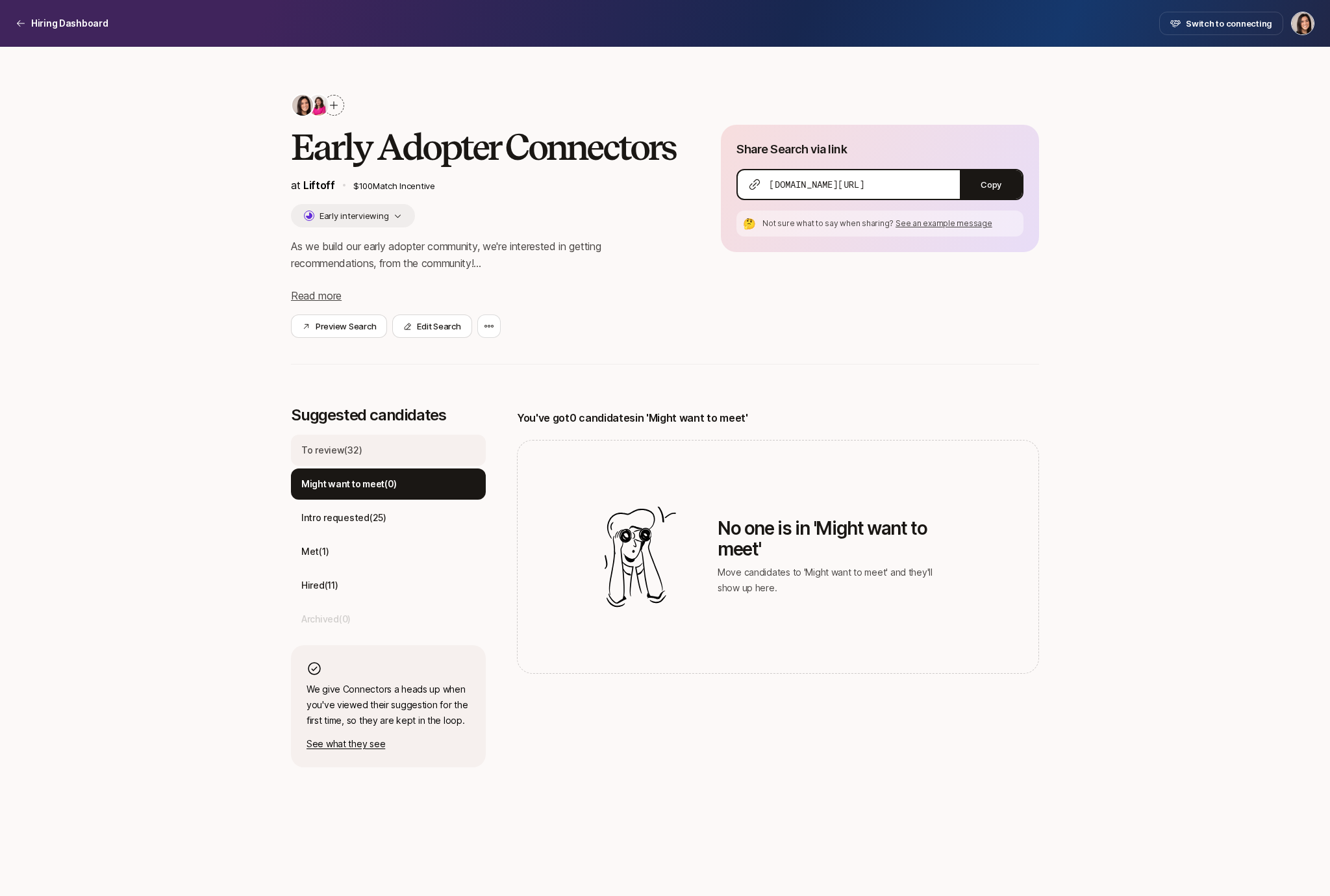
click at [333, 453] on p "To review ( 32 )" at bounding box center [331, 450] width 61 height 15
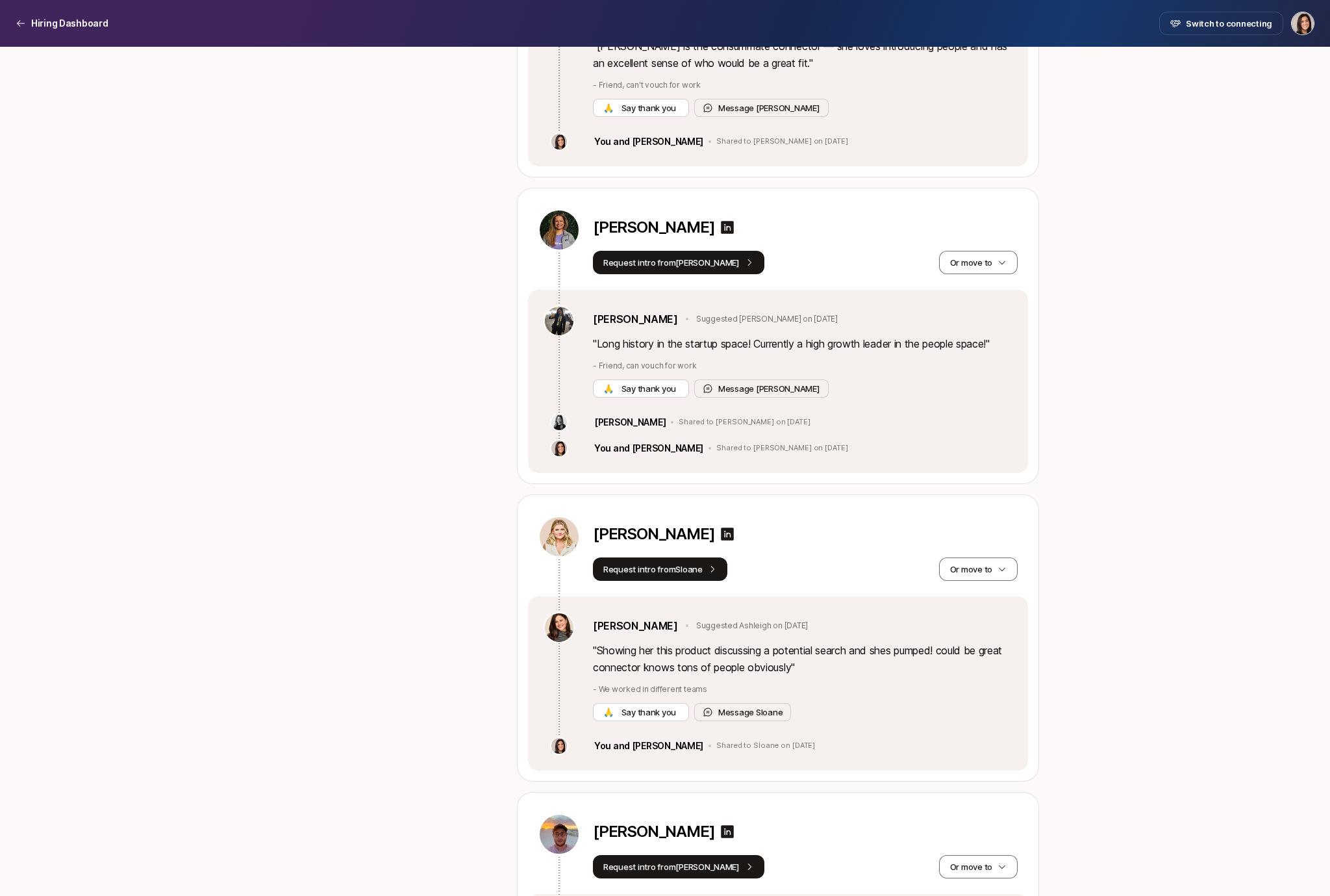
scroll to position [3397, 0]
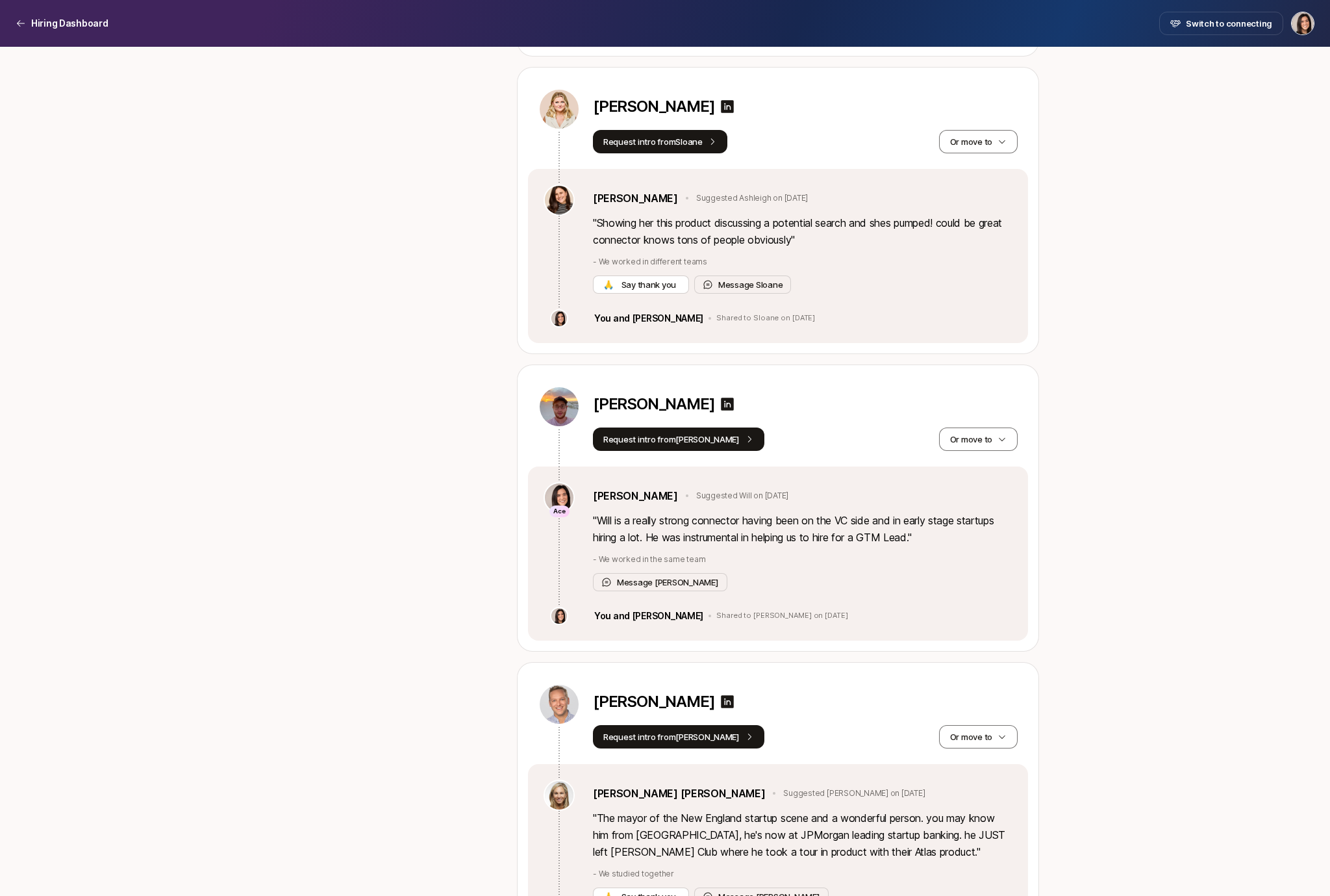
click at [87, 42] on nav "Hiring Dashboard Switch to connecting" at bounding box center [665, 23] width 1330 height 47
click at [85, 40] on nav "Hiring Dashboard Switch to connecting" at bounding box center [665, 23] width 1330 height 47
click at [79, 30] on p "Hiring Dashboard" at bounding box center [70, 23] width 77 height 15
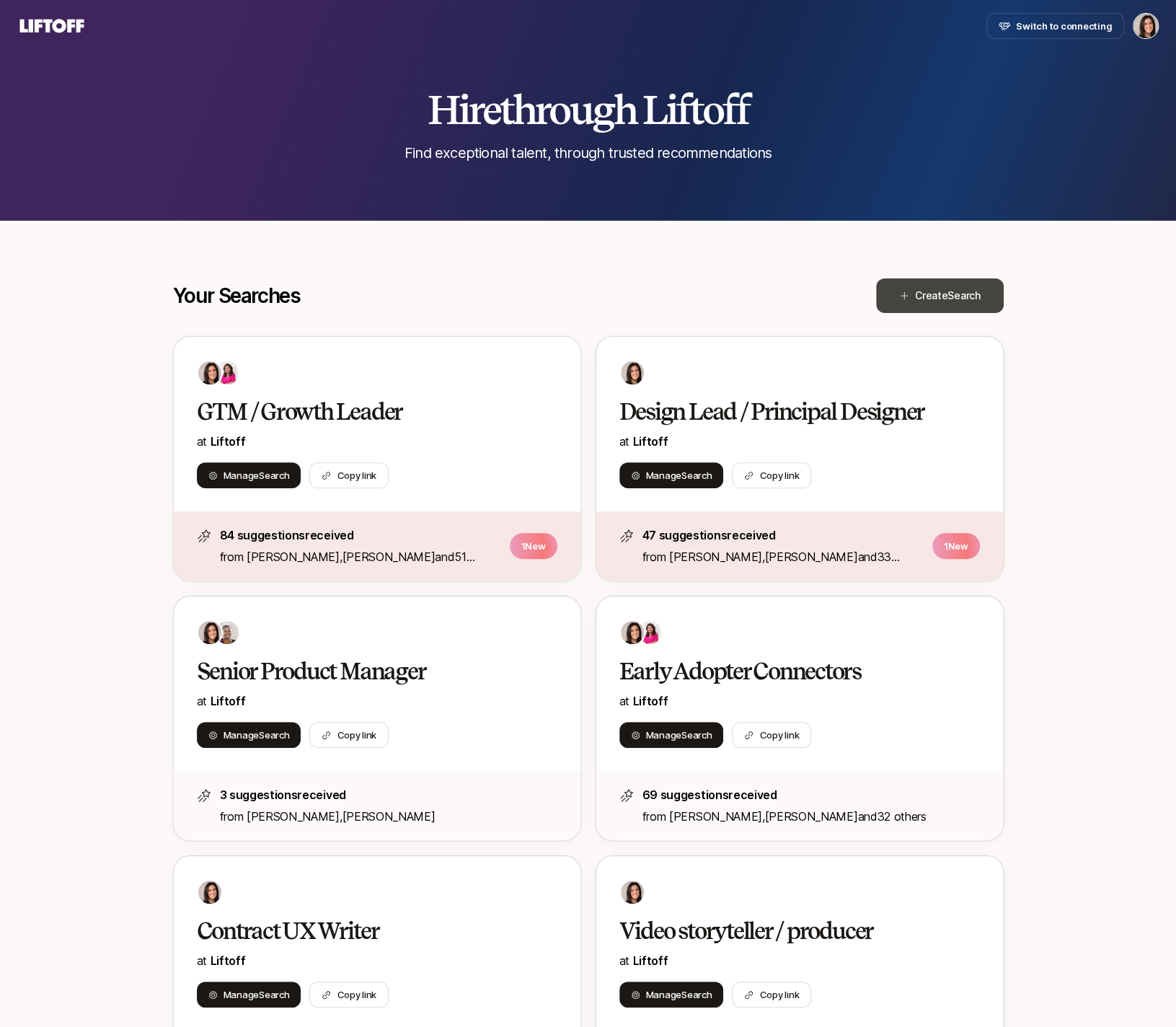
click at [944, 308] on button "Create Search" at bounding box center [940, 295] width 128 height 35
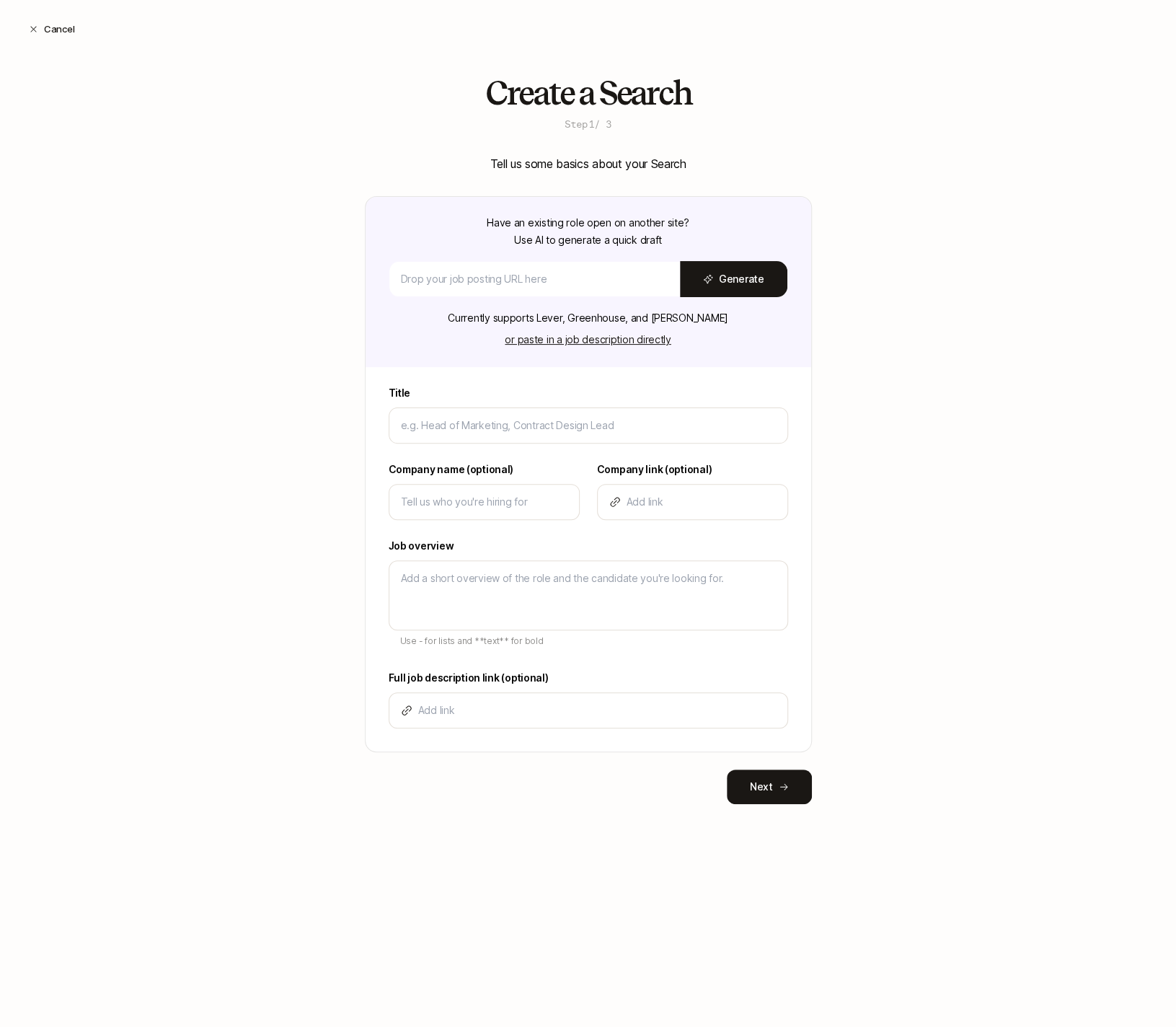
type input "H"
type textarea "x"
type input "He"
type textarea "x"
type input "Hea"
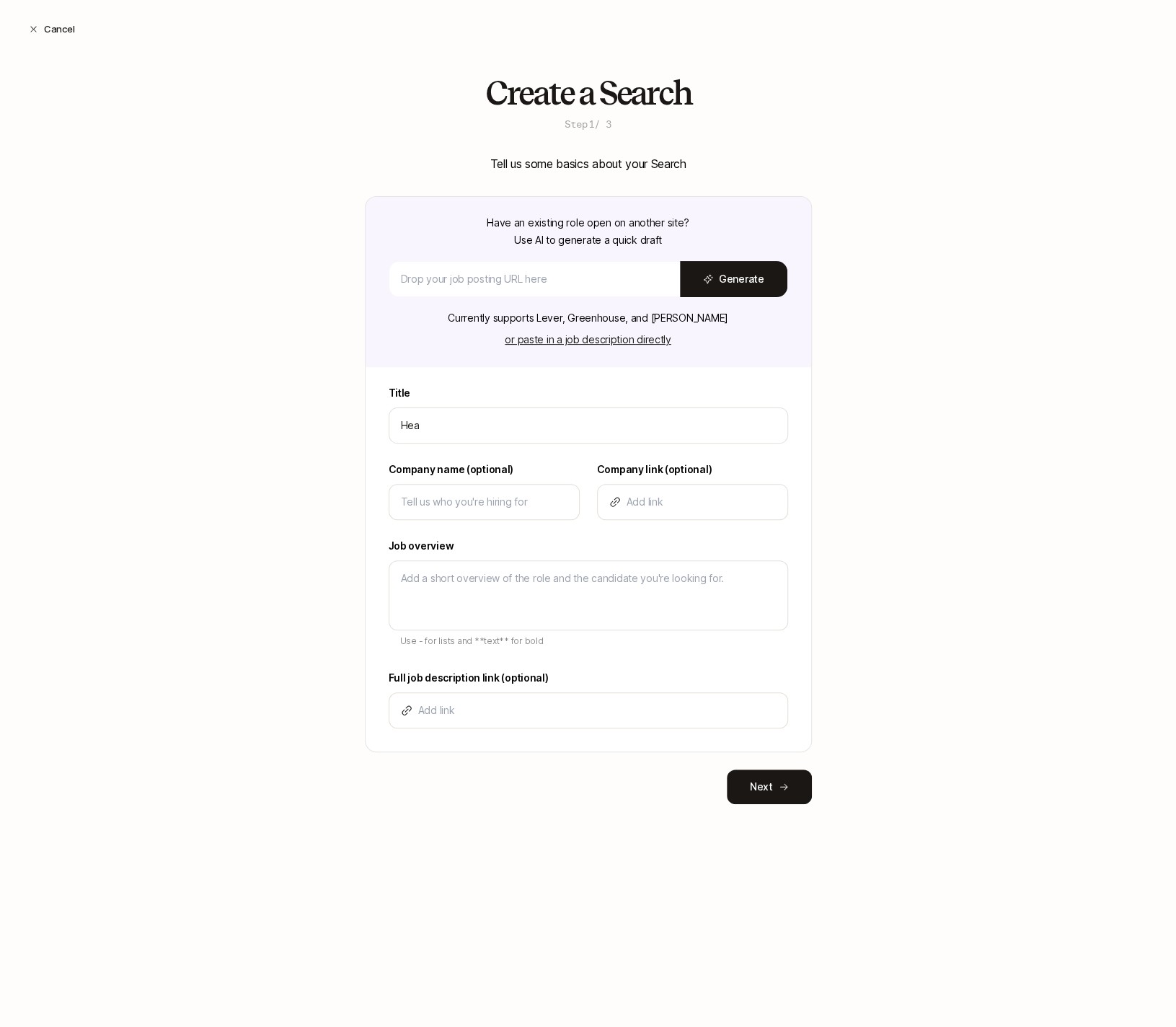
type textarea "x"
type input "Head"
type textarea "x"
type input "Head"
type textarea "x"
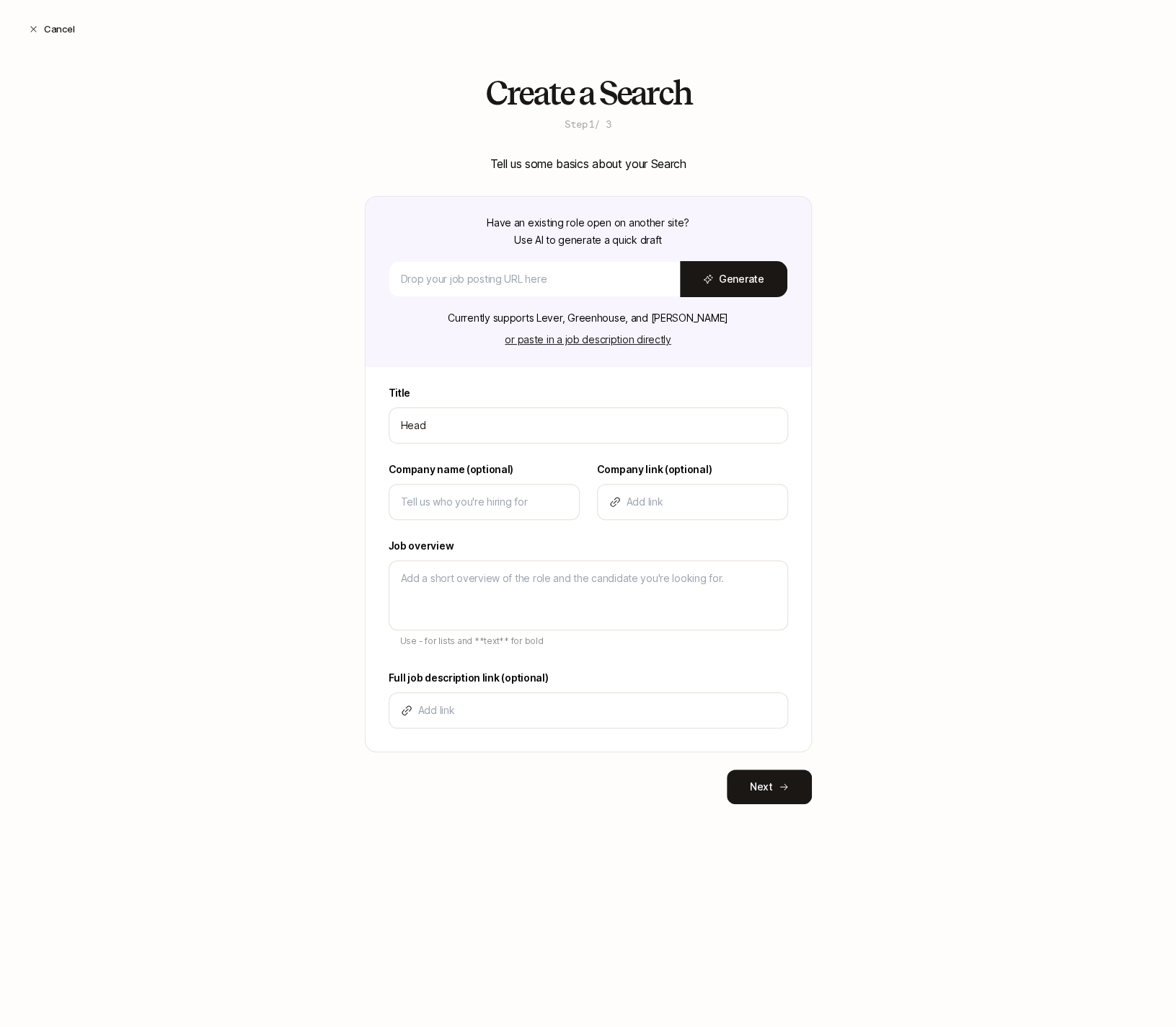
type input "Head o"
type textarea "x"
type input "Head of"
type textarea "x"
type input "Head of"
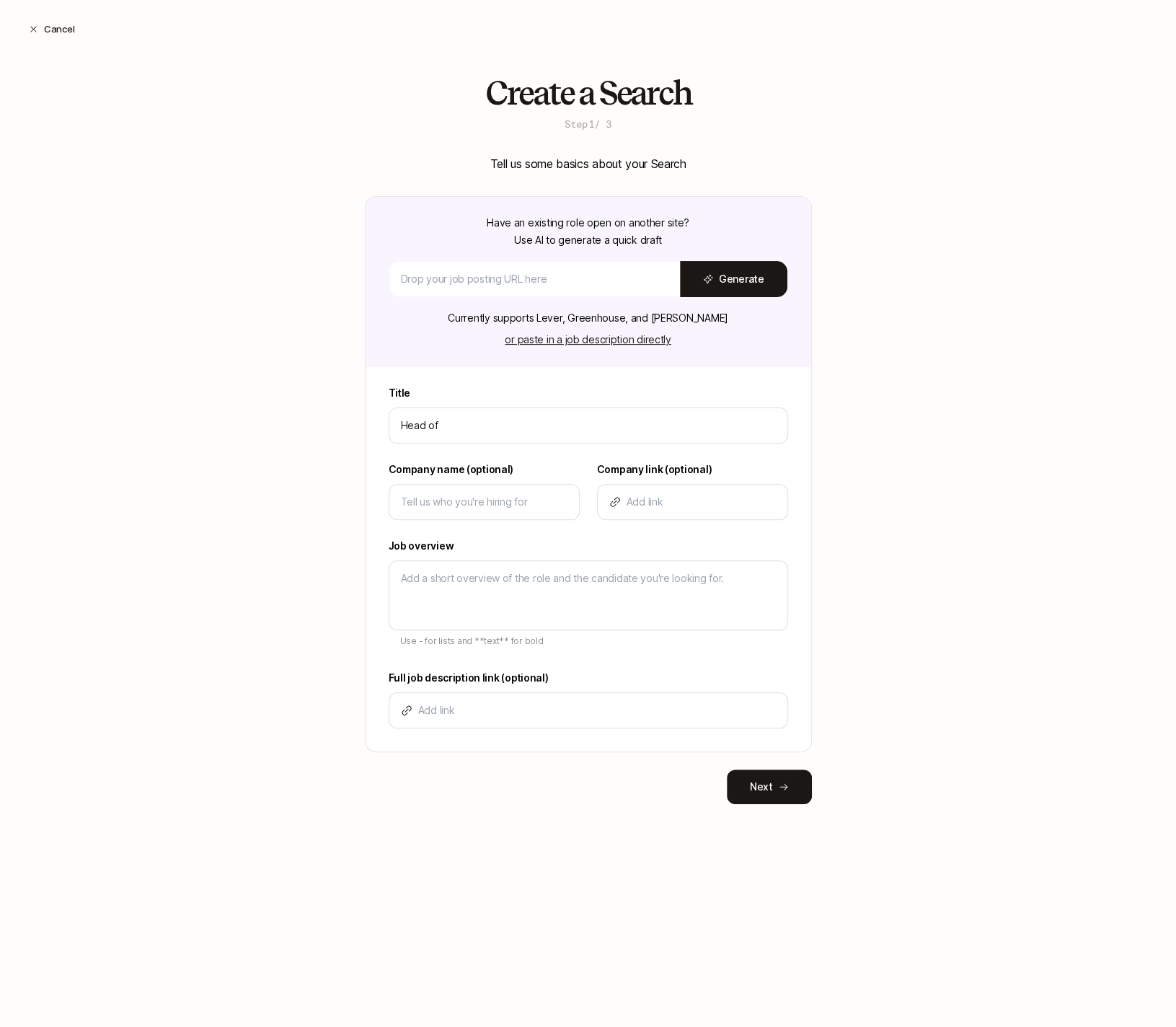
type textarea "x"
type input "Head of M"
type textarea "x"
type input "Head of Ma"
type textarea "x"
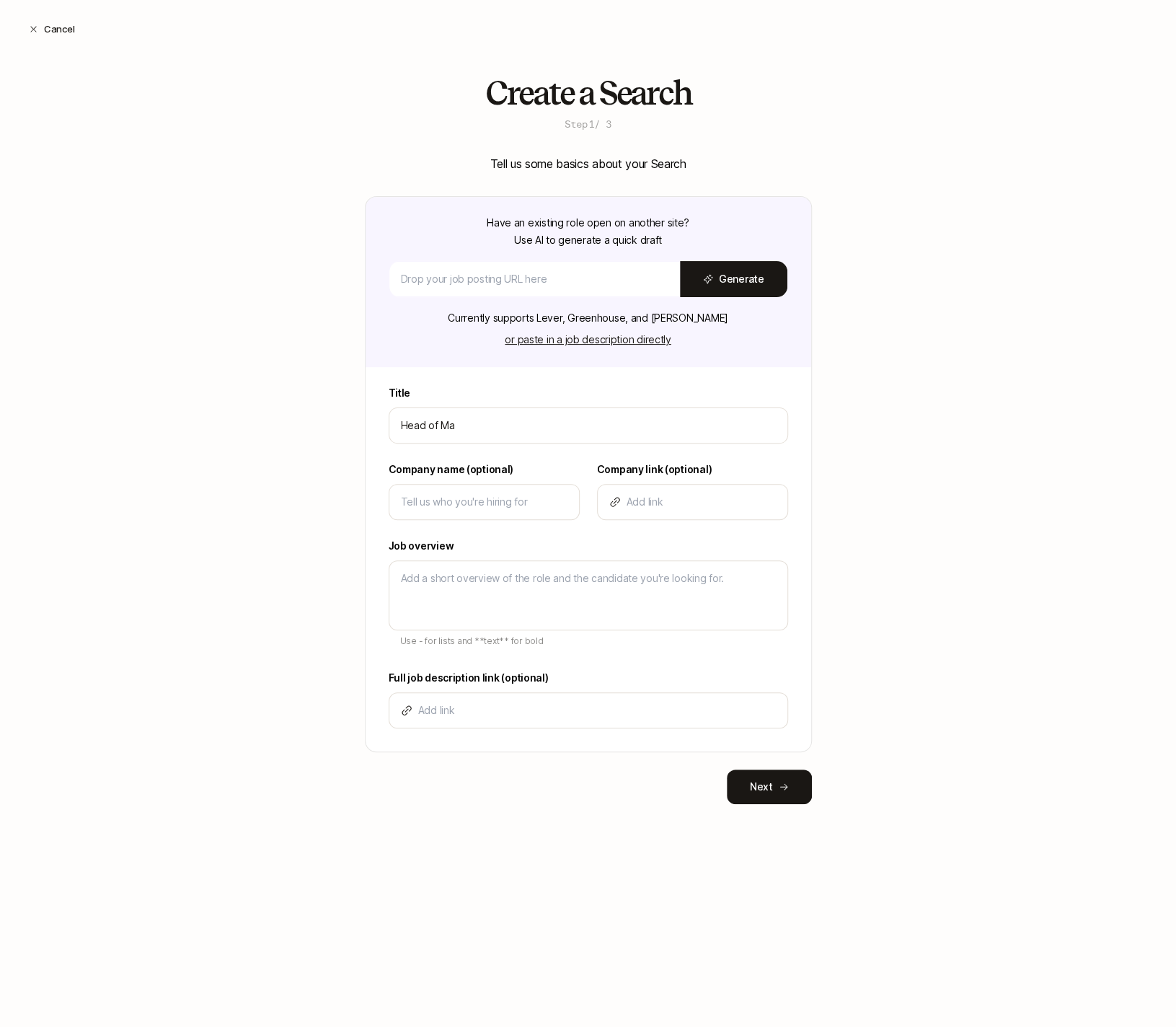
type input "Head of Mar"
type textarea "x"
type input "Head of Mark"
type textarea "x"
type input "Head of Marke"
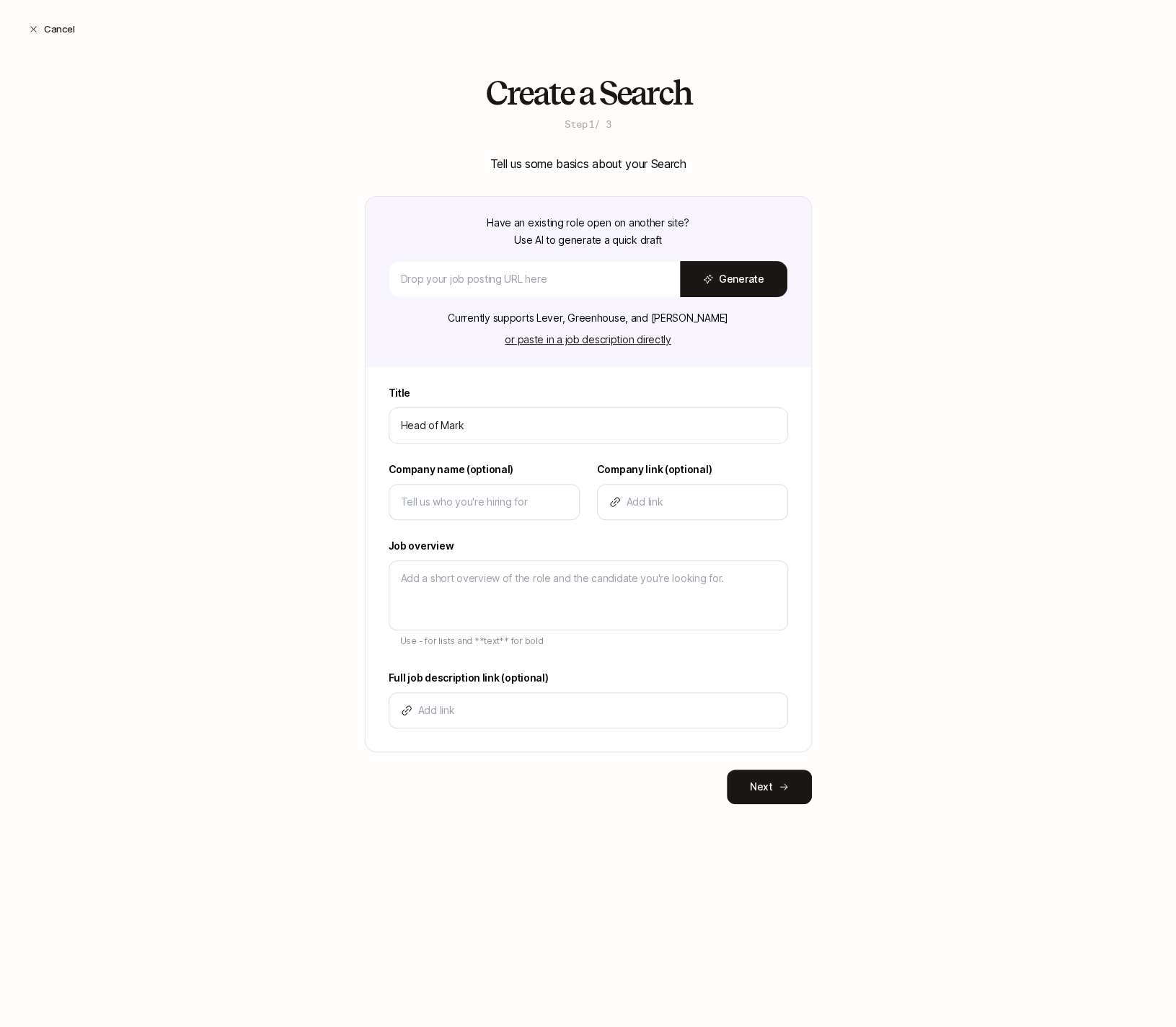
type textarea "x"
type input "Head of Market"
type textarea "x"
type input "Head of Marketi"
type textarea "x"
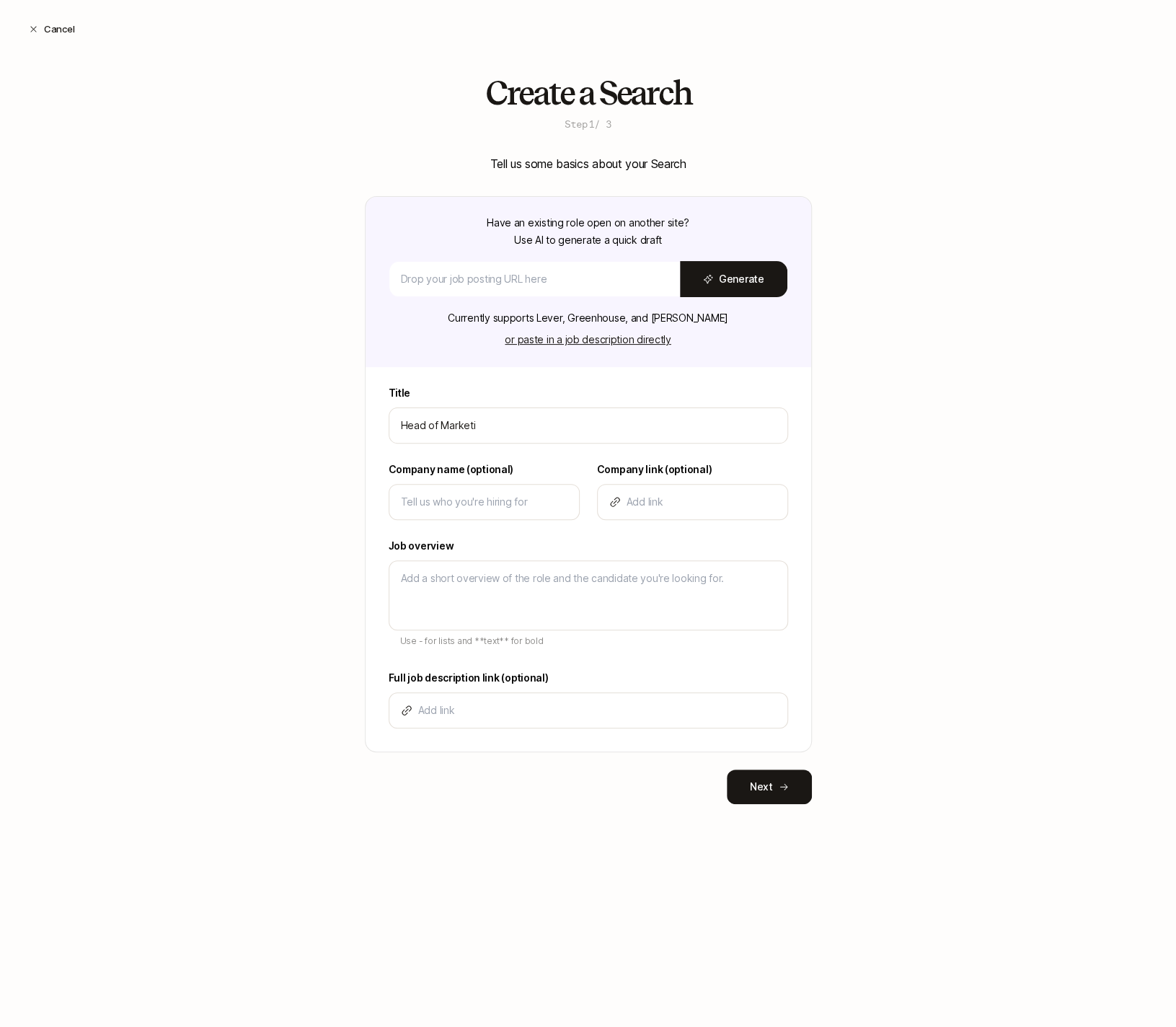
type input "Head of Marketin"
type textarea "x"
type input "Head of Marketing"
type textarea "x"
type input "Head of Marketing"
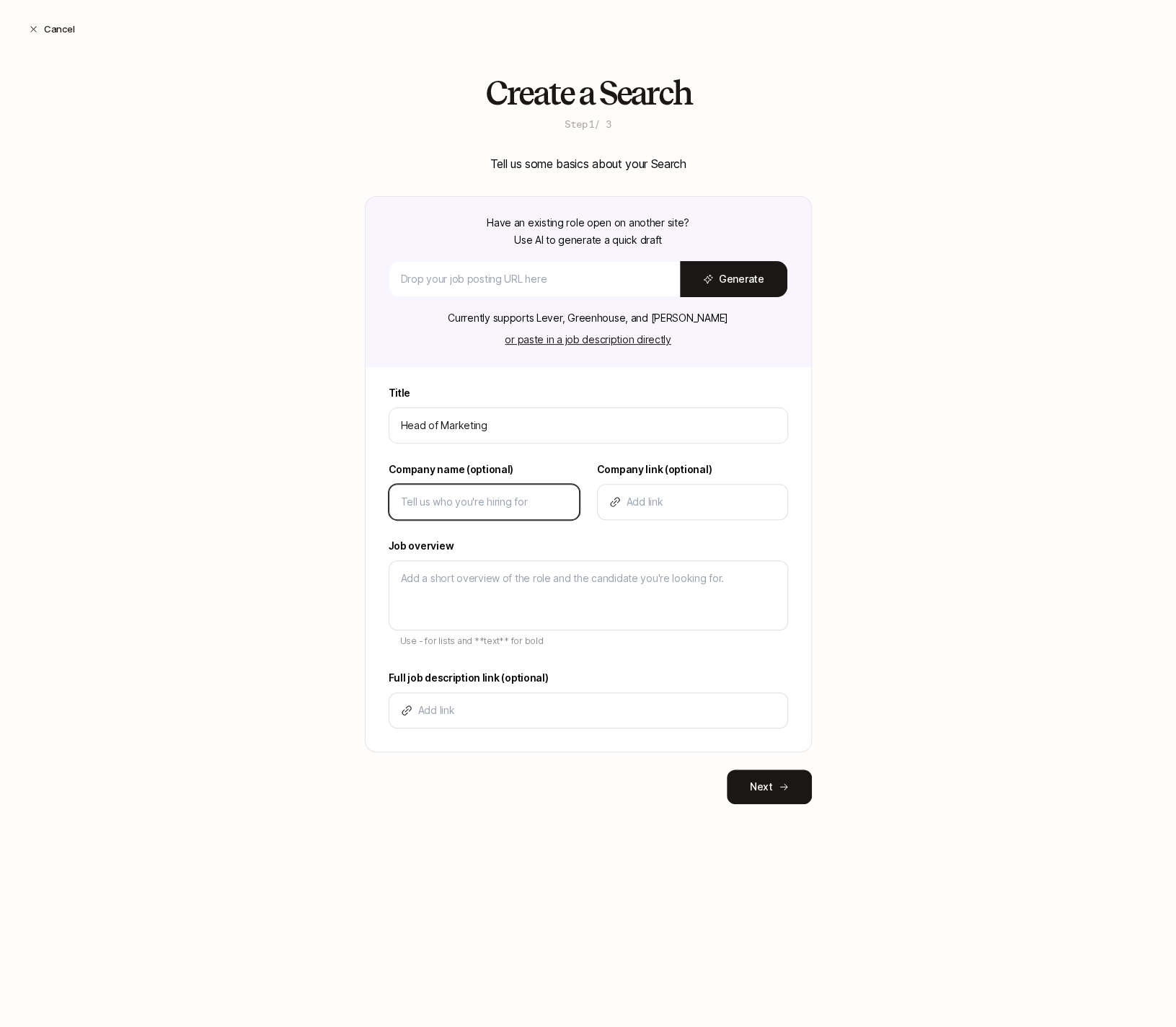
click at [515, 499] on input at bounding box center [485, 502] width 167 height 17
type input "L"
type textarea "x"
type input "Li"
type textarea "x"
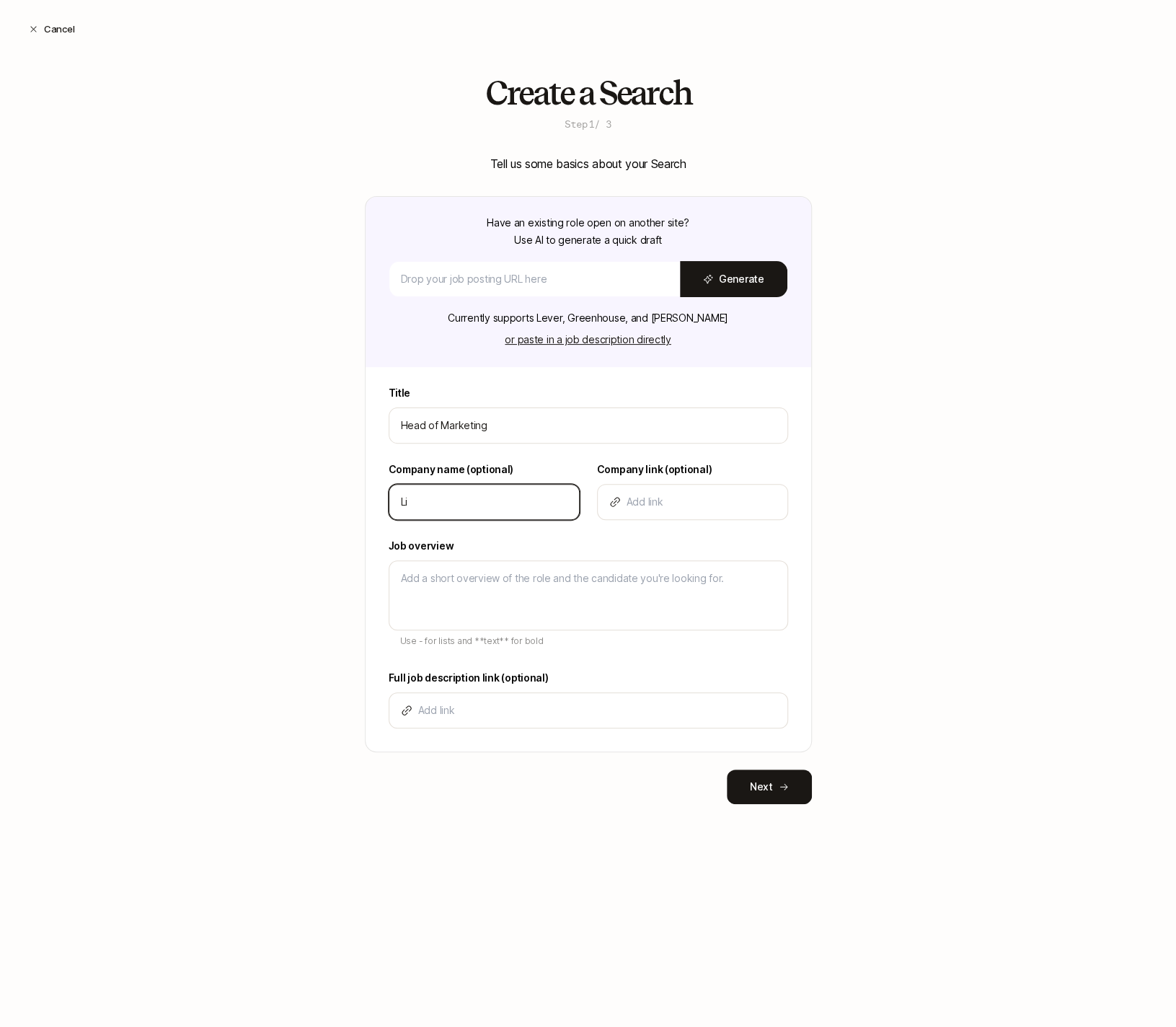
type input "Lif"
type textarea "x"
type input "Lift"
type textarea "x"
type input "[PERSON_NAME]"
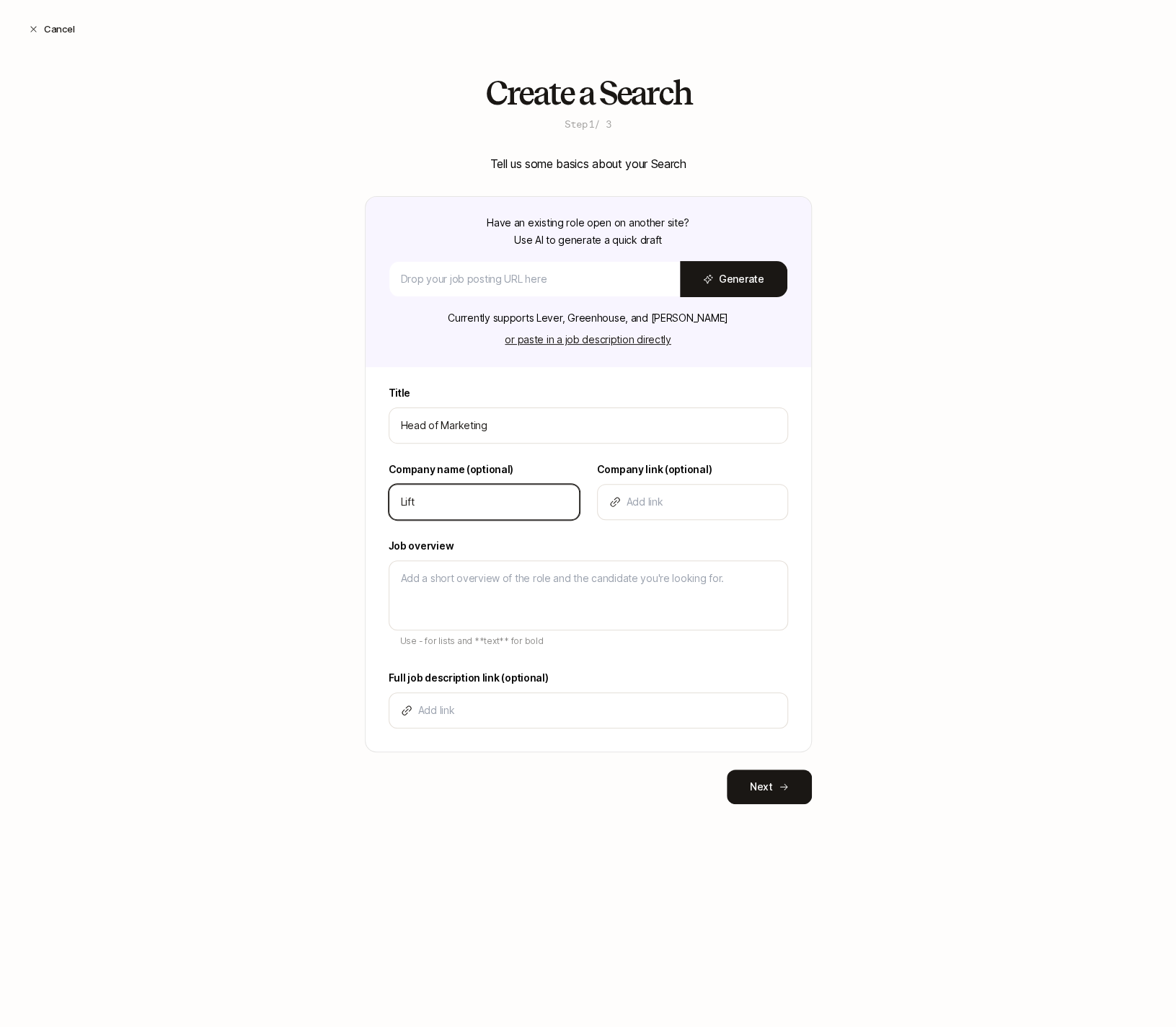
type textarea "x"
type input "Liftof"
type textarea "x"
type input "Liftoff"
type textarea "x"
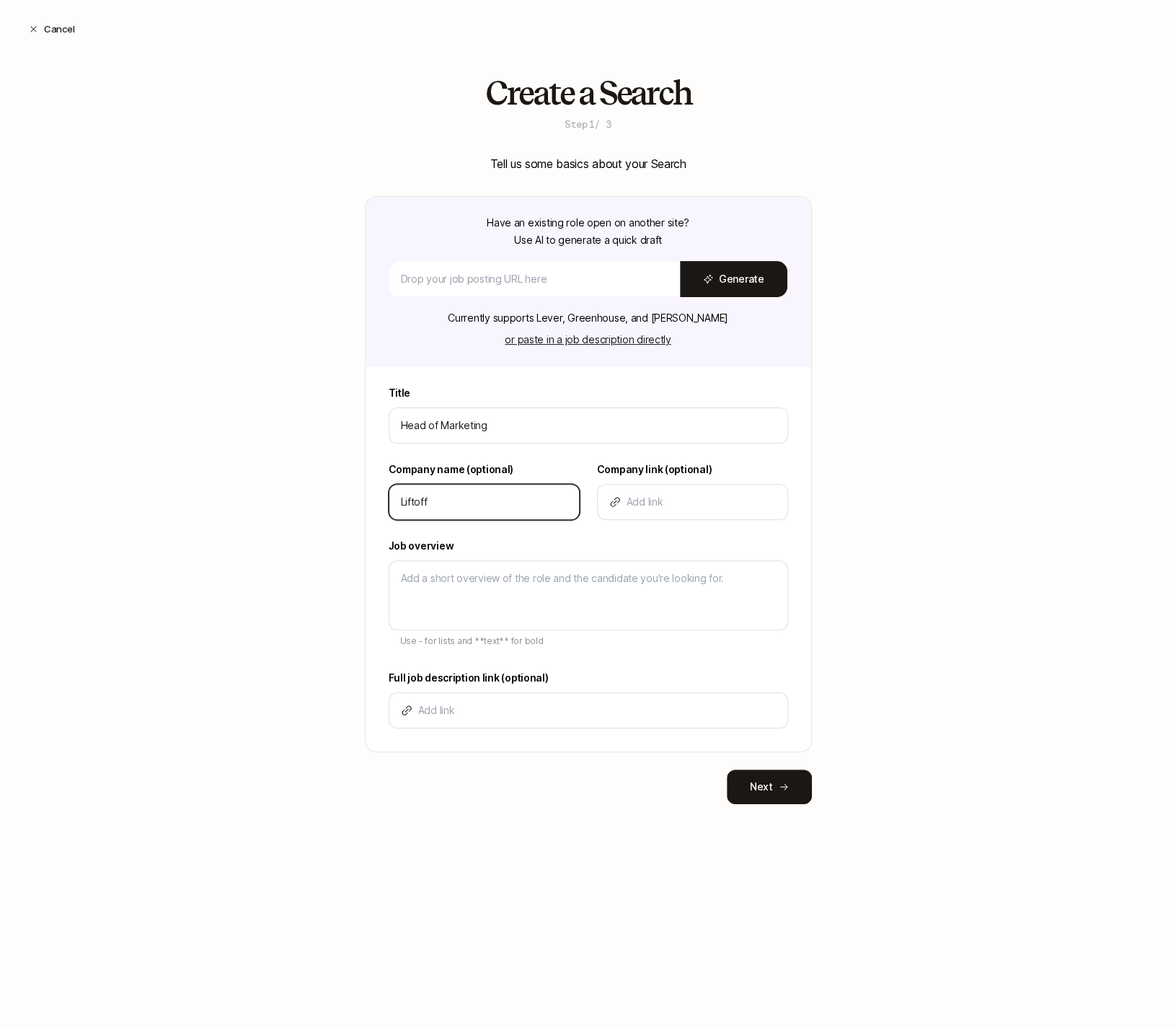
type input "Liftoff"
click at [516, 541] on label "Job overview" at bounding box center [588, 546] width 399 height 17
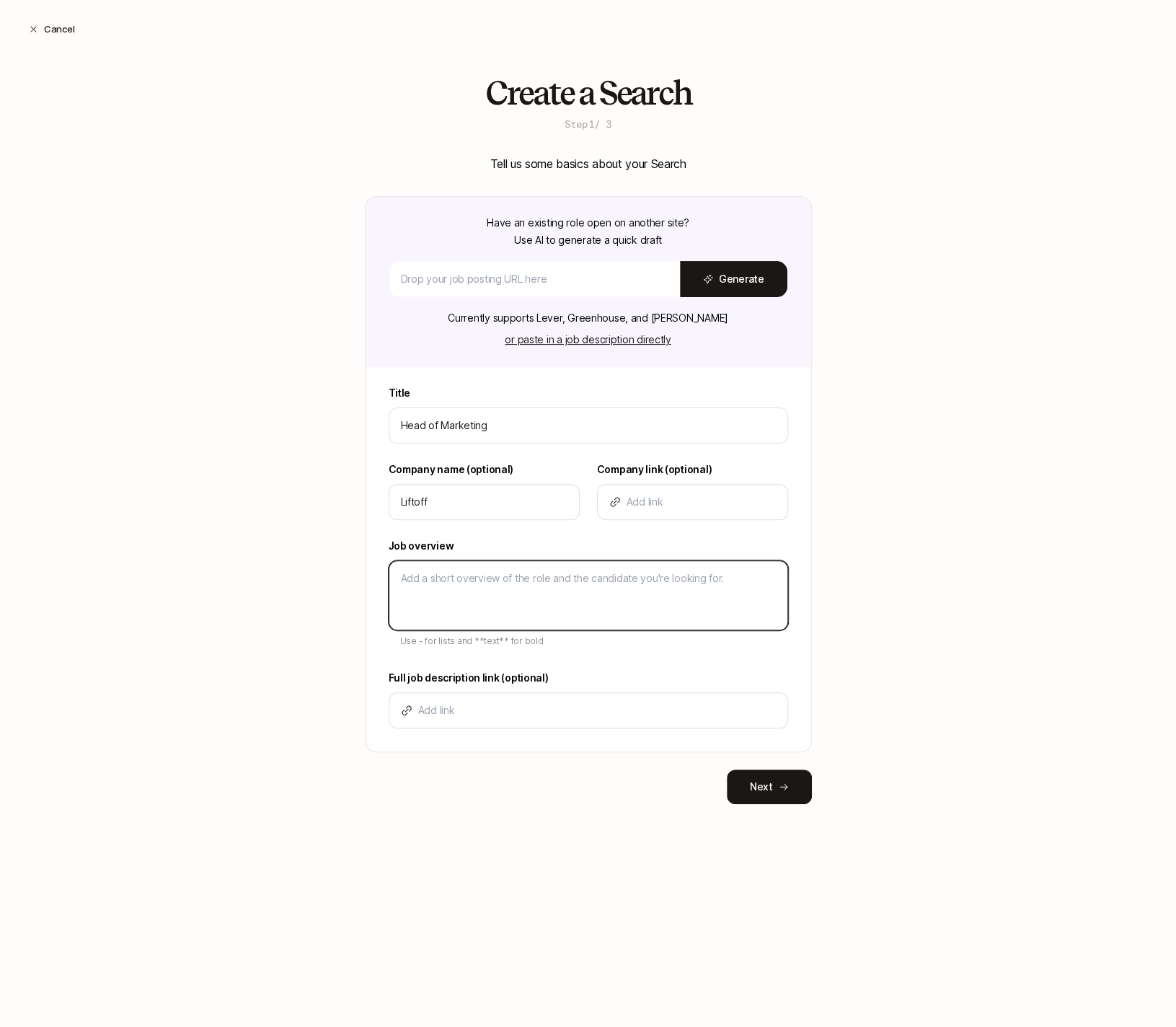
click at [473, 587] on textarea at bounding box center [588, 595] width 399 height 70
type textarea "D"
type textarea "x"
type textarea "De"
type textarea "x"
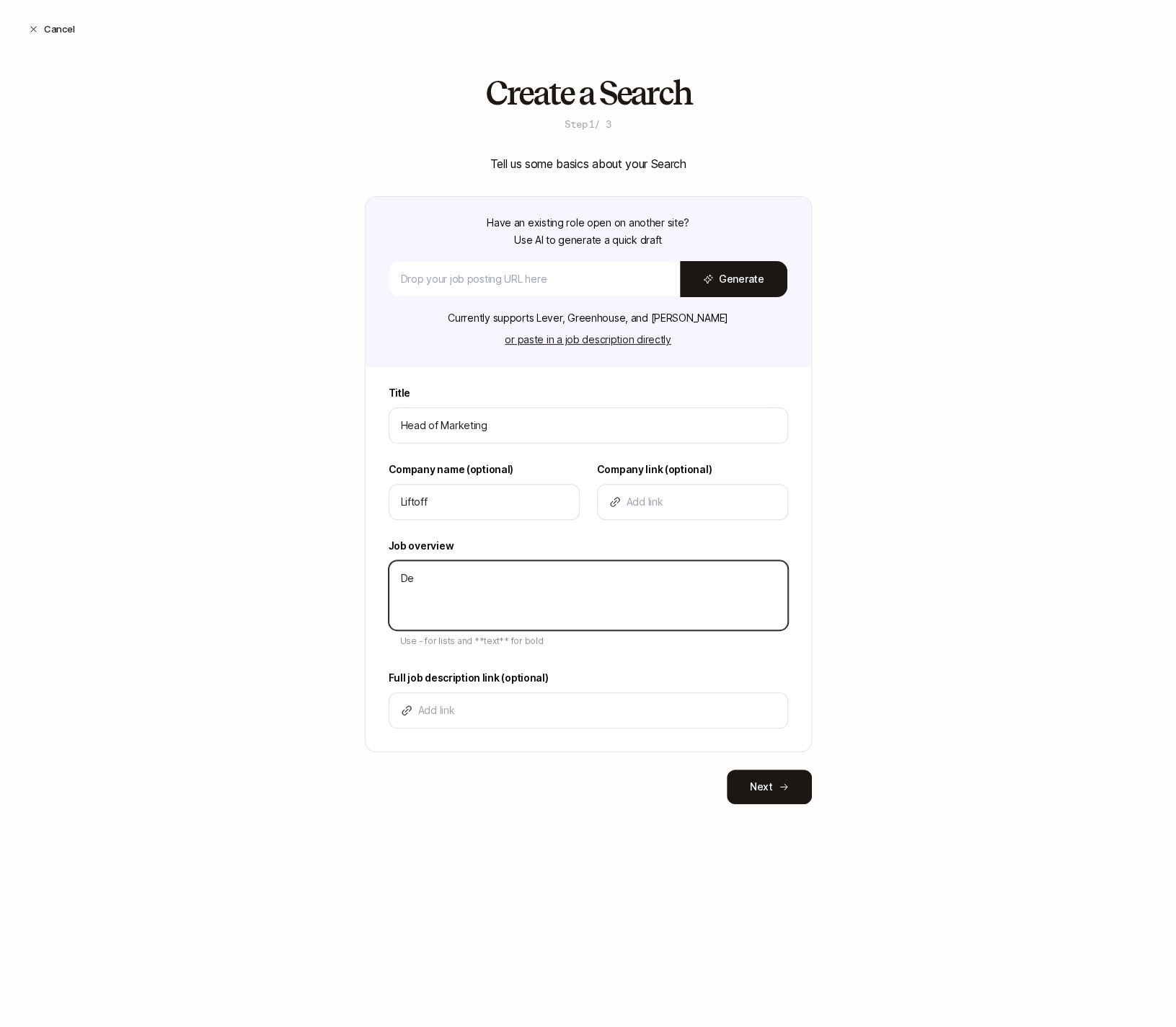
type textarea "Des"
type textarea "x"
type textarea "Desc"
type textarea "x"
type textarea "Descr"
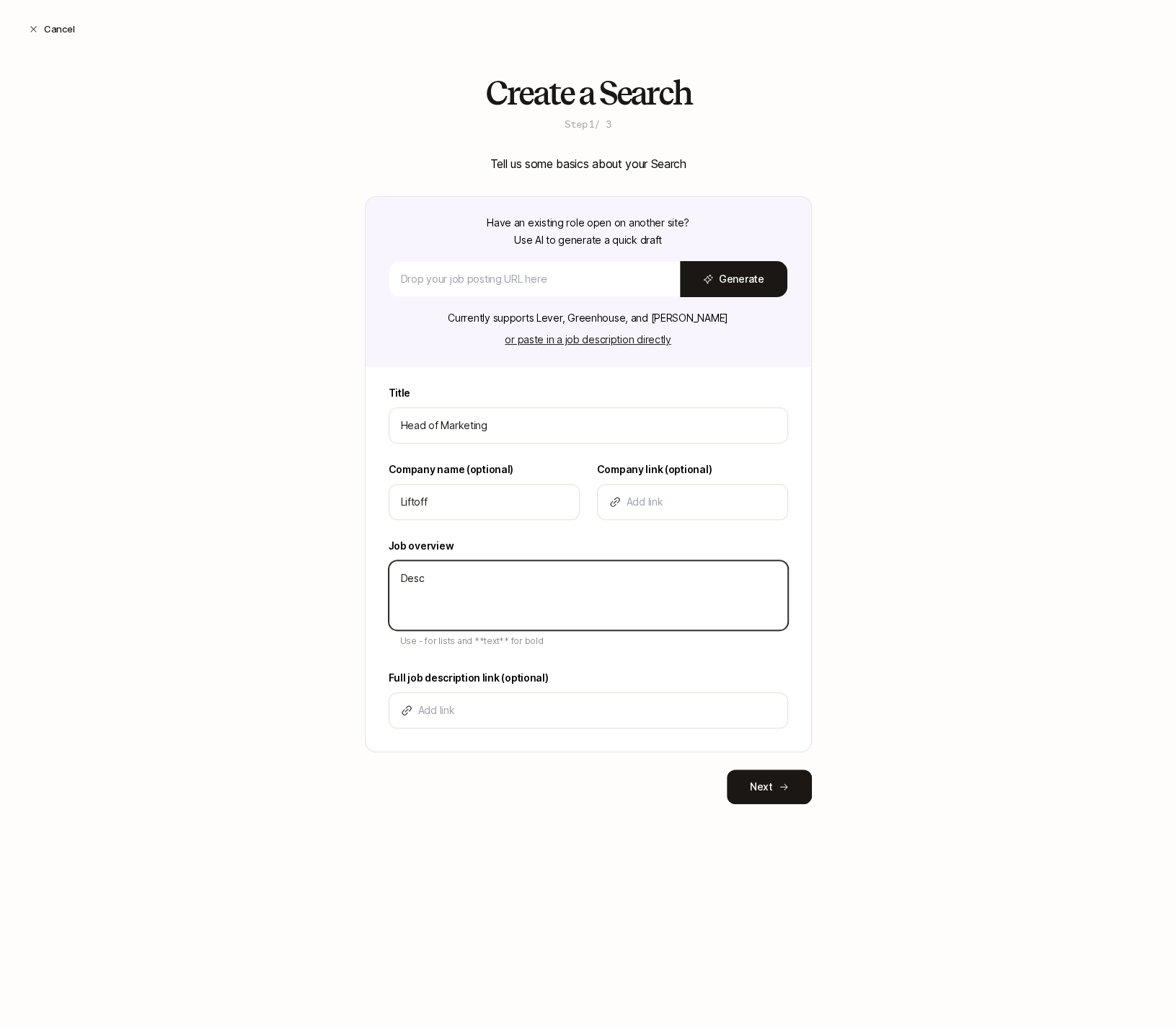
type textarea "x"
type textarea "Descri"
type textarea "x"
type textarea "Descrip"
type textarea "x"
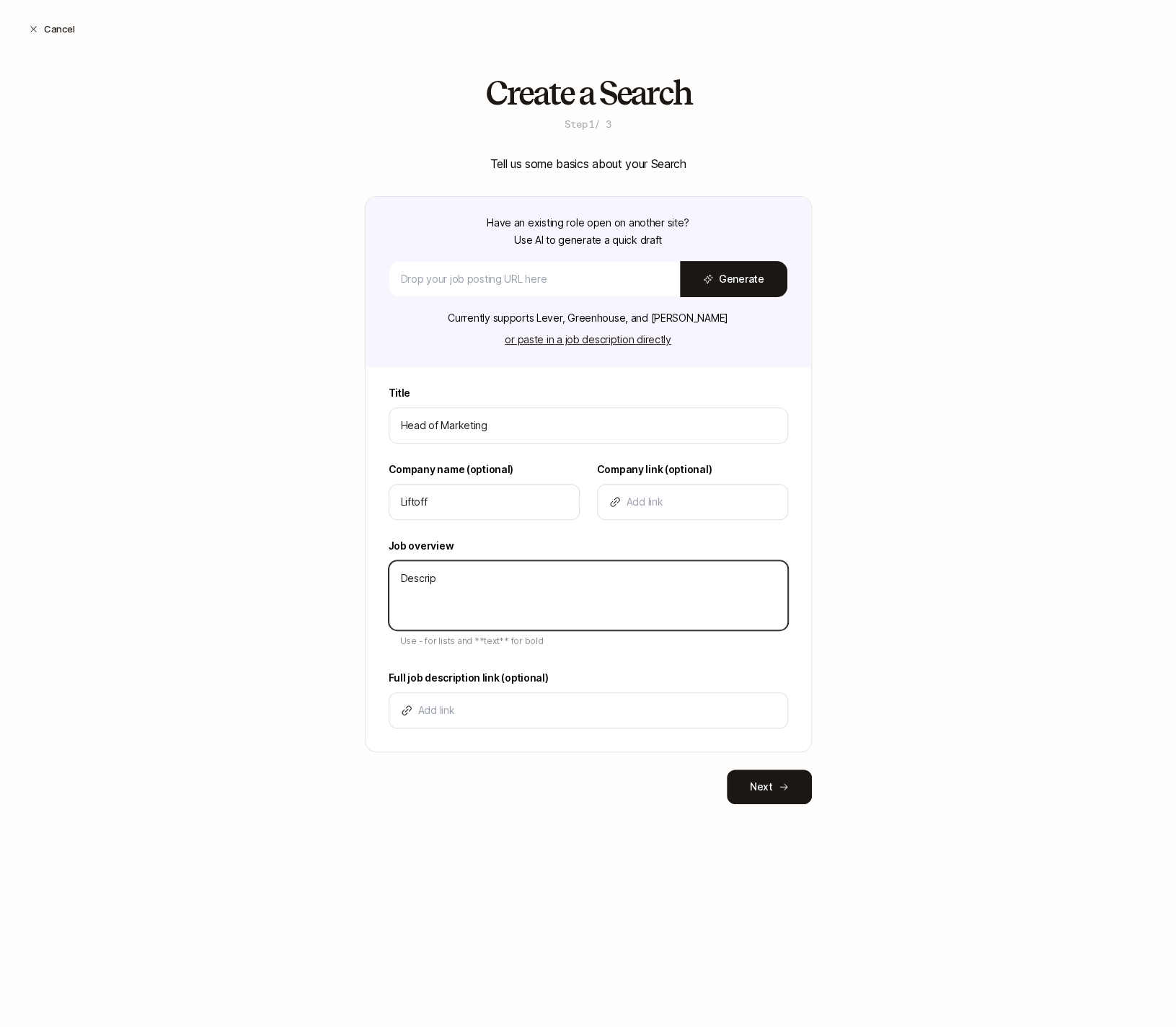
type textarea "Descript"
type textarea "x"
type textarea "Descripti"
type textarea "x"
type textarea "Descriptio"
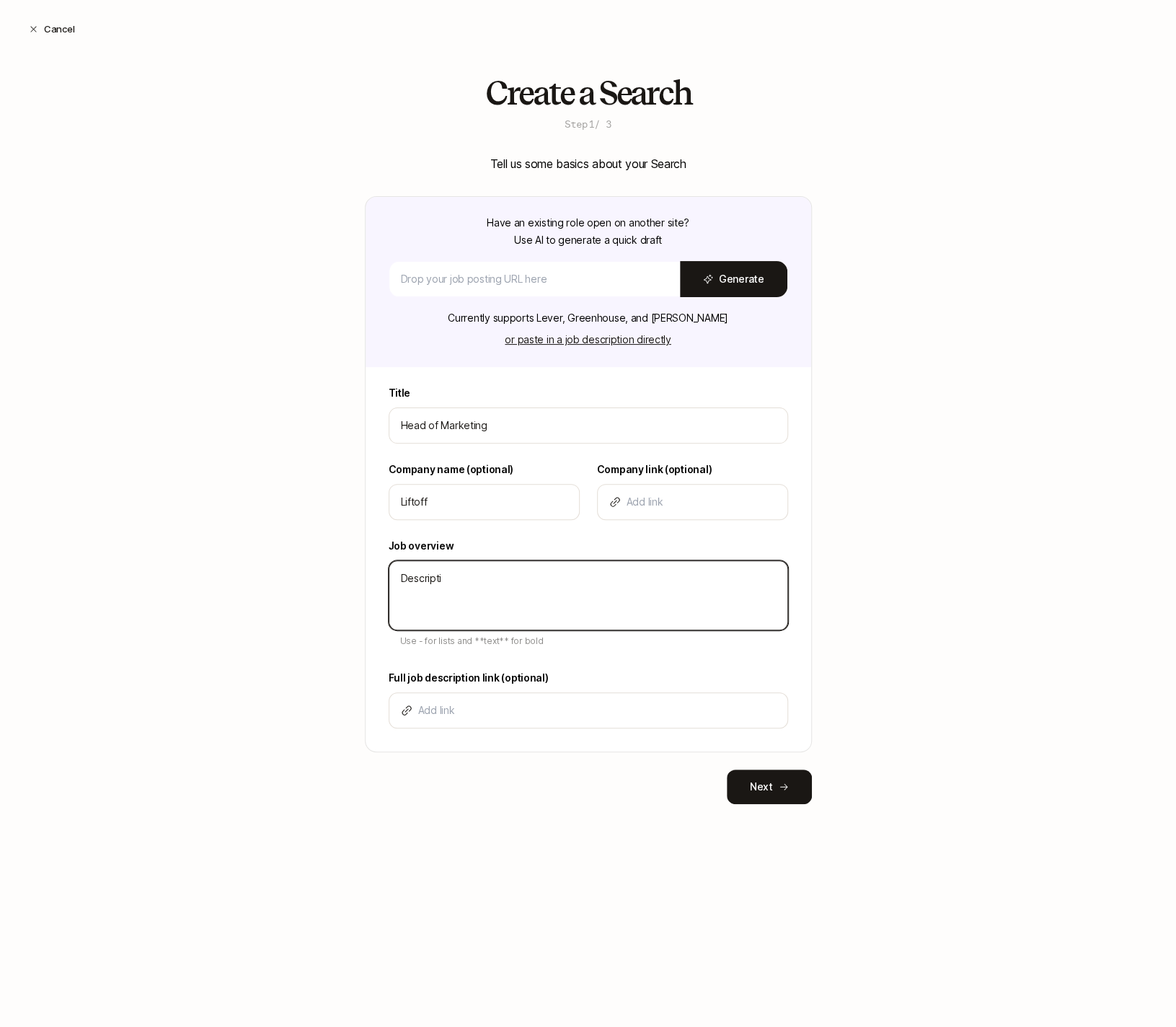
type textarea "x"
type textarea "Description"
type textarea "x"
type textarea "Description"
type textarea "x"
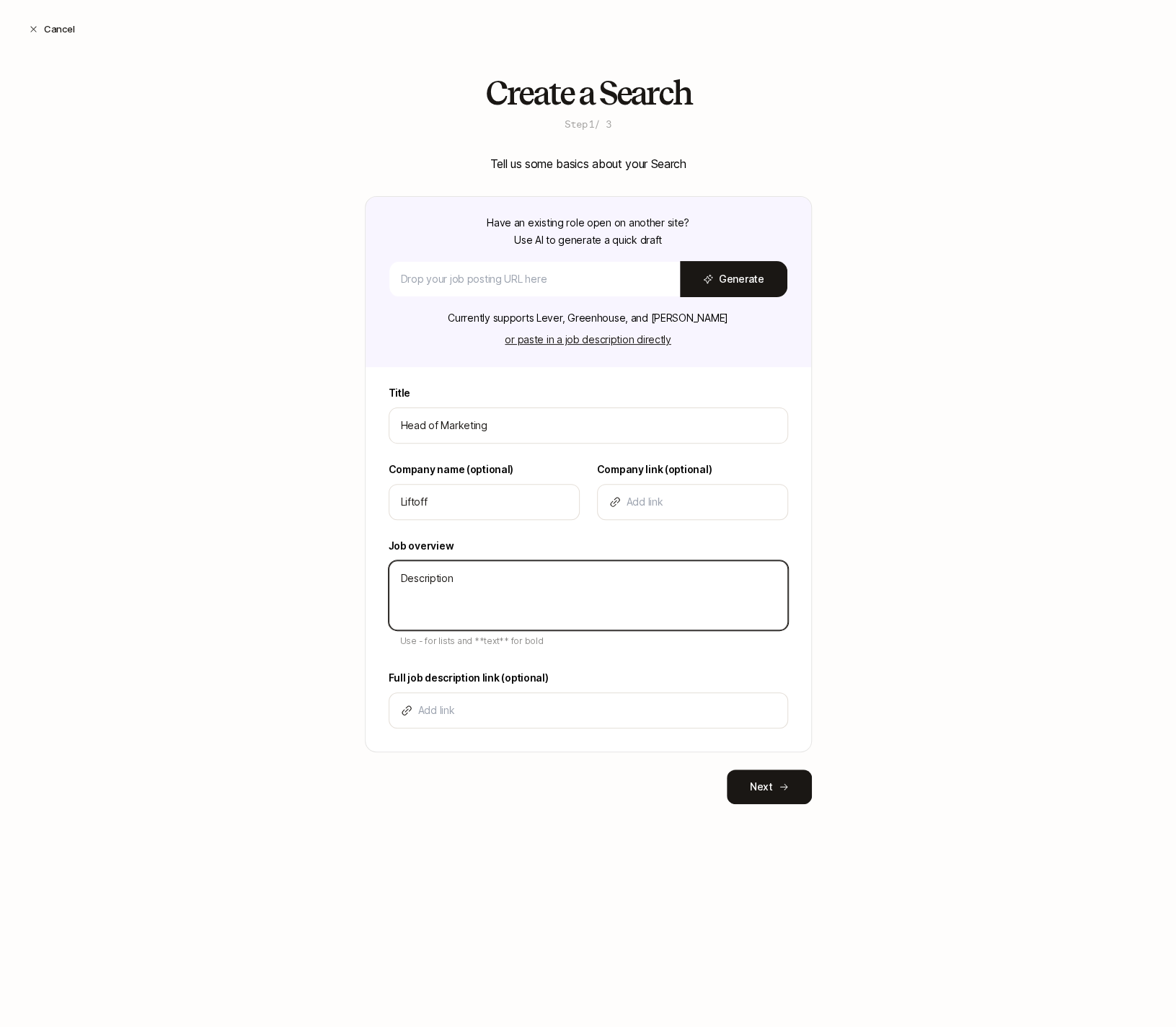
type textarea "Description -"
type textarea "x"
type textarea "Description -"
type textarea "x"
type textarea "Description - B"
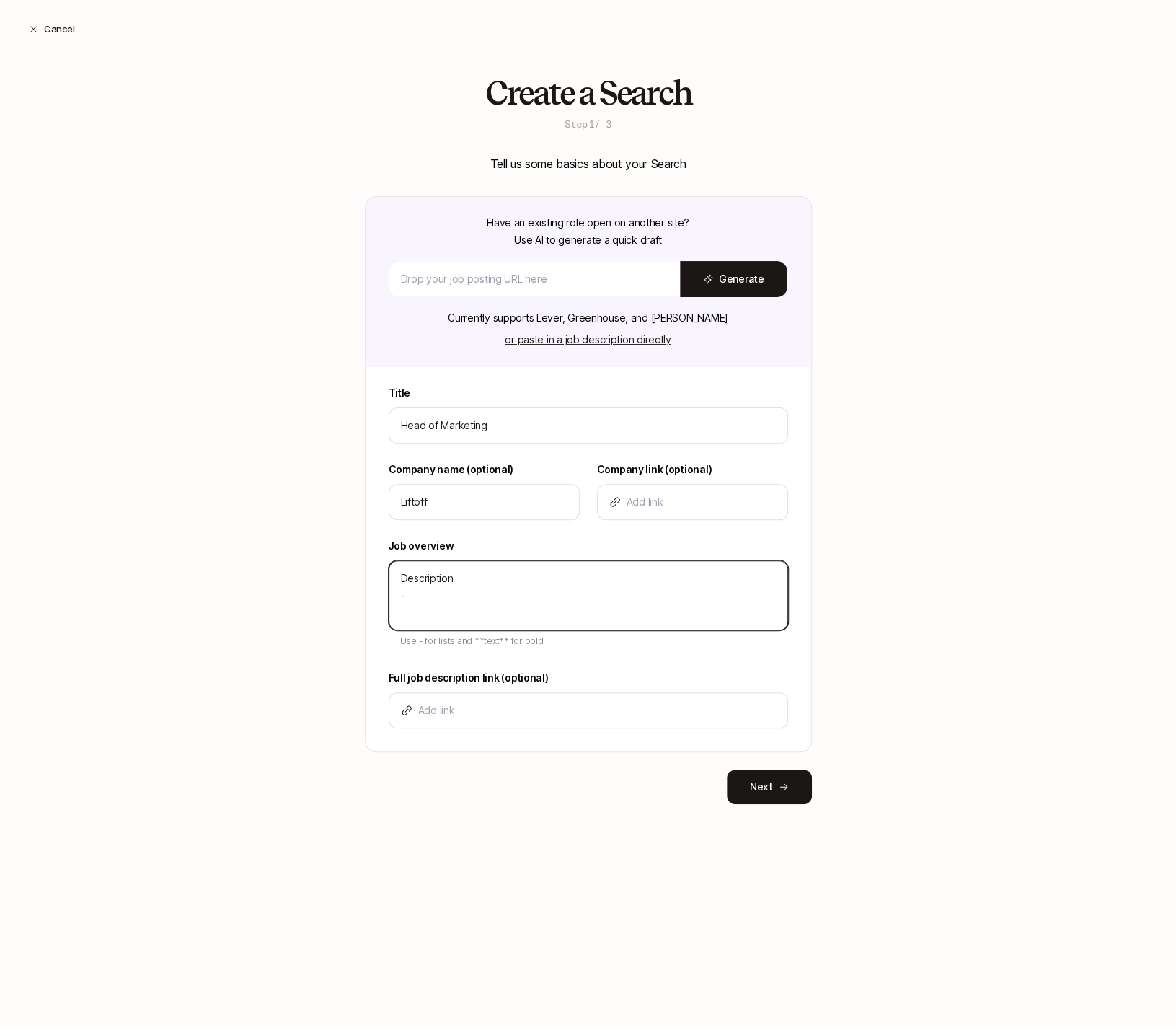
type textarea "x"
type textarea "Description - Bu"
type textarea "x"
type textarea "Description - Bul"
type textarea "x"
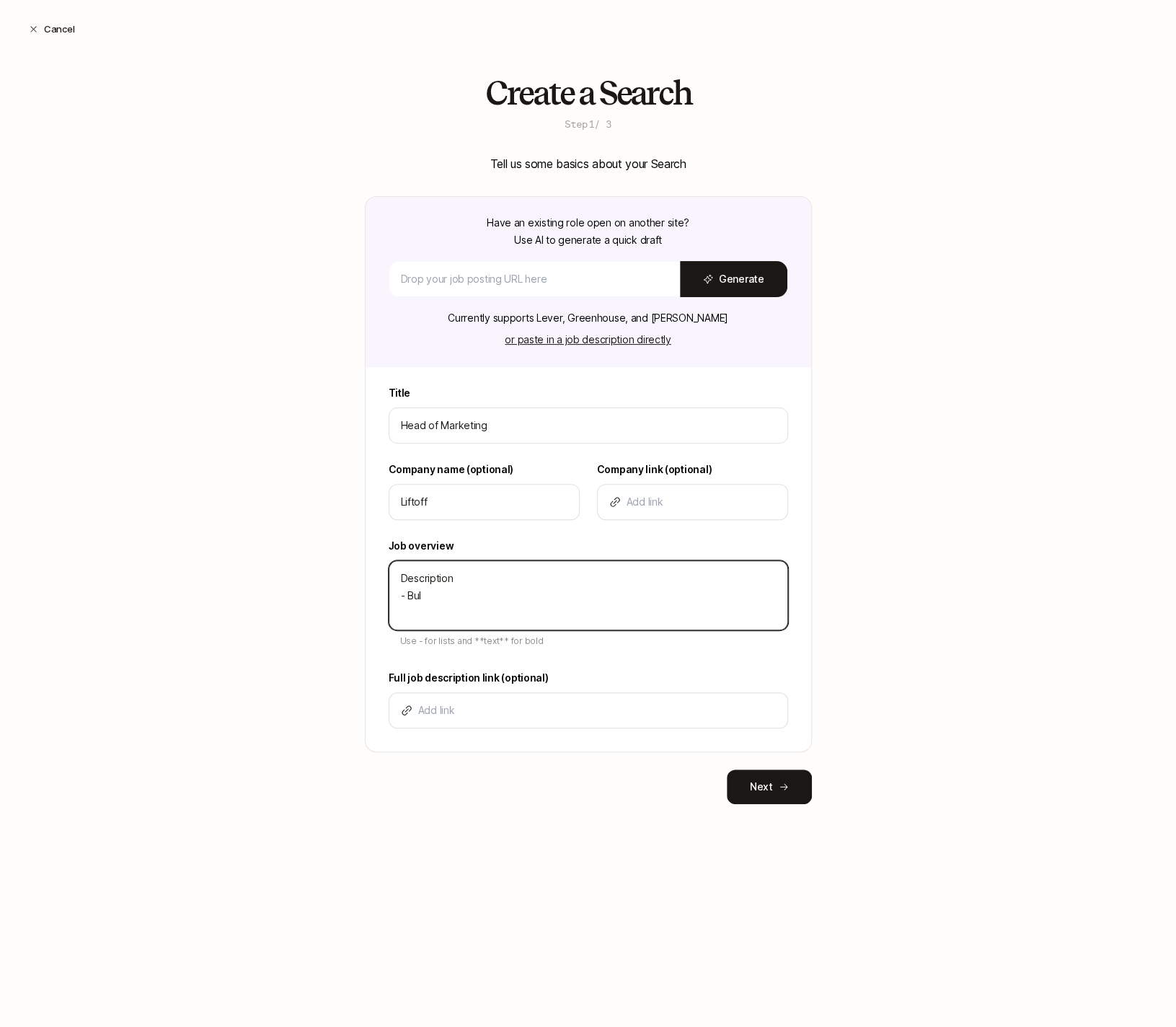
type textarea "Description - Bull"
type textarea "x"
type textarea "Description - Bulle"
type textarea "x"
type textarea "Description - Bullet"
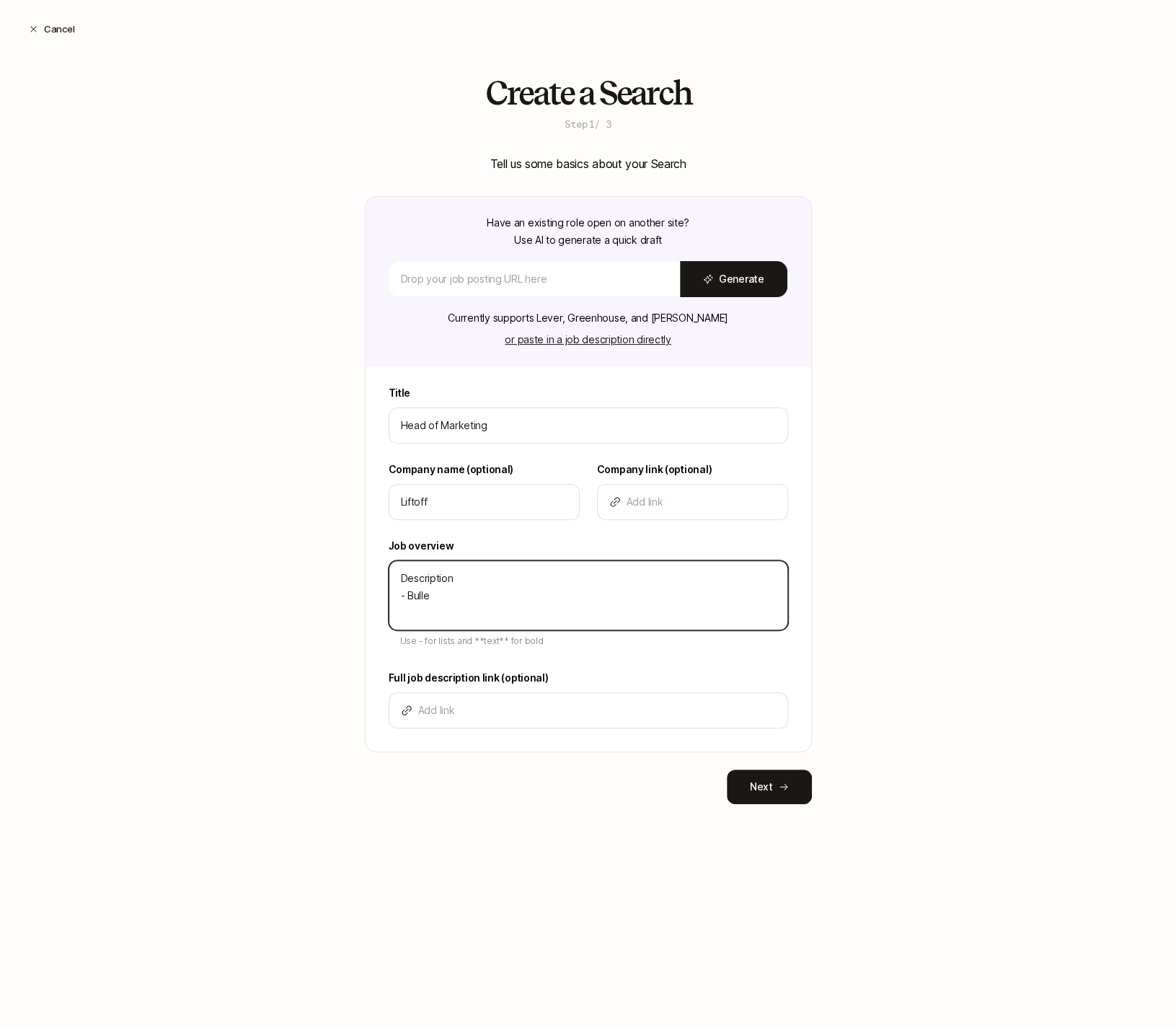
type textarea "x"
type textarea "Description - Bullet"
type textarea "x"
type textarea "Description - Bullet -"
type textarea "x"
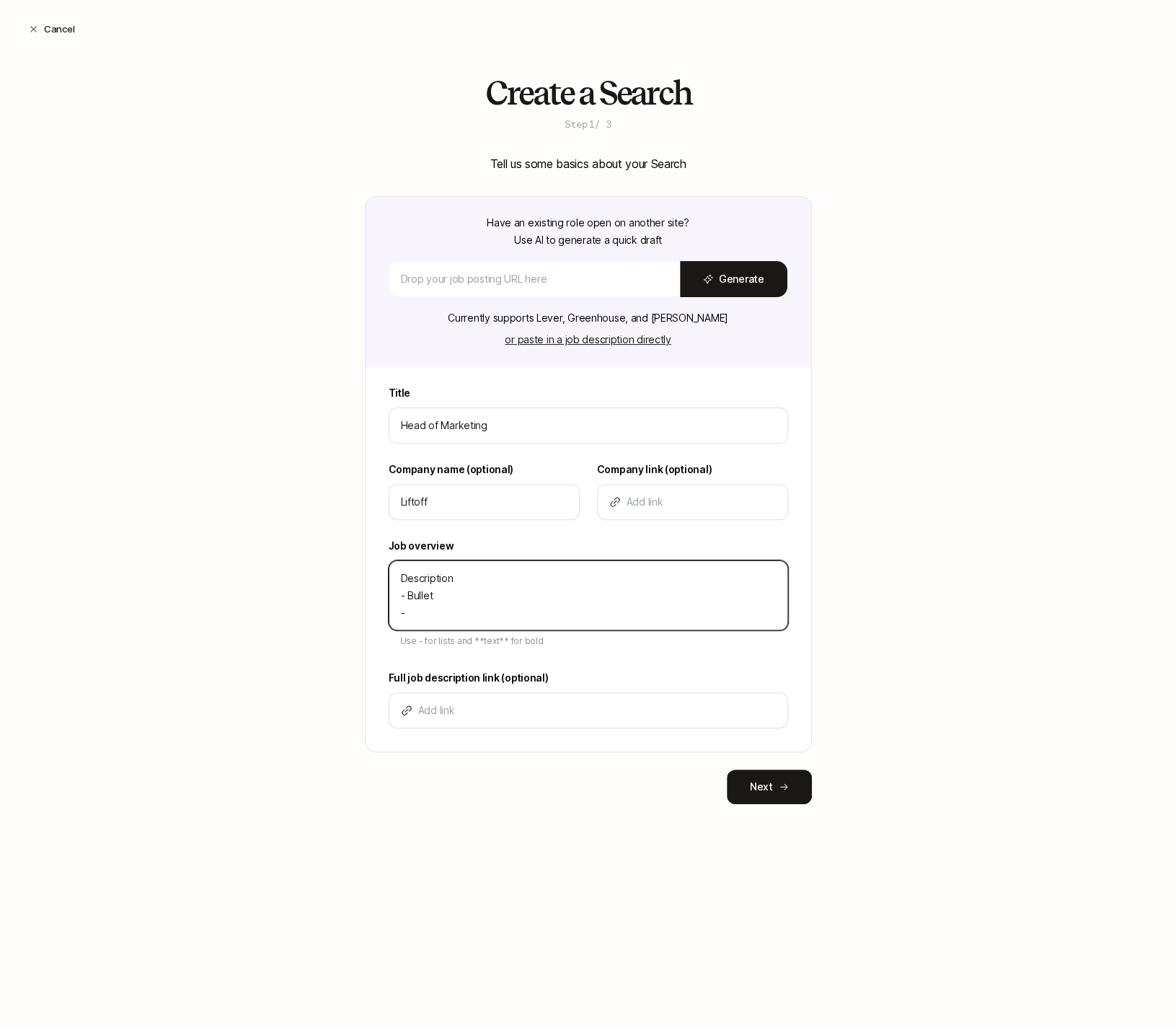
type textarea "Description - Bullet -"
type textarea "x"
type textarea "Description - Bullet - B"
type textarea "x"
type textarea "Description - Bullet - Bu"
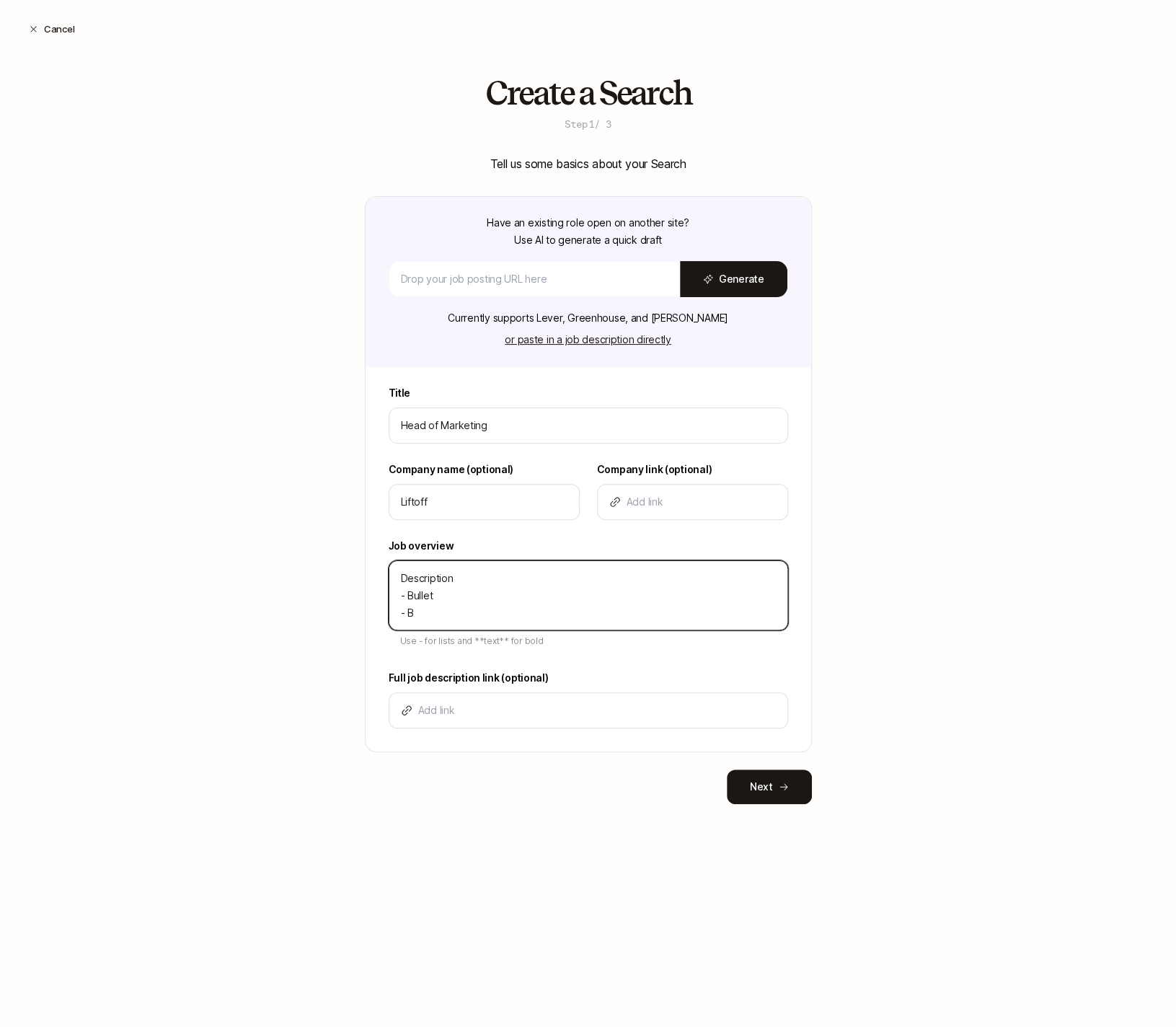
type textarea "x"
type textarea "Description - Bullet - Bul"
type textarea "x"
type textarea "Description - Bullet - Bull"
type textarea "x"
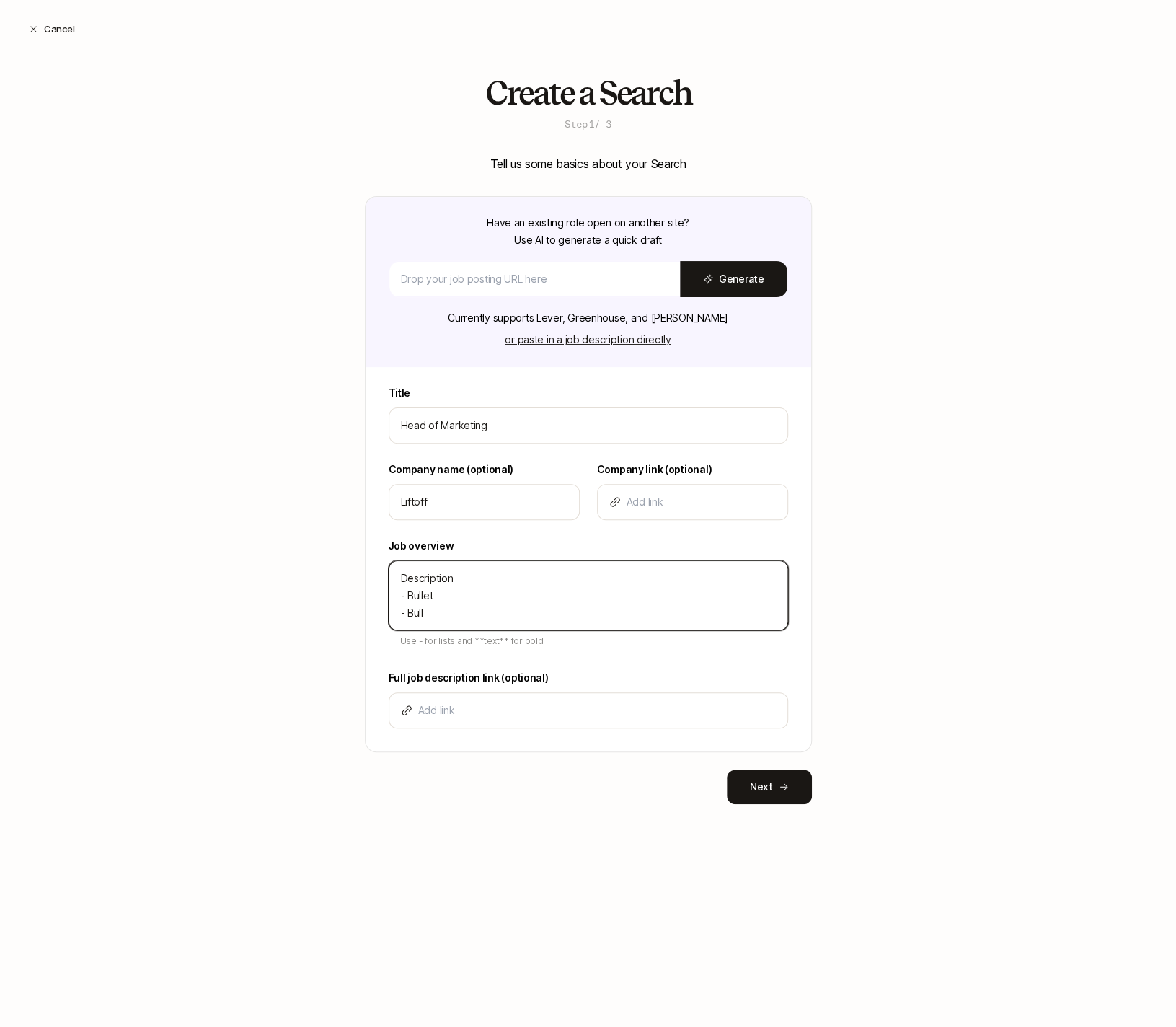
type textarea "Description - Bullet - Bulle"
type textarea "x"
type textarea "Description - Bullet - Bullet"
type textarea "x"
type textarea "Description - Bullet - Bullet"
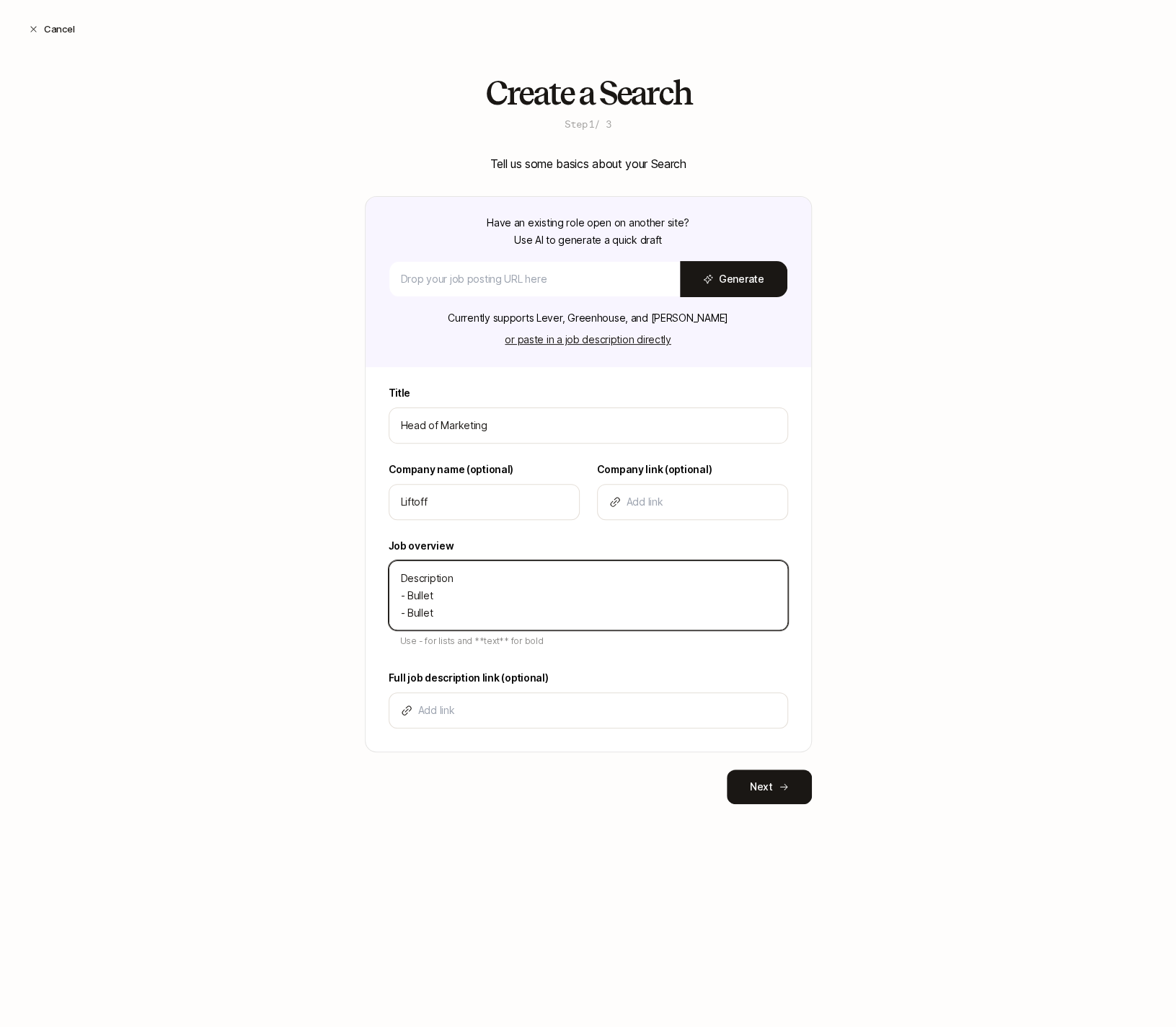
type textarea "x"
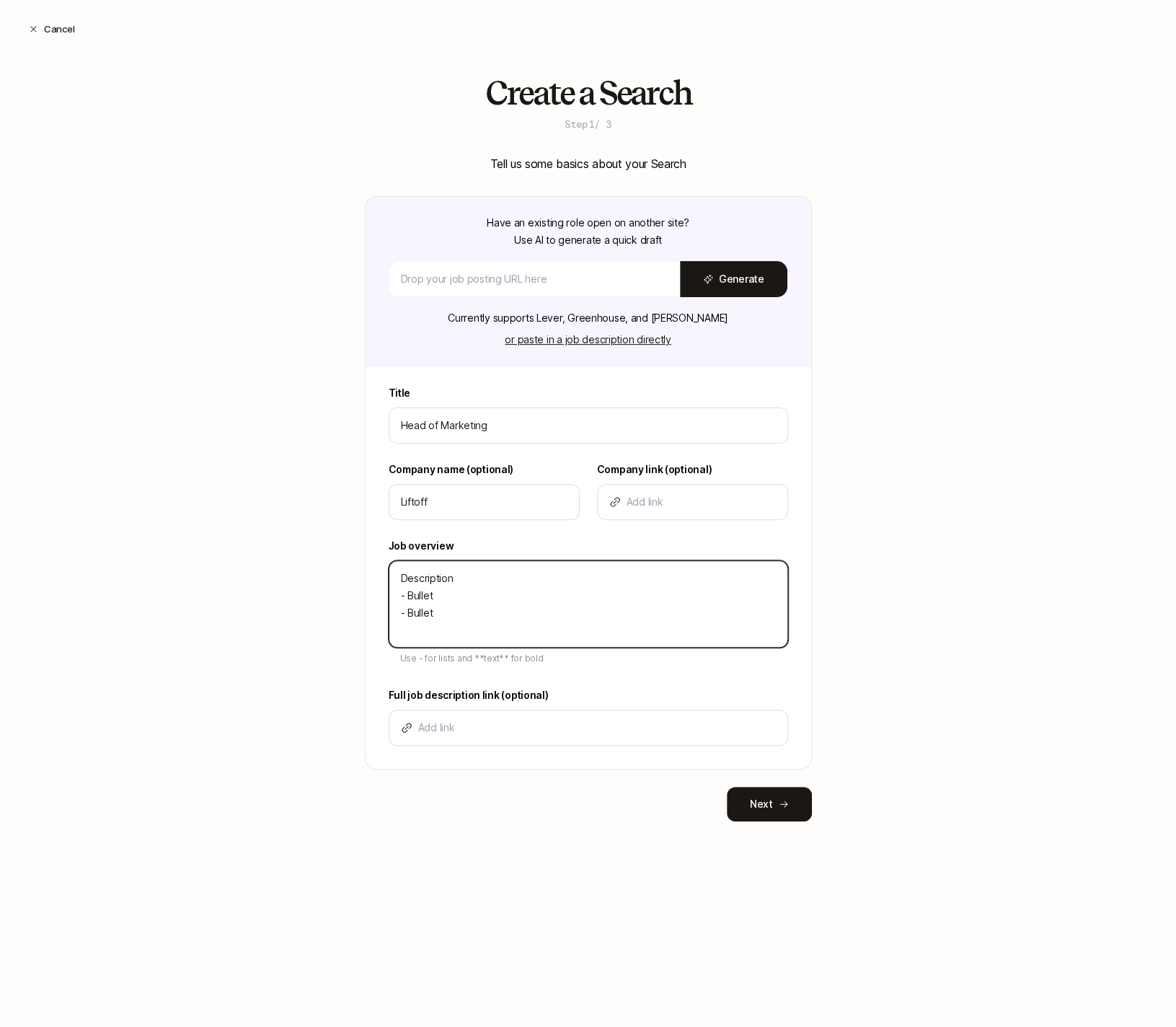
type textarea "Description - Bullet - Bullet -"
type textarea "x"
type textarea "Description - Bullet - Bullet -"
type textarea "x"
type textarea "Description - Bullet - Bullet - B"
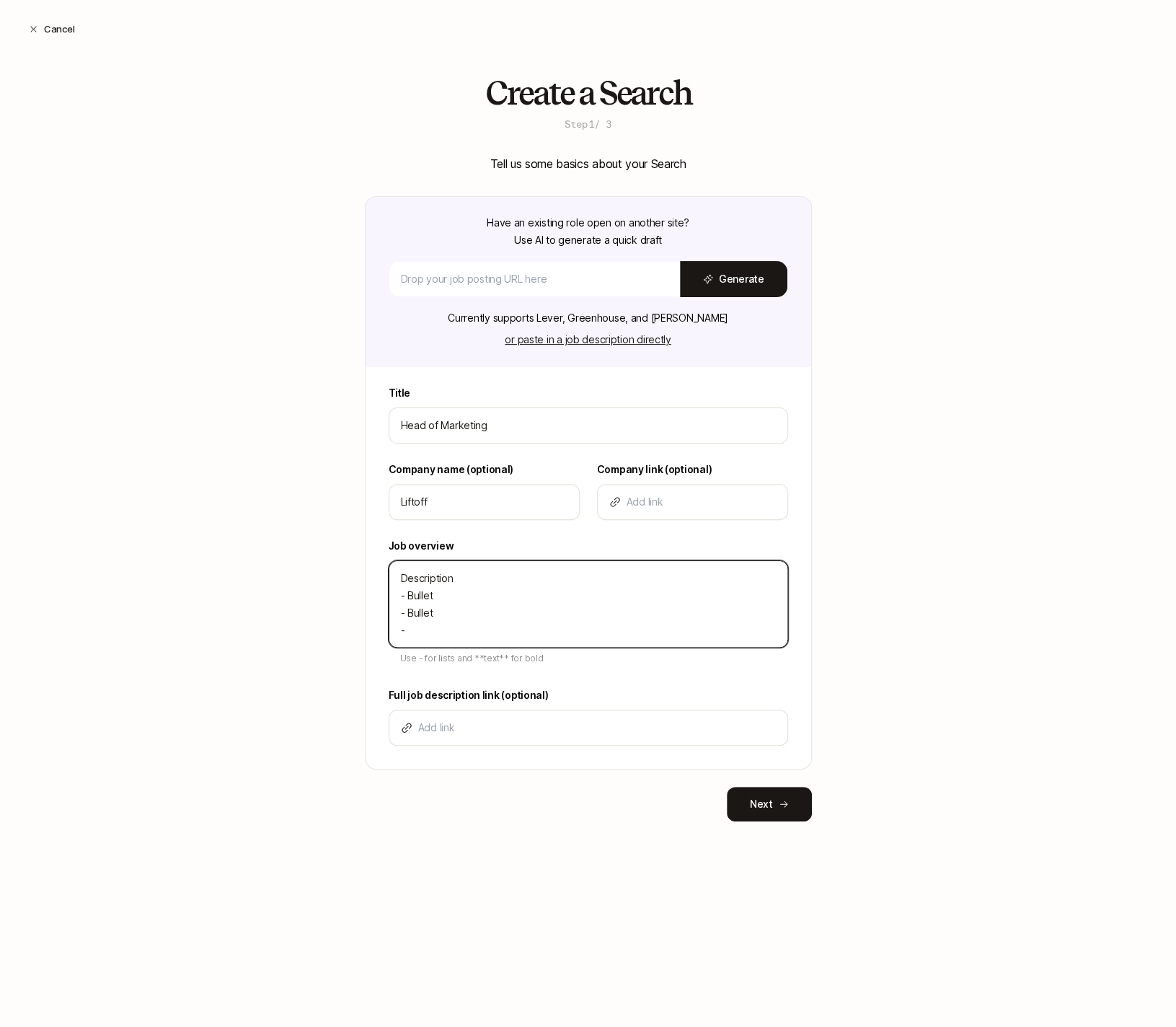
type textarea "x"
type textarea "Description - Bullet - Bullet - Bu"
type textarea "x"
type textarea "Description - Bullet - Bullet - Bul"
type textarea "x"
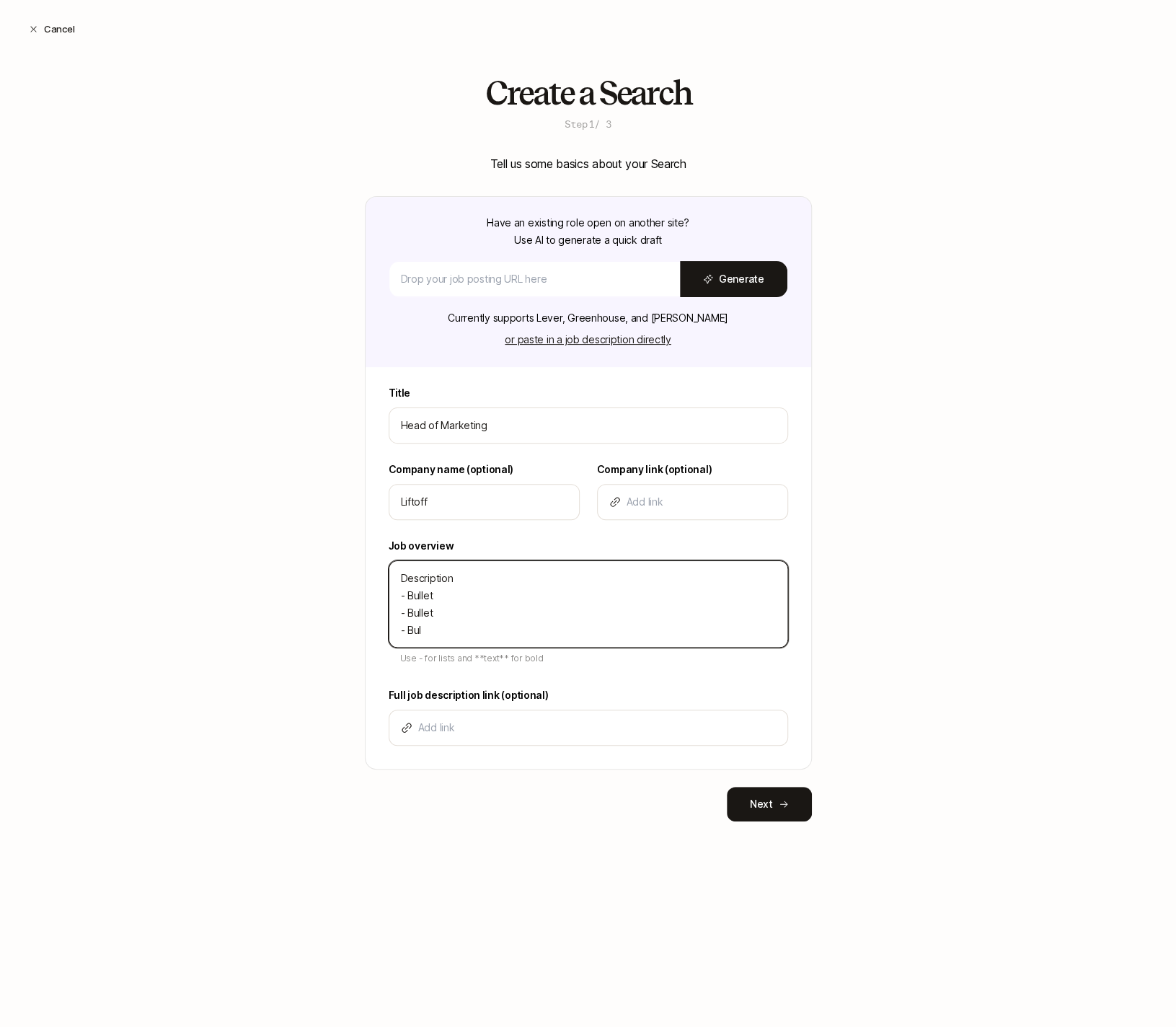
type textarea "Description - Bullet - Bullet - Bull"
type textarea "x"
type textarea "Description - Bullet - Bullet - Bulle"
type textarea "x"
type textarea "Description - Bullet - Bullet - Bullet"
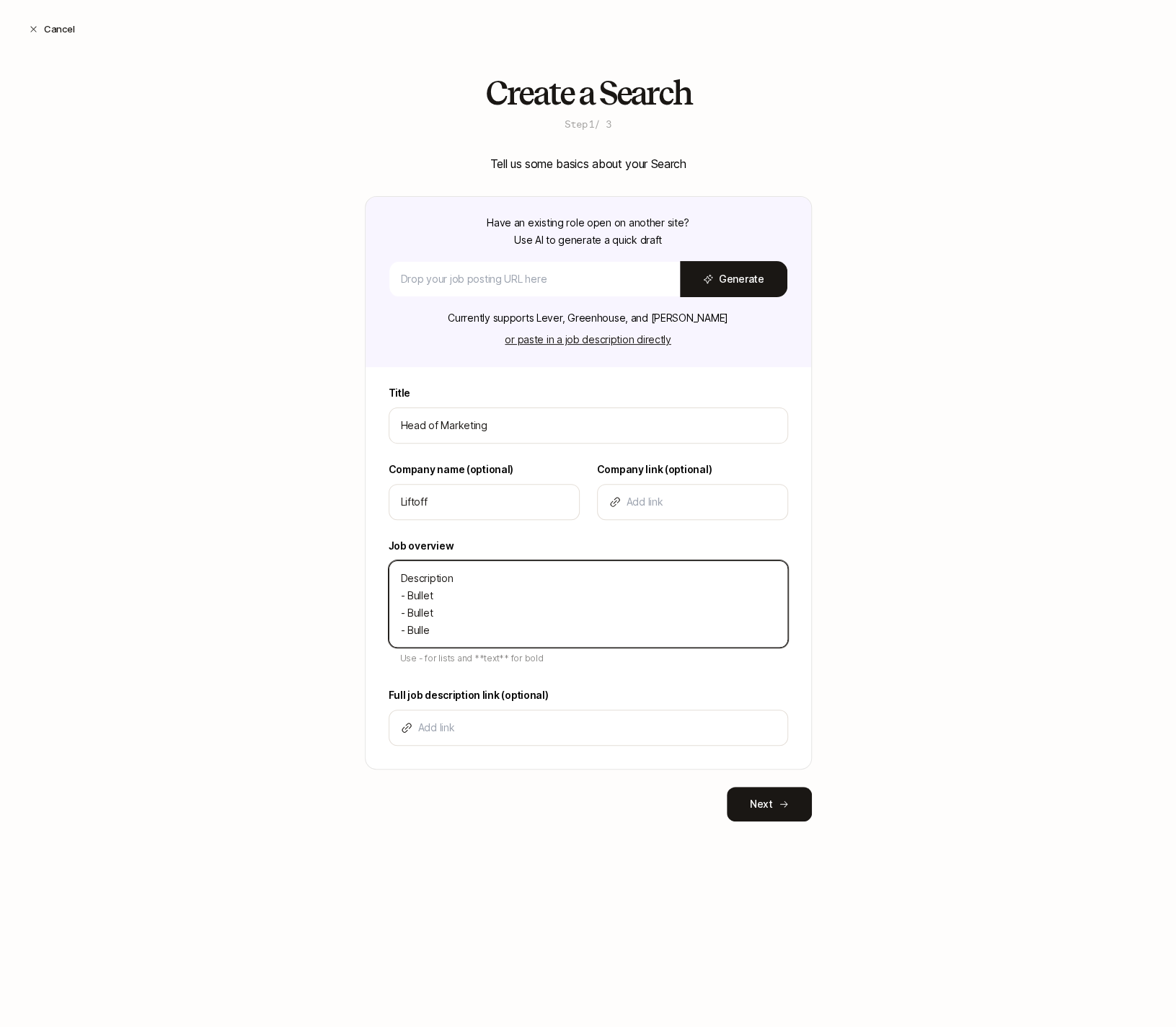
type textarea "x"
type textarea "Description - Bullet - Bullet - Bullet"
click at [332, 639] on div "Create a Search Step 1 / 3 Tell us some basics about your Search Have an existi…" at bounding box center [588, 471] width 1176 height 793
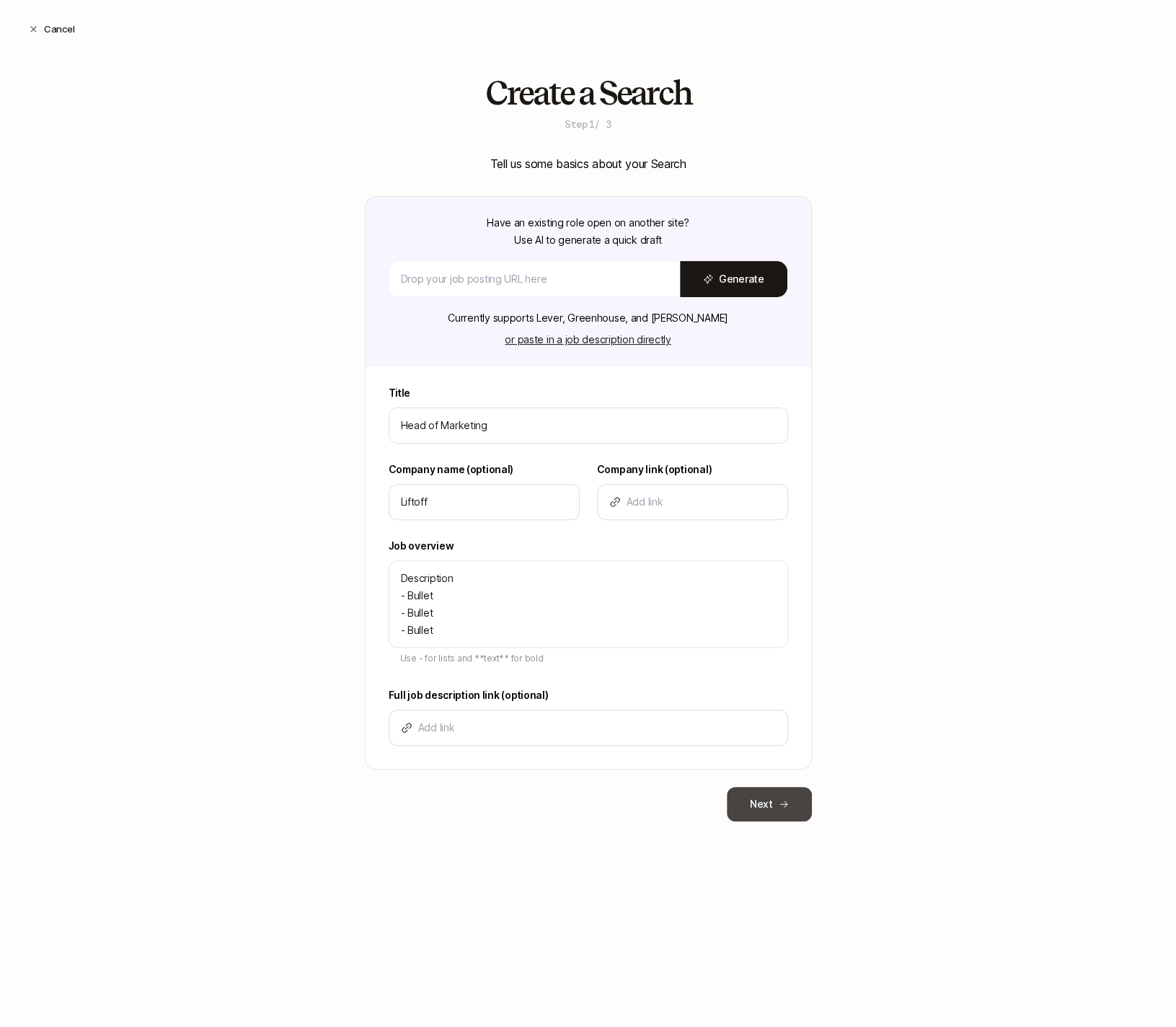
click at [756, 806] on button "Next" at bounding box center [770, 804] width 85 height 35
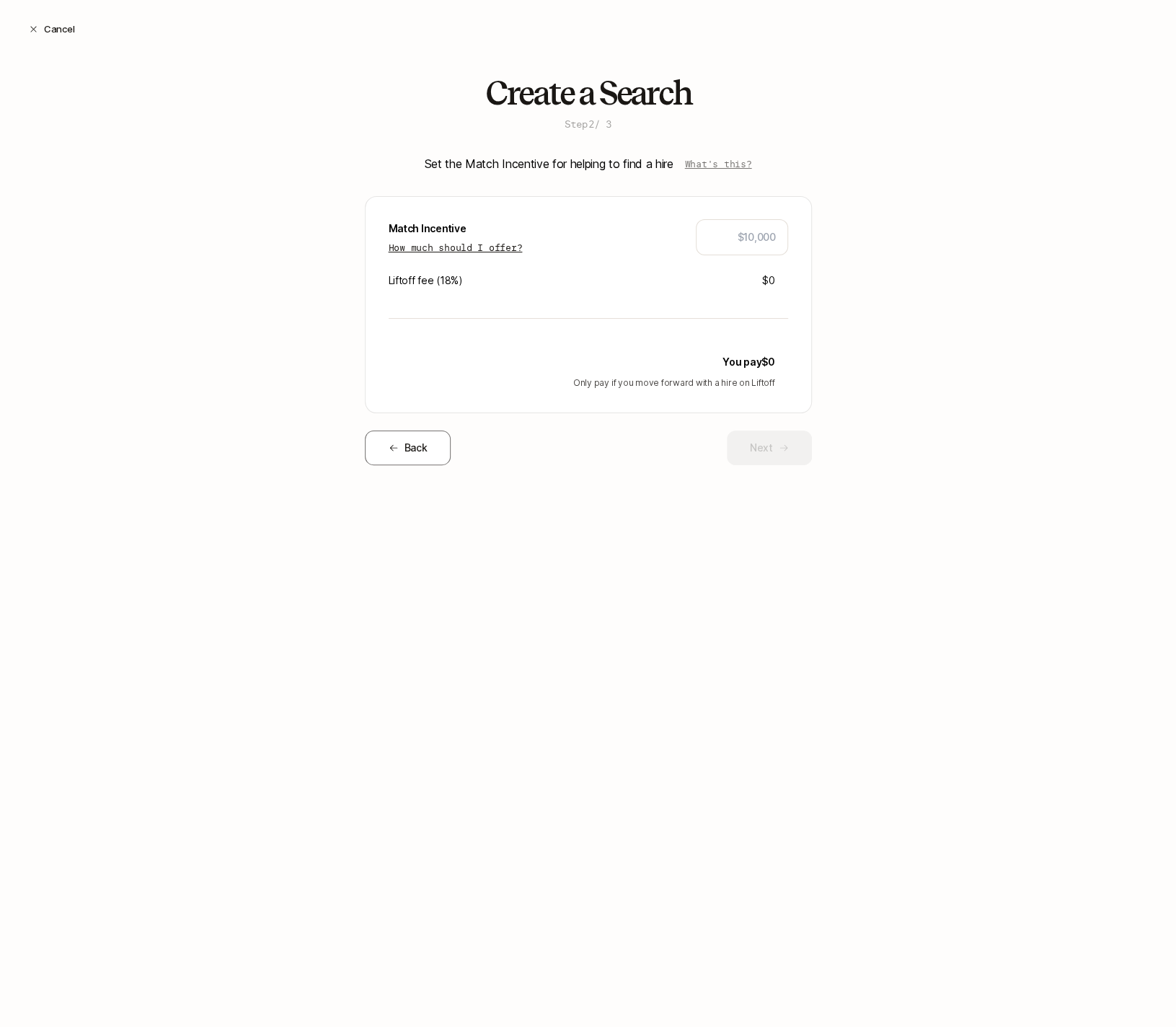
click at [493, 244] on p "How much should I offer?" at bounding box center [456, 247] width 135 height 14
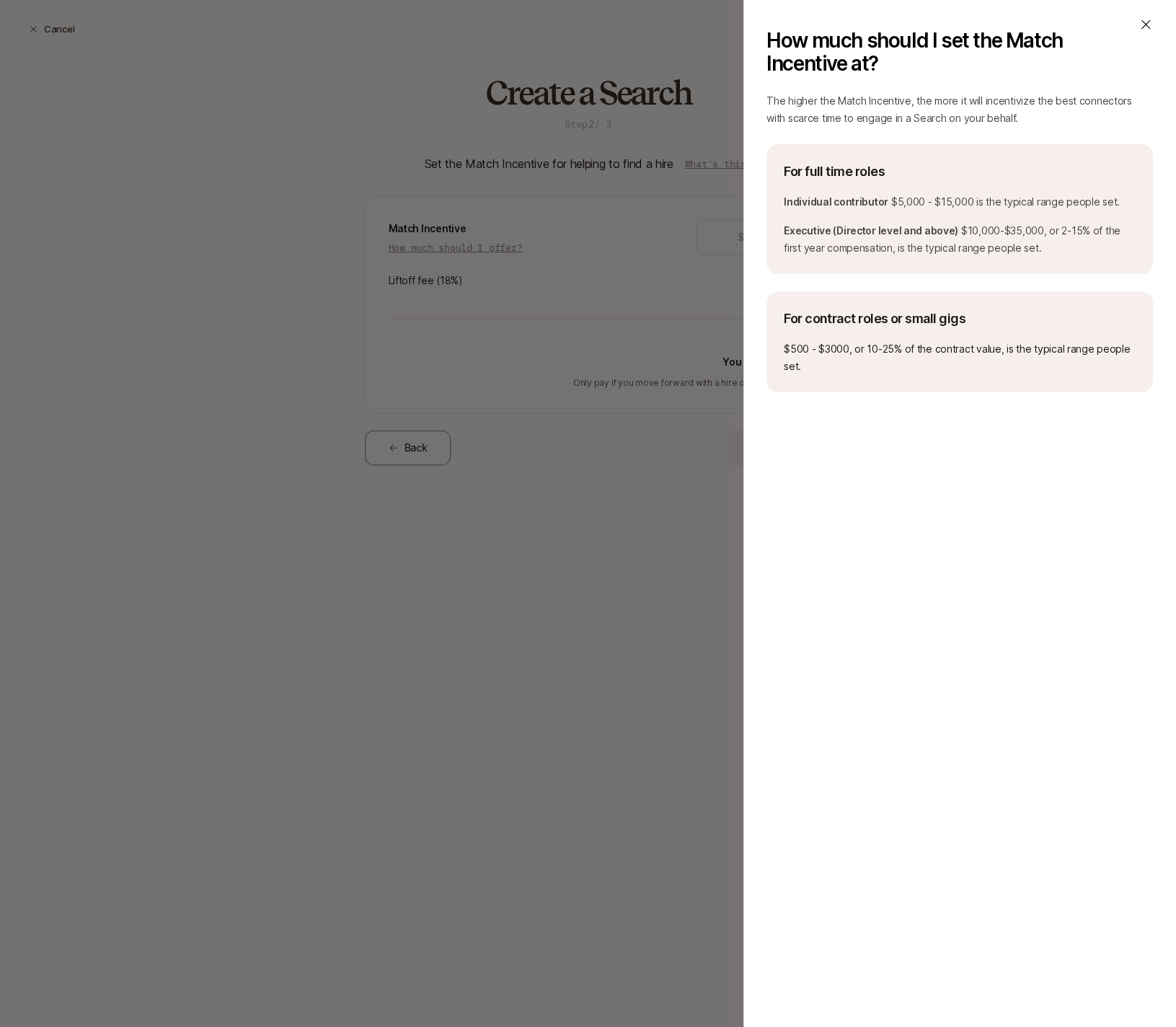
click at [1147, 26] on icon at bounding box center [1145, 24] width 14 height 14
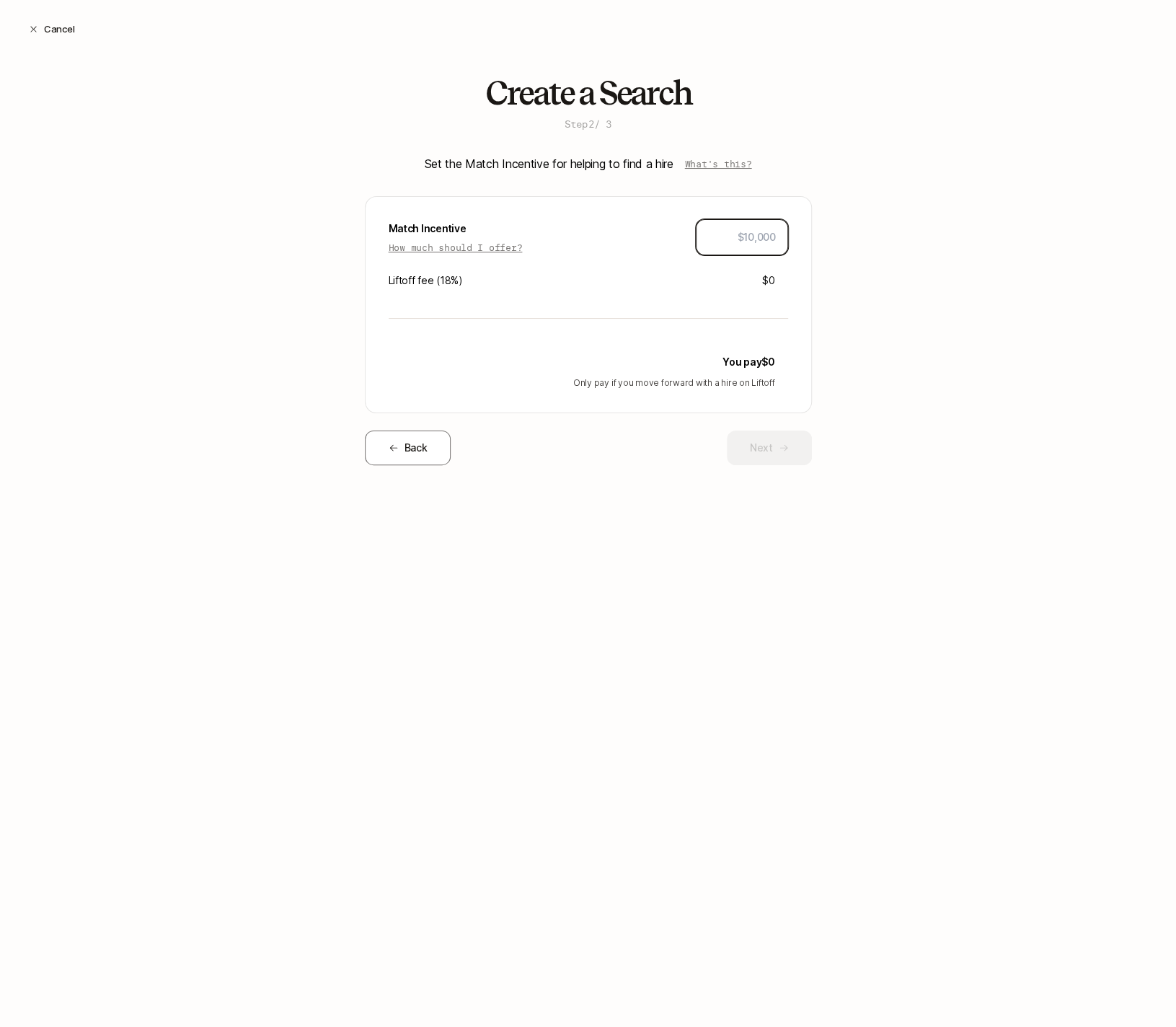
click at [754, 237] on input "text" at bounding box center [743, 237] width 68 height 17
type input "$1"
type input "$20,000"
click at [882, 368] on div "Create a Search Step 2 / 3 Set the Match Incentive for helping to find a hire W…" at bounding box center [588, 293] width 1176 height 436
click at [748, 453] on button "Next" at bounding box center [770, 448] width 85 height 35
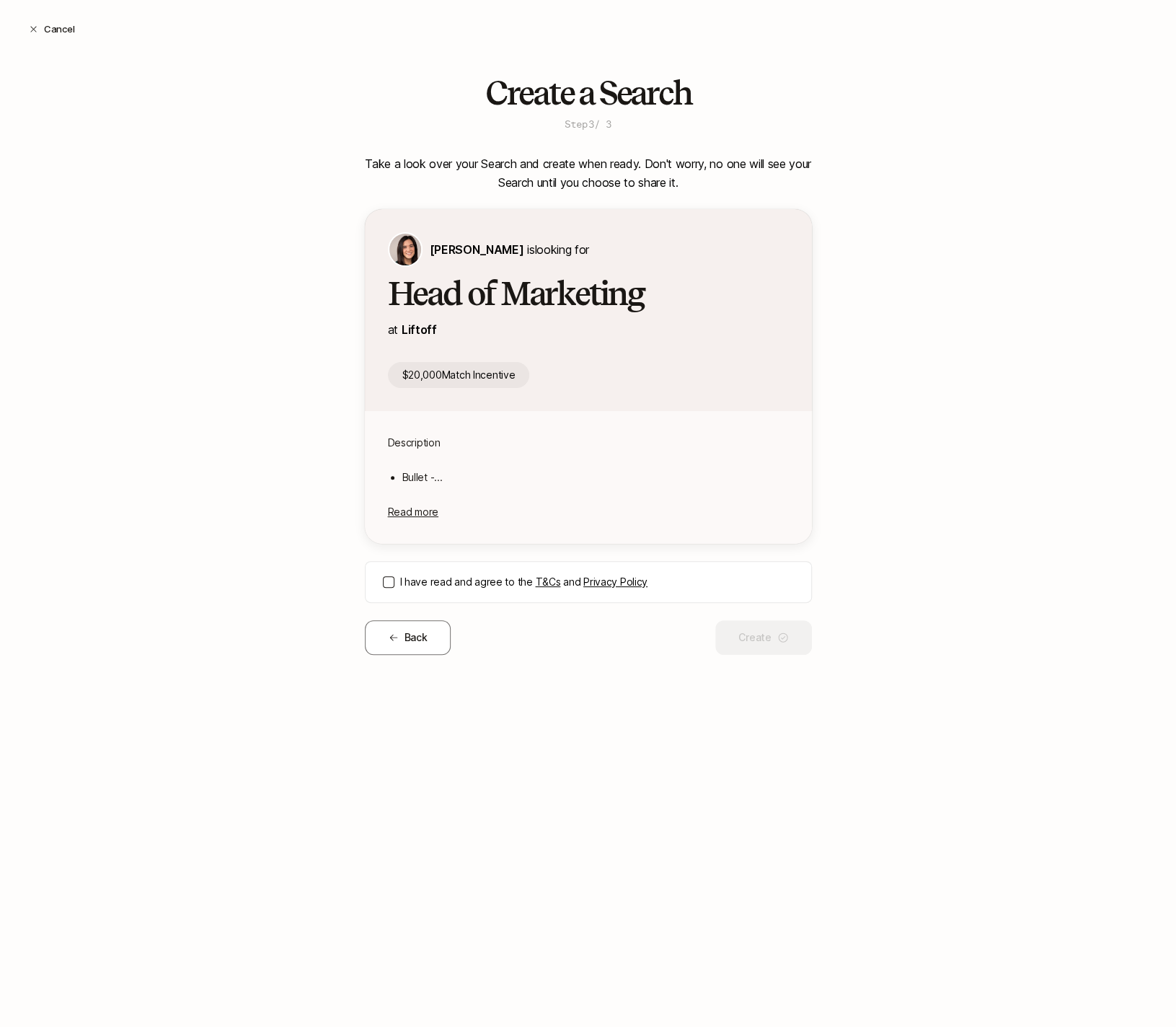
click at [388, 582] on button "I have read and agree to the T&Cs and Privacy Policy" at bounding box center [389, 582] width 12 height 12
click at [772, 643] on button "Create" at bounding box center [763, 637] width 96 height 35
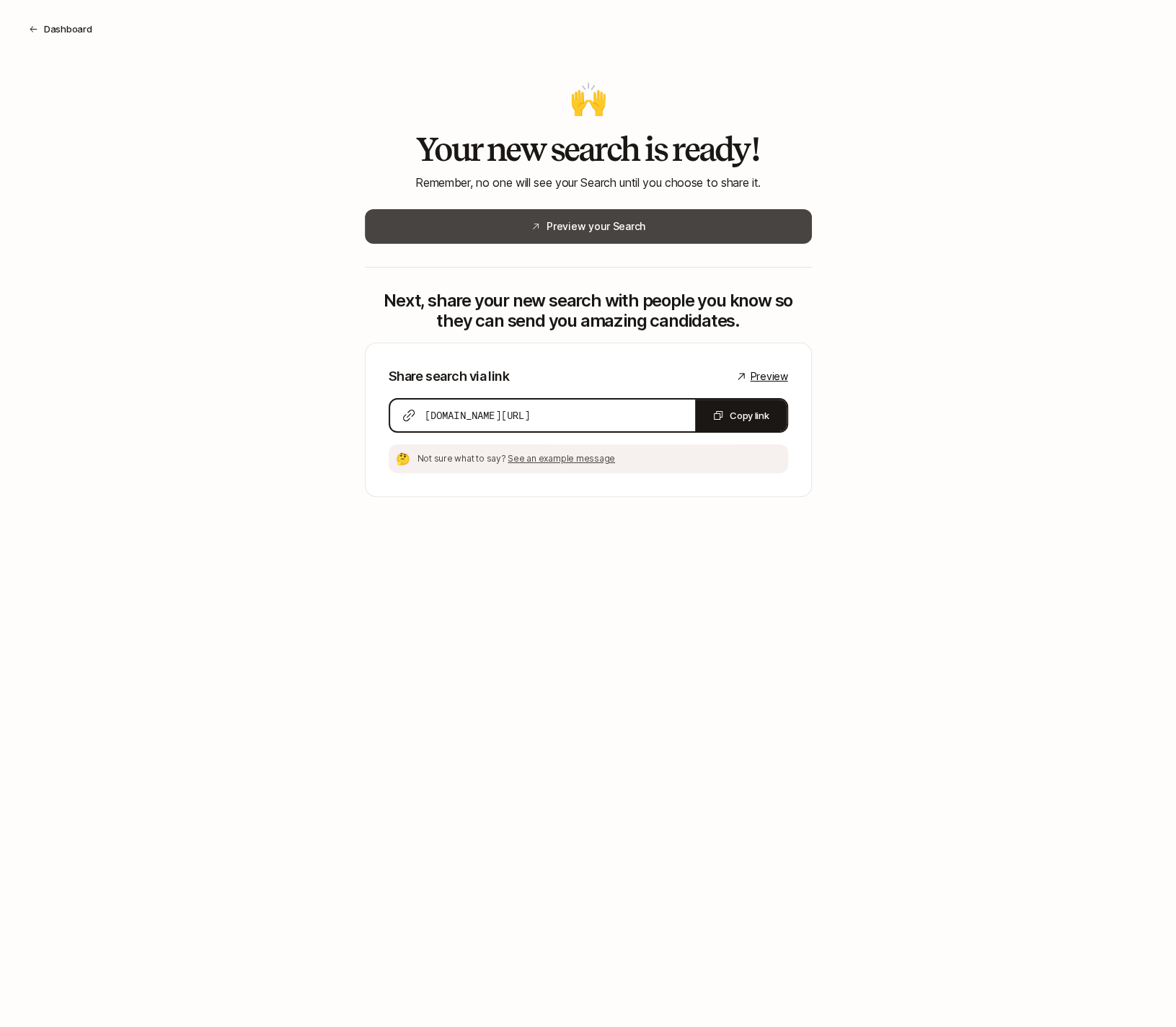
click at [707, 232] on button "Preview your Search" at bounding box center [588, 227] width 447 height 35
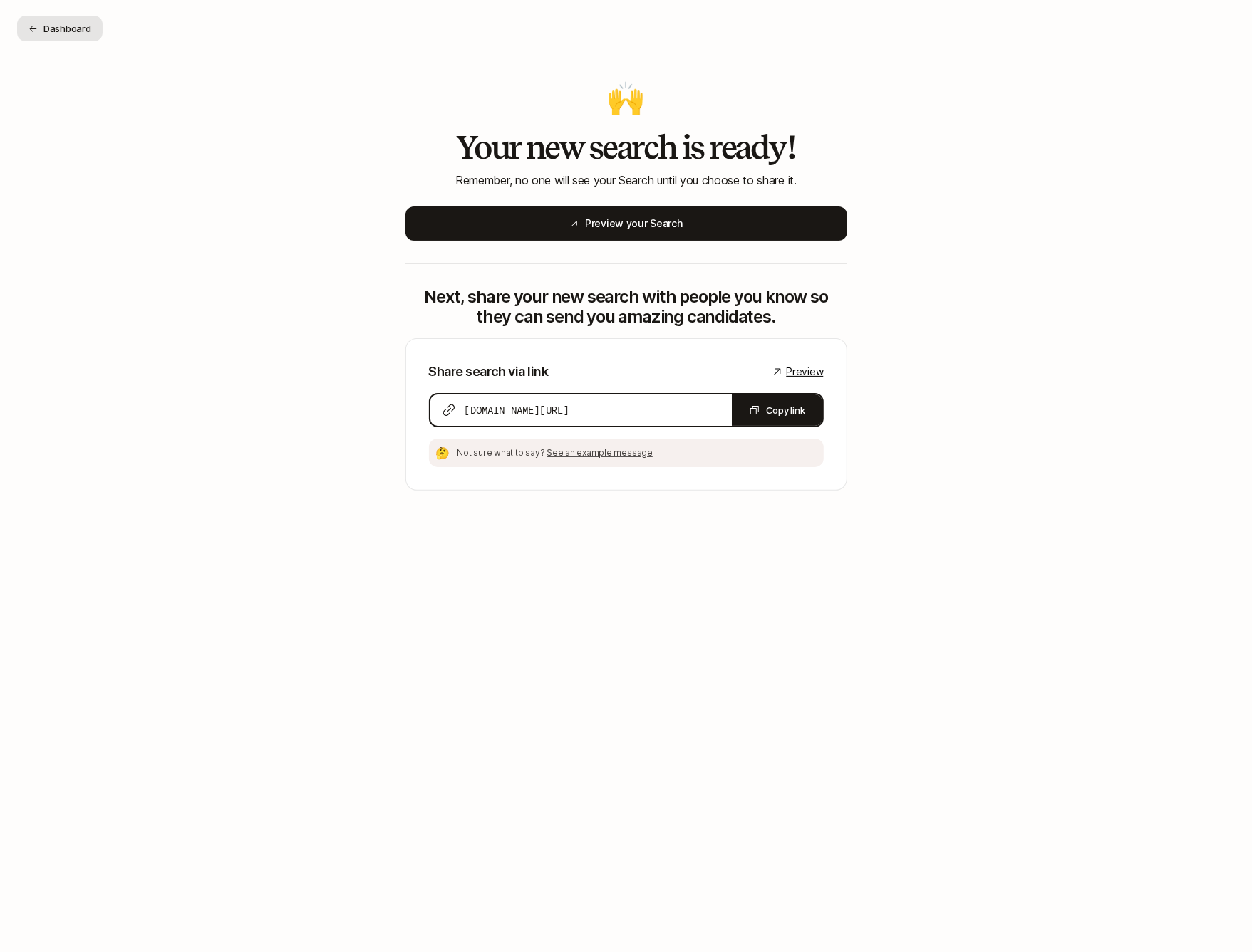
click at [66, 39] on button "Dashboard" at bounding box center [60, 29] width 86 height 25
